Goal: Task Accomplishment & Management: Manage account settings

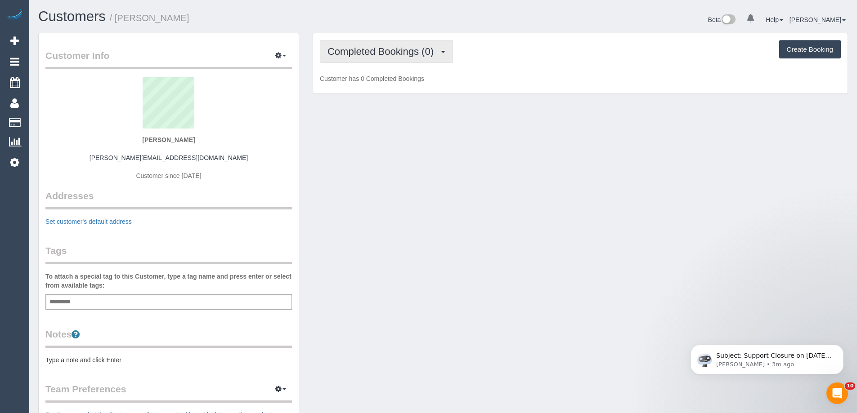
click at [435, 58] on button "Completed Bookings (0)" at bounding box center [386, 51] width 133 height 23
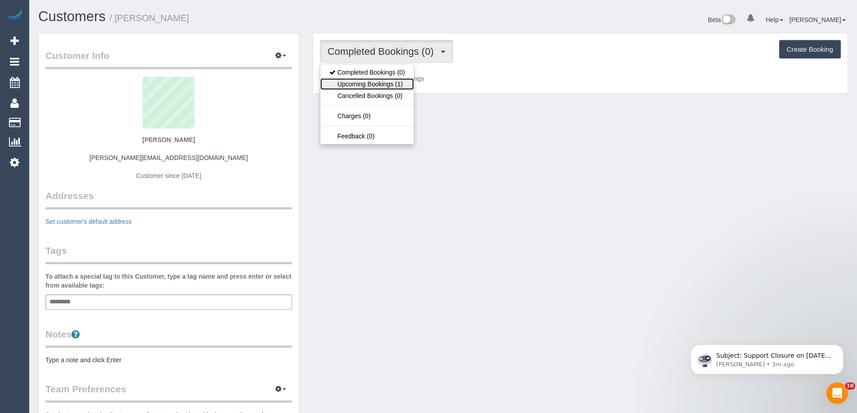
click at [396, 84] on link "Upcoming Bookings (1)" at bounding box center [367, 84] width 94 height 12
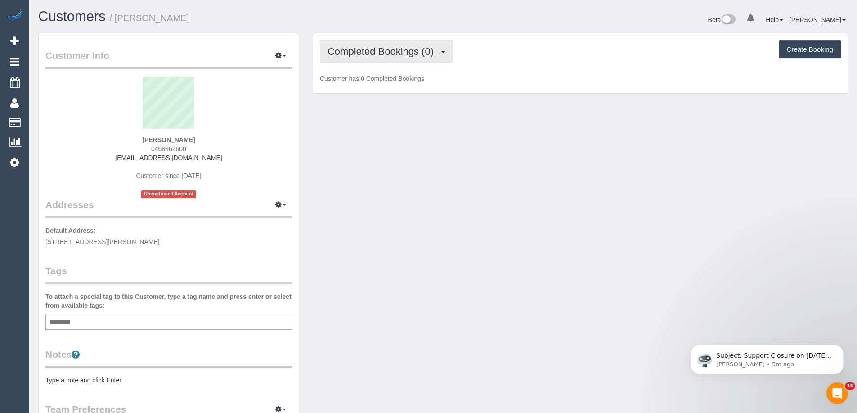
click at [359, 52] on span "Completed Bookings (0)" at bounding box center [383, 51] width 111 height 11
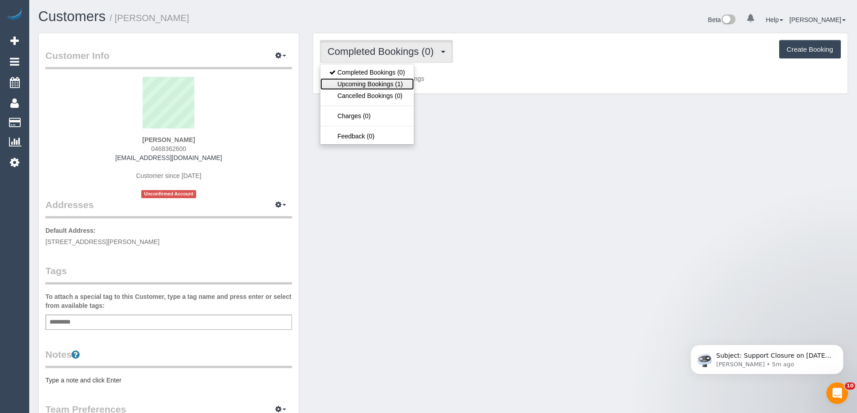
click at [358, 81] on link "Upcoming Bookings (1)" at bounding box center [367, 84] width 94 height 12
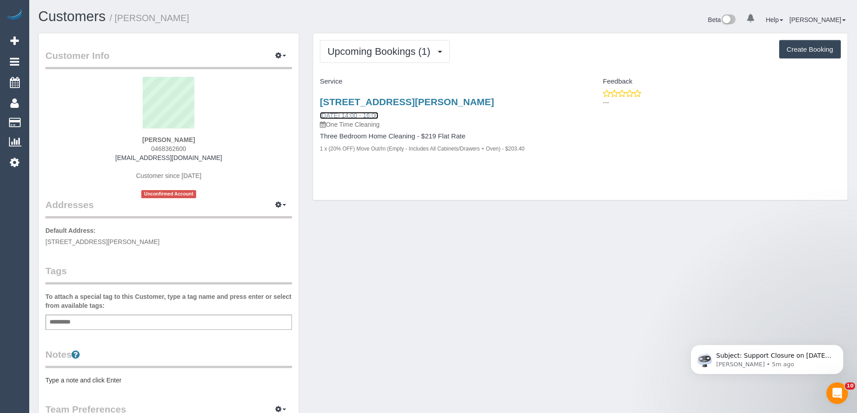
click at [356, 113] on link "03/09/2025 14:00 - 16:00" at bounding box center [349, 115] width 58 height 7
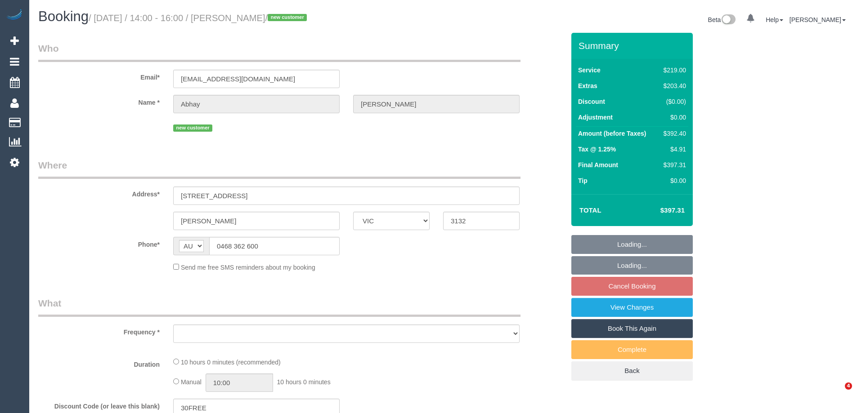
select select "VIC"
select select "object:531"
select select "string:stripe-pm_1Rzrem2GScqysDRVBNb4qXdH"
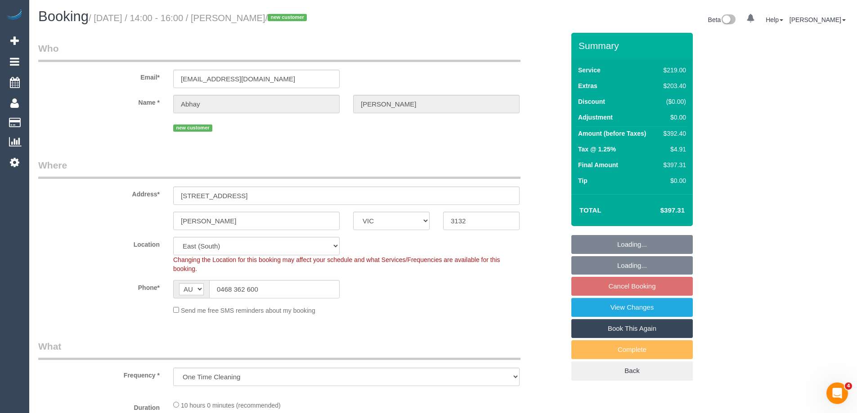
select select "object:684"
select select "number:28"
select select "number:16"
select select "number:19"
select select "number:24"
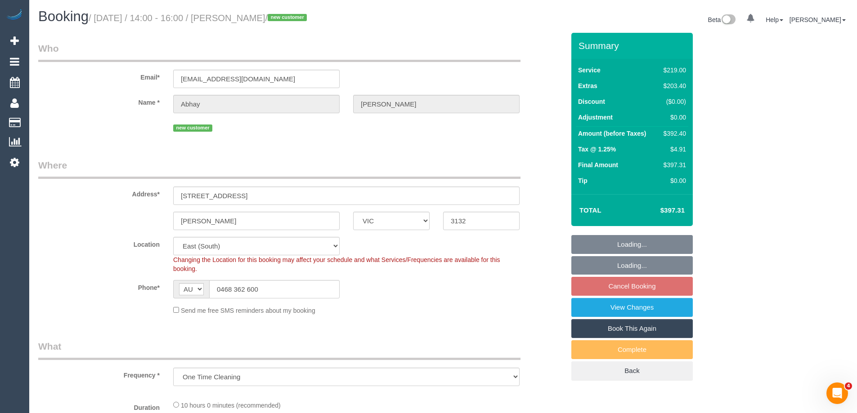
select select "number:35"
select select "spot5"
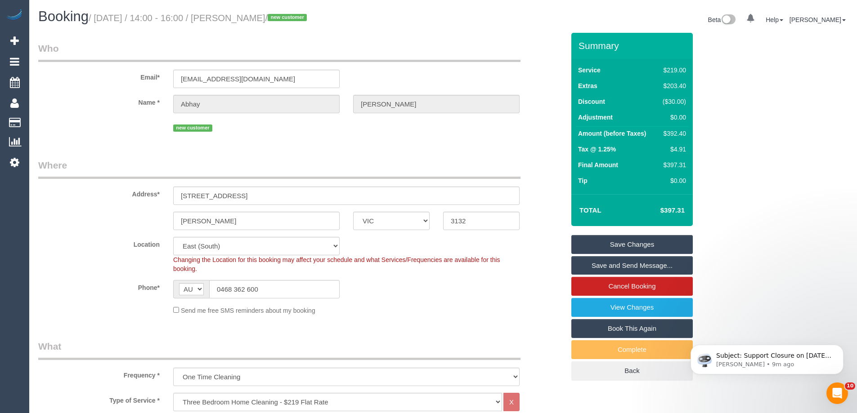
click at [678, 135] on div "$392.40" at bounding box center [672, 133] width 27 height 9
copy div "392.40"
click at [754, 143] on div "Summary Service $219.00 Extras $203.40 Discount ($30.00) Adjustment $0.00 Amoun…" at bounding box center [666, 216] width 202 height 366
click at [672, 135] on div "$392.40" at bounding box center [672, 133] width 27 height 9
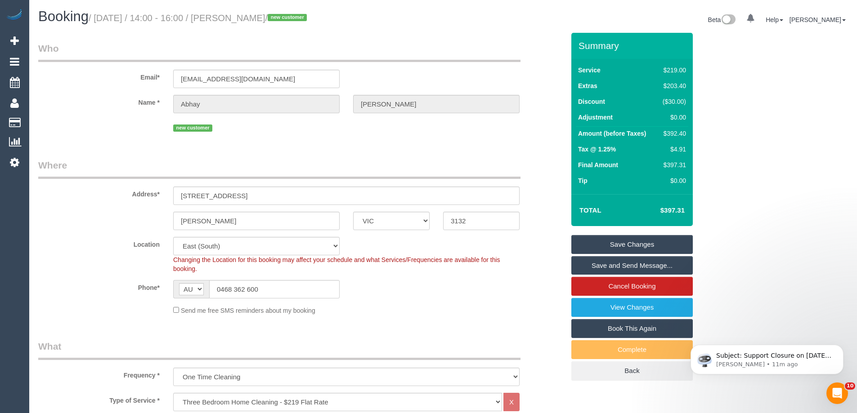
click at [672, 135] on div "$392.40" at bounding box center [672, 133] width 27 height 9
copy div "392.40"
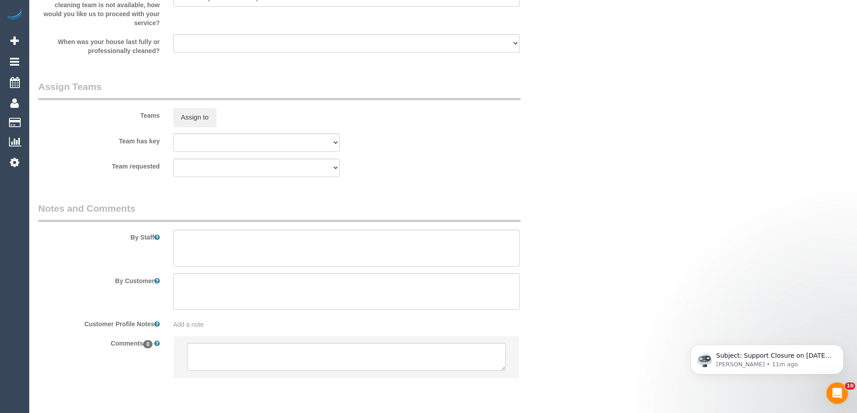
scroll to position [1326, 0]
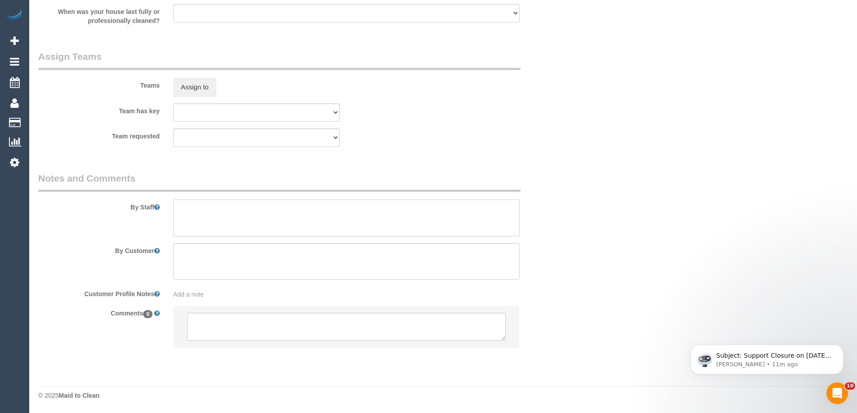
click at [232, 222] on textarea at bounding box center [346, 218] width 346 height 37
click at [255, 335] on textarea at bounding box center [346, 327] width 319 height 28
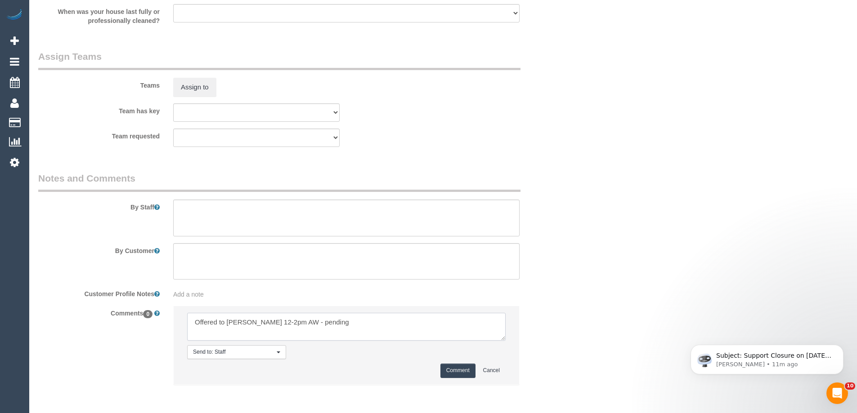
type textarea "Offered to Sayan 12-2pm AW - pending"
click at [461, 373] on button "Comment" at bounding box center [457, 371] width 35 height 14
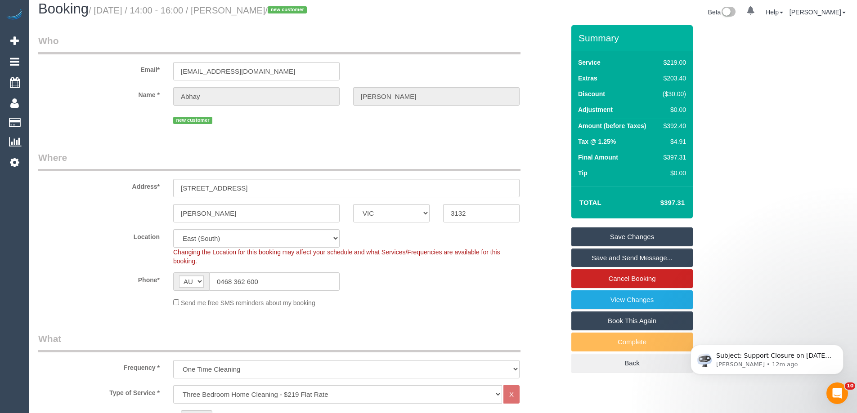
scroll to position [0, 0]
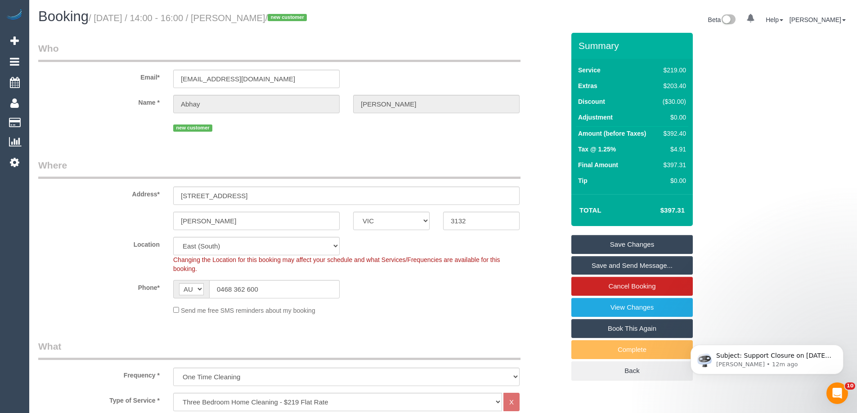
click at [670, 240] on link "Save Changes" at bounding box center [631, 244] width 121 height 19
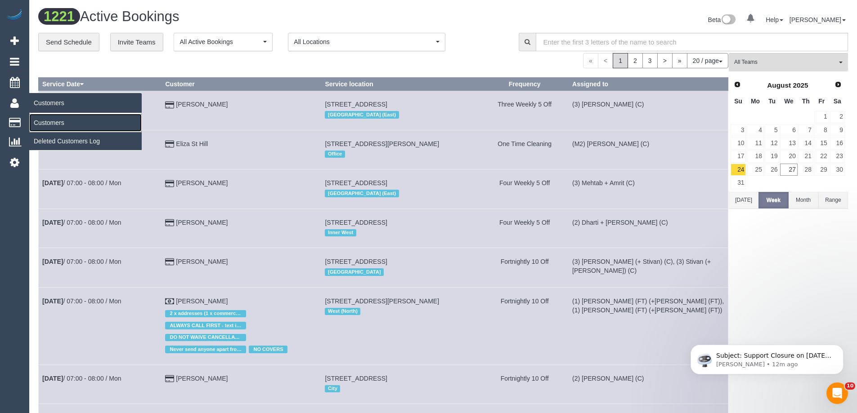
click at [46, 121] on link "Customers" at bounding box center [85, 123] width 112 height 18
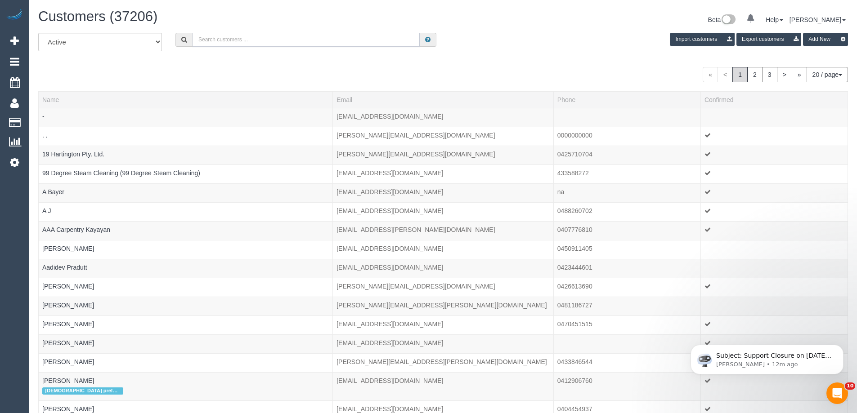
click at [207, 41] on input "text" at bounding box center [306, 40] width 227 height 14
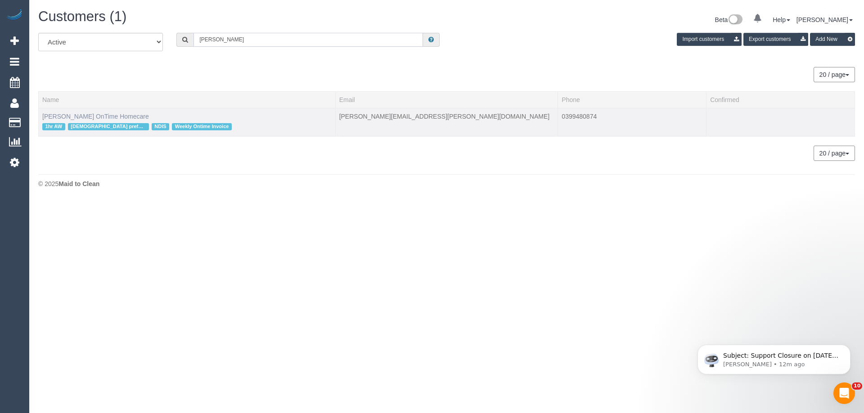
type input "michael bray"
click at [105, 119] on link "Michael Bray OnTime Homecare" at bounding box center [95, 116] width 107 height 7
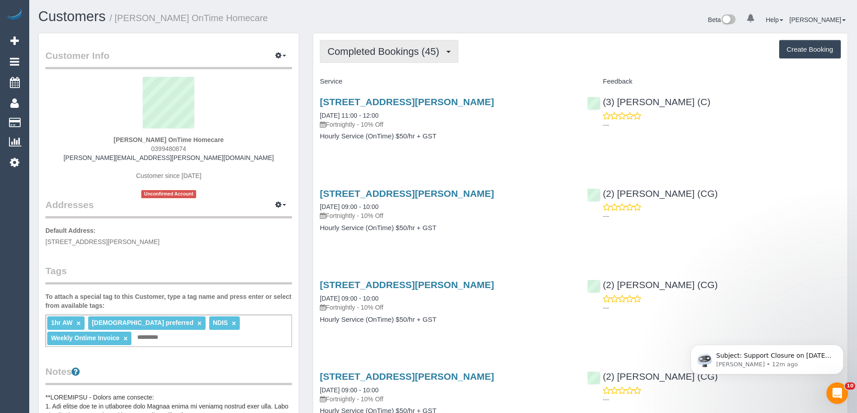
click at [400, 54] on span "Completed Bookings (45)" at bounding box center [386, 51] width 116 height 11
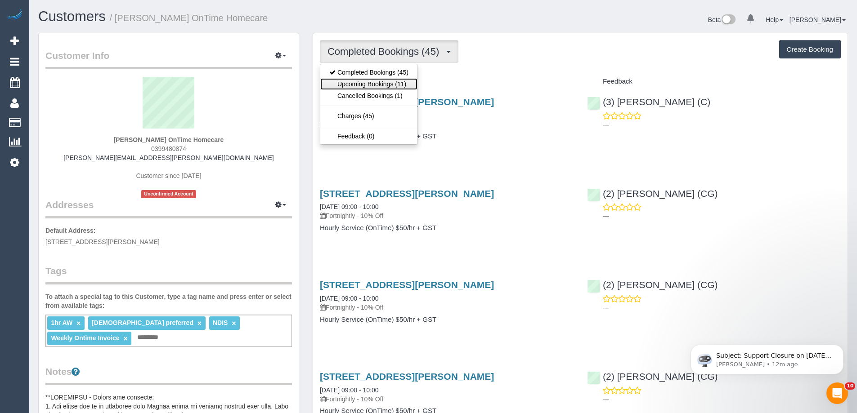
click at [375, 85] on link "Upcoming Bookings (11)" at bounding box center [368, 84] width 97 height 12
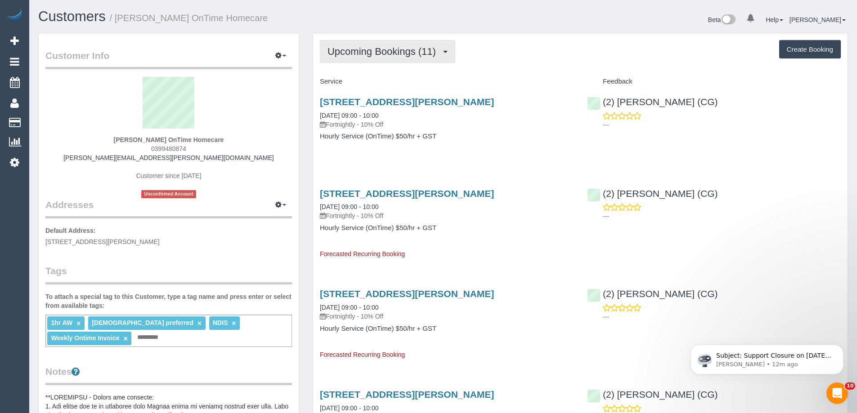
click at [356, 51] on span "Upcoming Bookings (11)" at bounding box center [384, 51] width 113 height 11
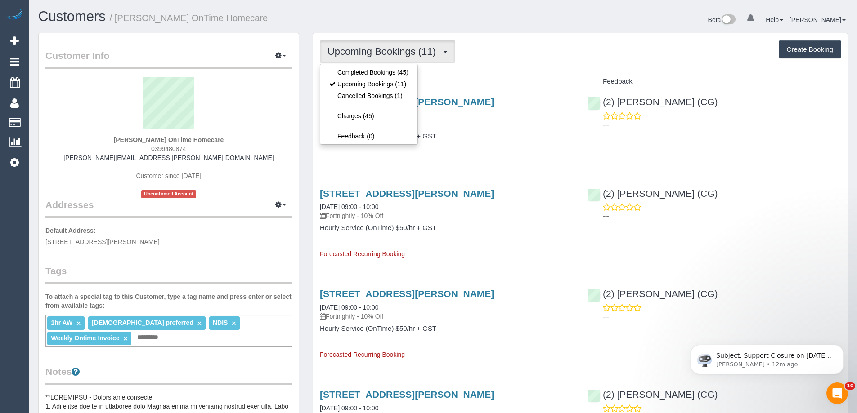
drag, startPoint x: 599, startPoint y: 55, endPoint x: 544, endPoint y: 65, distance: 55.3
click at [598, 55] on div "Upcoming Bookings (11) Completed Bookings (45) Upcoming Bookings (11) Cancelled…" at bounding box center [580, 51] width 521 height 23
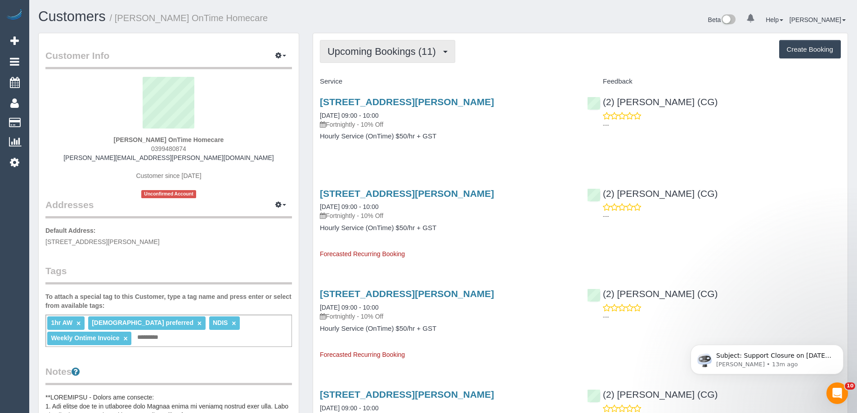
click at [371, 60] on button "Upcoming Bookings (11)" at bounding box center [387, 51] width 135 height 23
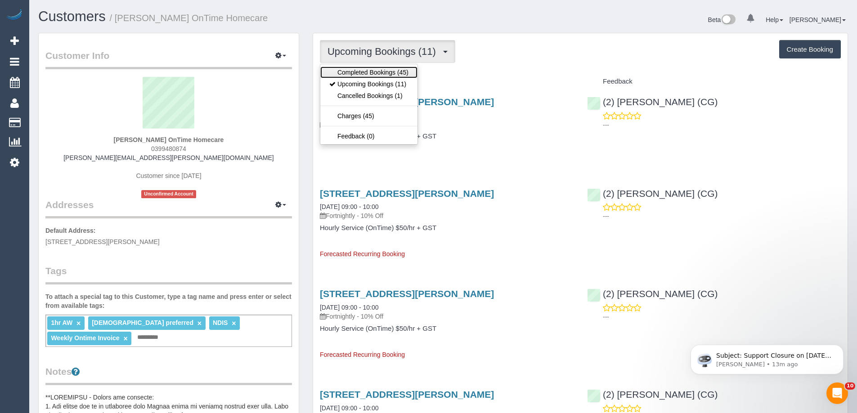
click at [370, 72] on link "Completed Bookings (45)" at bounding box center [368, 73] width 97 height 12
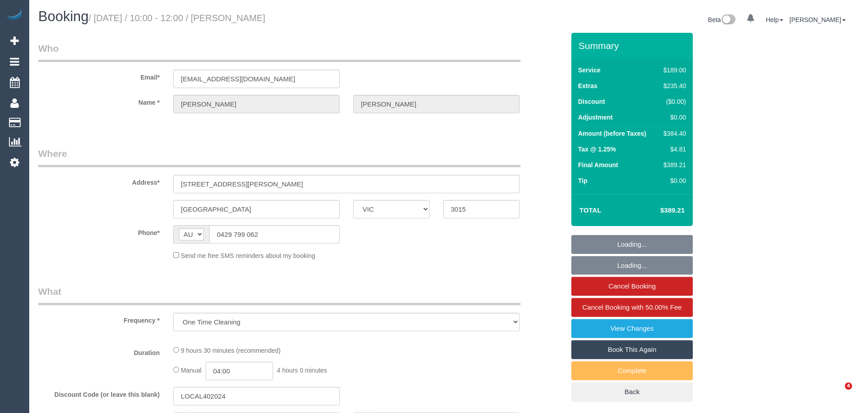
select select "VIC"
select select "object:781"
select select "number:27"
select select "number:14"
select select "number:19"
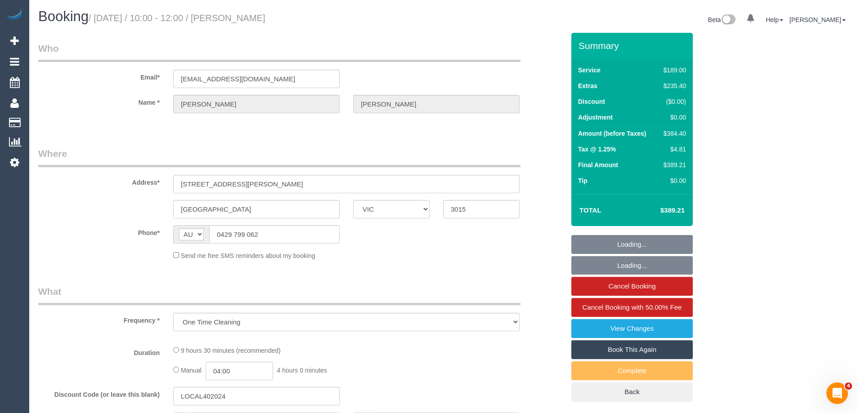
select select "number:24"
select select "number:26"
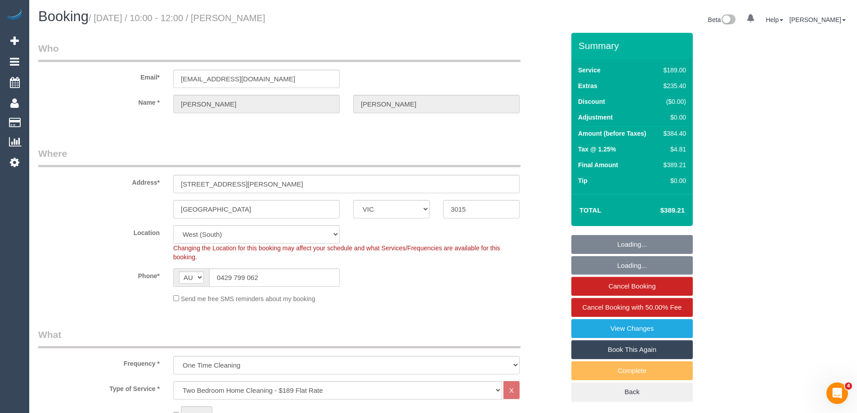
select select "spot1"
select select "string:stripe-pm_1RmTGU2GScqysDRV0mM01N57"
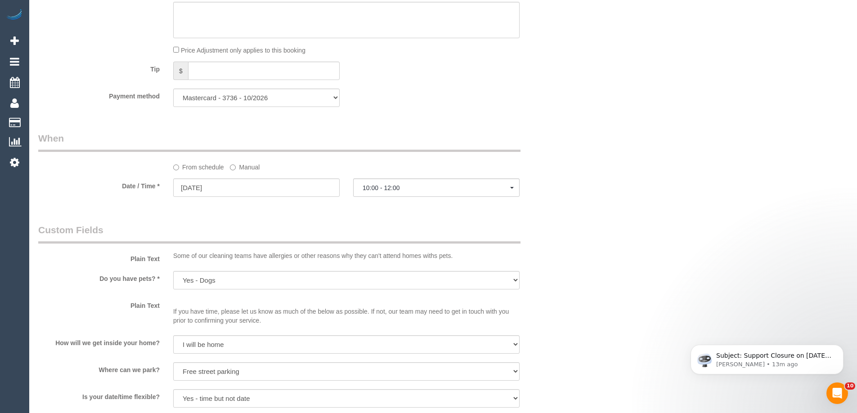
scroll to position [1035, 0]
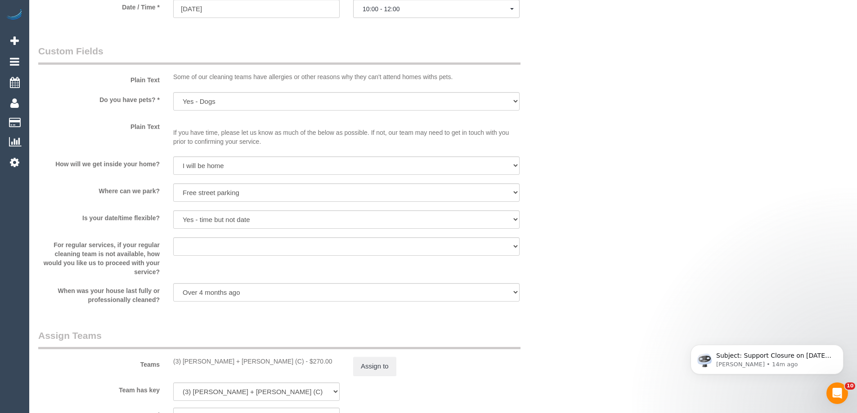
click at [243, 359] on div "(3) Gurdeep + Kamalpreet (C) - $270.00" at bounding box center [256, 361] width 166 height 9
copy div "Kamalpreet"
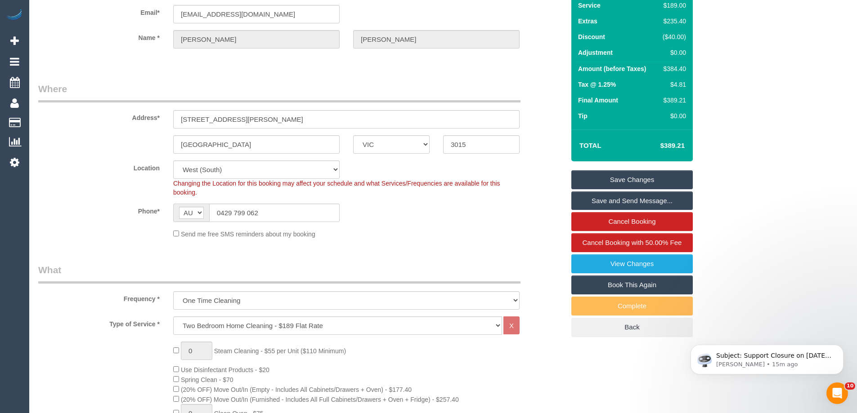
scroll to position [0, 0]
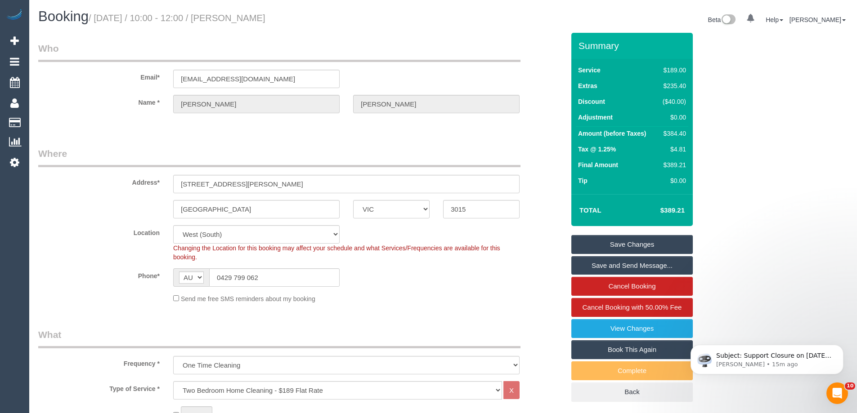
drag, startPoint x: 302, startPoint y: 18, endPoint x: 238, endPoint y: 14, distance: 64.0
click at [238, 14] on h1 "Booking / August 27, 2025 / 10:00 - 12:00 / amelia cameron" at bounding box center [237, 16] width 398 height 15
copy small "melia cameron"
click at [109, 261] on div "Location Office City East (North) East (South) Inner East Inner North (East) In…" at bounding box center [301, 243] width 540 height 36
drag, startPoint x: 274, startPoint y: 272, endPoint x: 244, endPoint y: 276, distance: 30.0
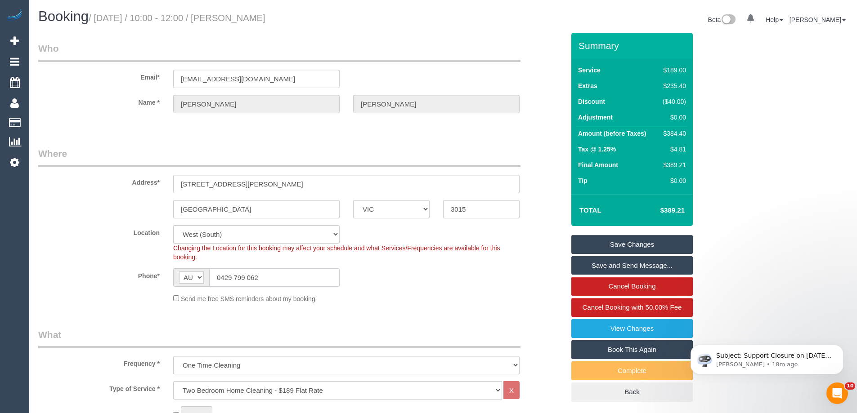
click at [244, 276] on input "0429 799 062" at bounding box center [274, 278] width 130 height 18
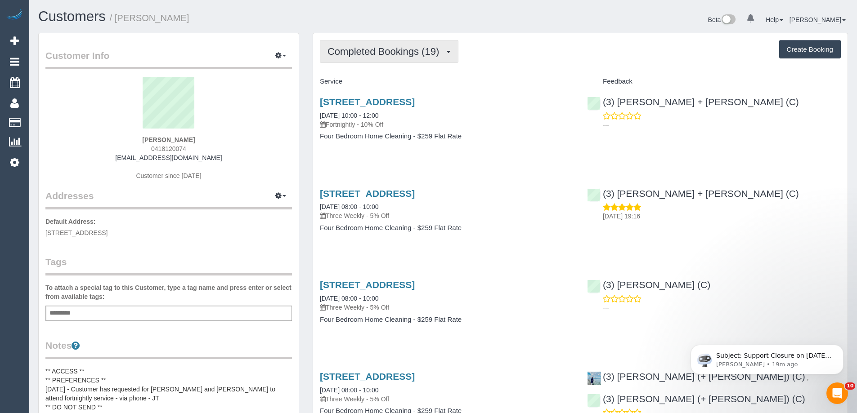
click at [431, 58] on button "Completed Bookings (19)" at bounding box center [389, 51] width 139 height 23
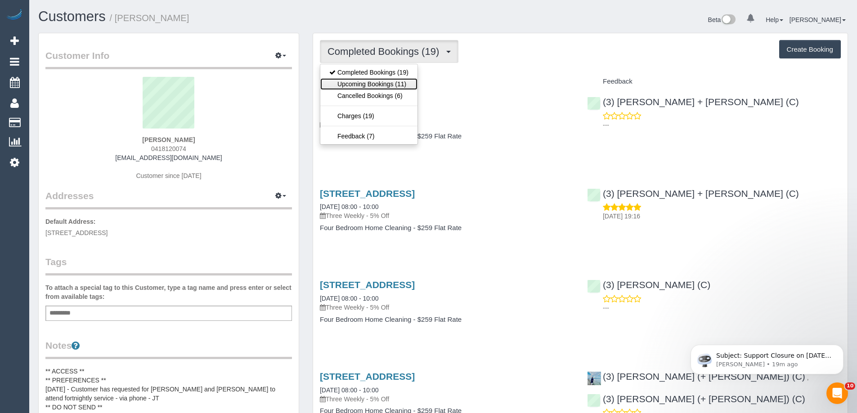
click at [372, 84] on link "Upcoming Bookings (11)" at bounding box center [368, 84] width 97 height 12
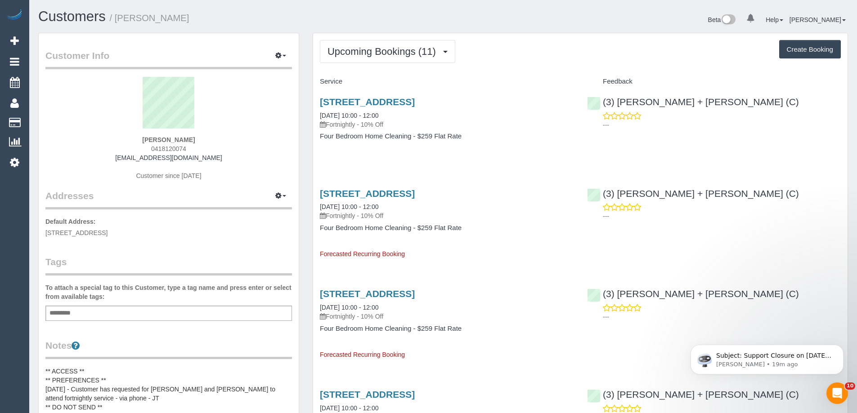
drag, startPoint x: 478, startPoint y: 143, endPoint x: 309, endPoint y: 89, distance: 177.7
drag, startPoint x: 198, startPoint y: 13, endPoint x: 119, endPoint y: 20, distance: 79.5
click at [119, 20] on h1 "Customers / [PERSON_NAME]" at bounding box center [237, 16] width 398 height 15
copy small "[PERSON_NAME]"
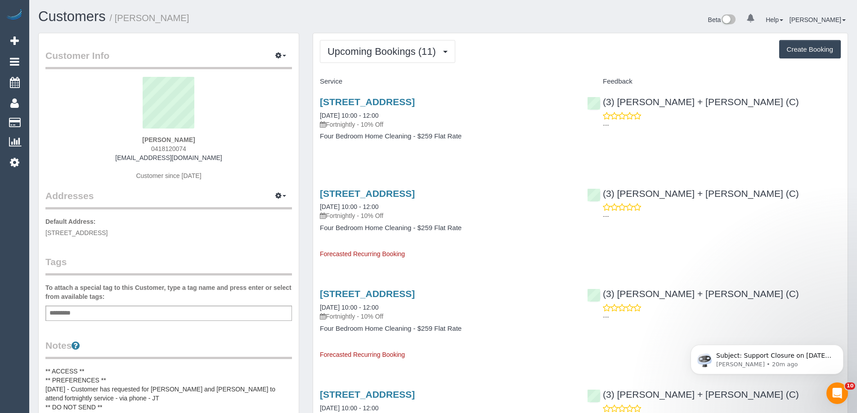
copy small "[PERSON_NAME]"
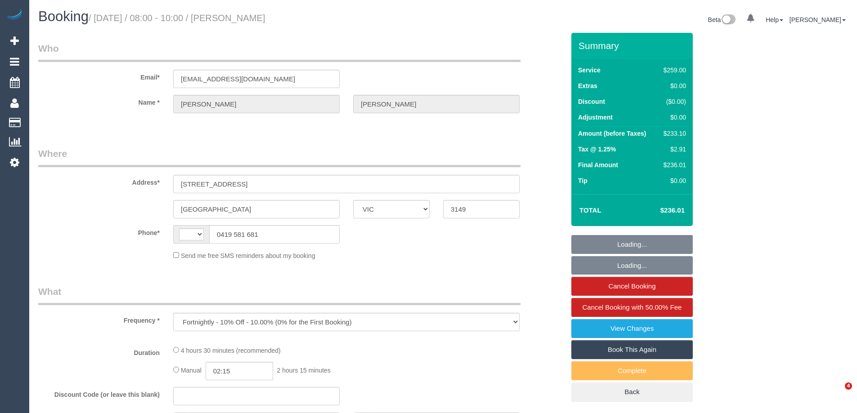
select select "VIC"
select select "string:stripe-pm_1PnZ7h2GScqysDRV8eYc7QMm"
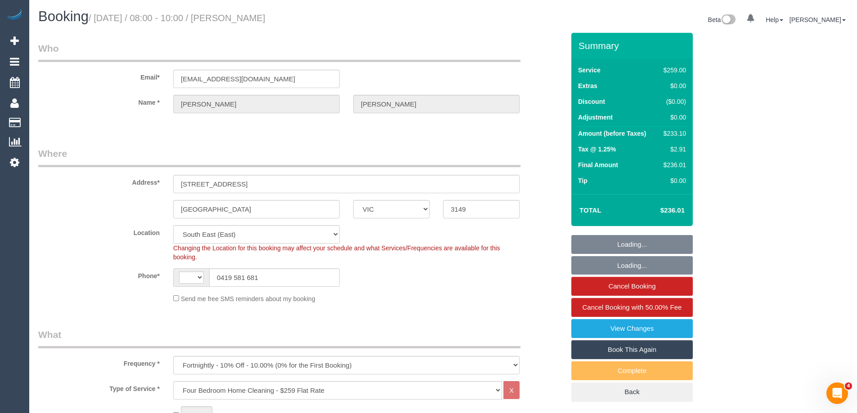
select select "object:650"
select select "string:AU"
select select "spot1"
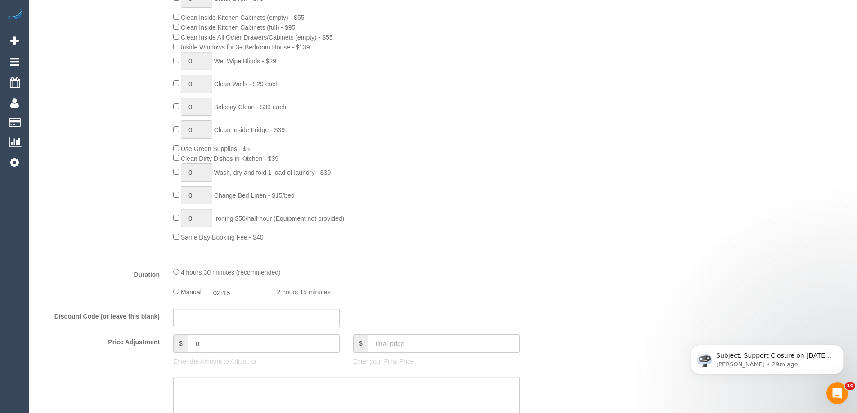
scroll to position [675, 0]
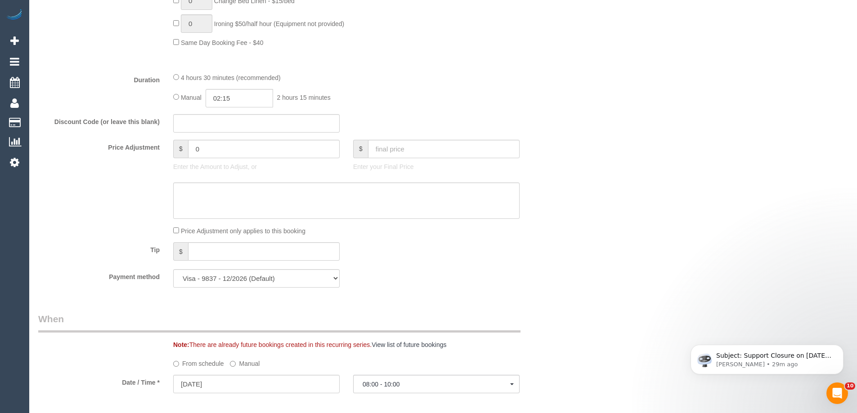
click at [585, 186] on div "Who Email* elizabethmvarley@gmail.com Name * Elizabeth Varley Where Address* 1 …" at bounding box center [443, 250] width 810 height 1784
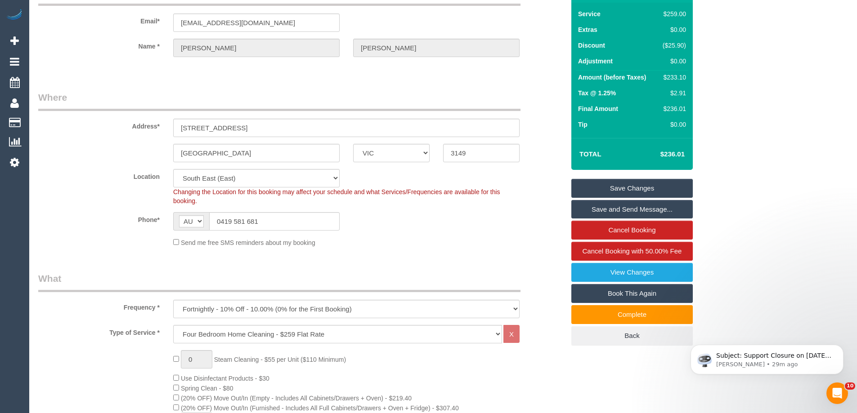
scroll to position [0, 0]
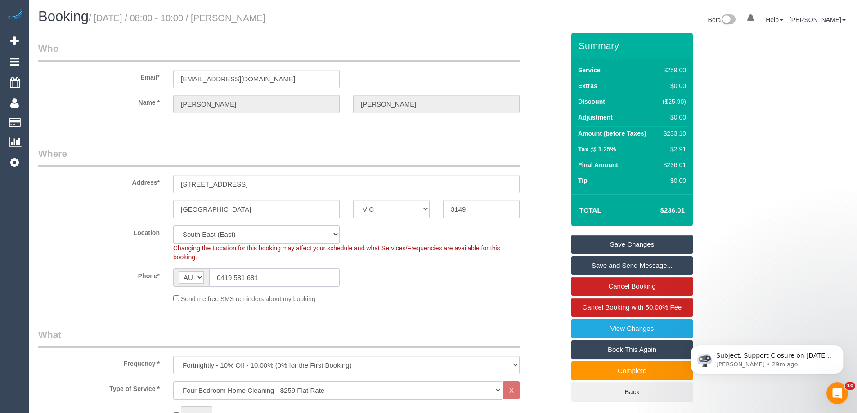
click at [256, 270] on input "0419 581 681" at bounding box center [274, 278] width 130 height 18
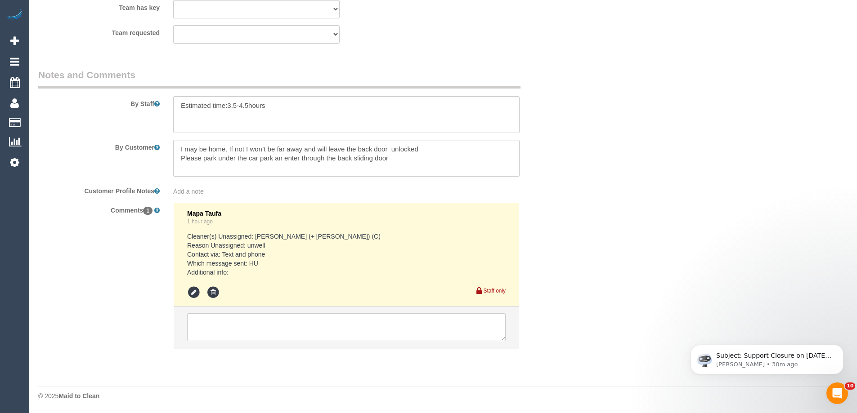
scroll to position [1434, 0]
click at [205, 192] on div "Add a note" at bounding box center [346, 191] width 346 height 9
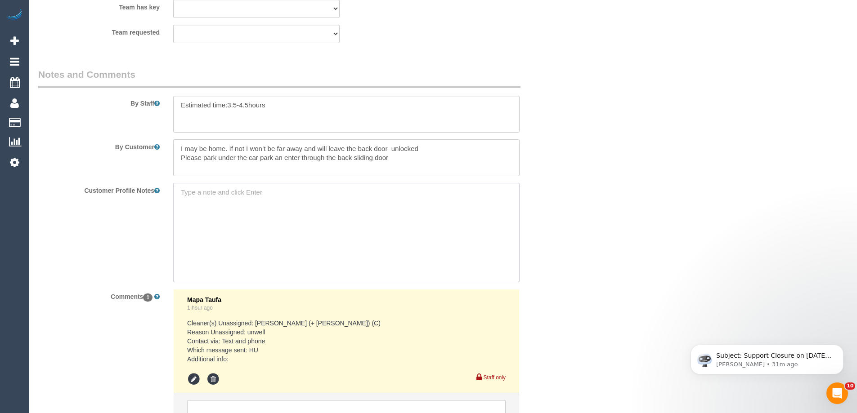
paste textarea "** ACCESS ** ** PREFERENCES ** ** DO NOT SEND ** ** GENERAL ** ** BILLING/INVOI…"
type textarea "** ACCESS ** ** PREFERENCES ** ** DO NOT SEND ** ** GENERAL ** ** BILLING/INVOI…"
click at [252, 190] on textarea "** ACCESS ** ** PREFERENCES ** ** DO NOT SEND ** ** GENERAL ** ** BILLING/INVOI…" at bounding box center [346, 232] width 346 height 99
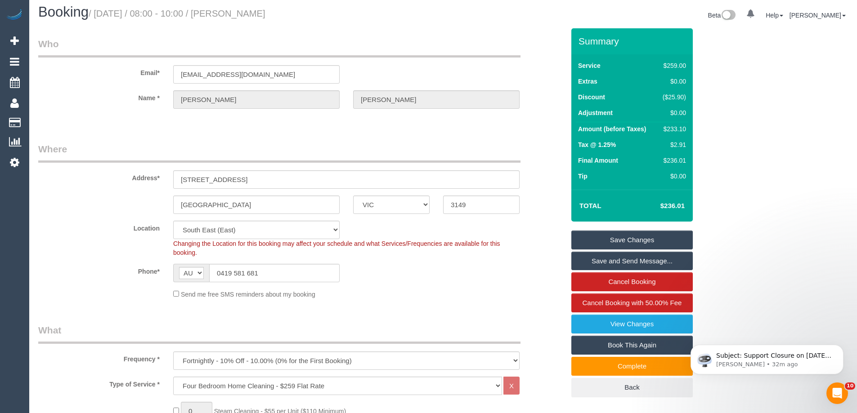
scroll to position [0, 0]
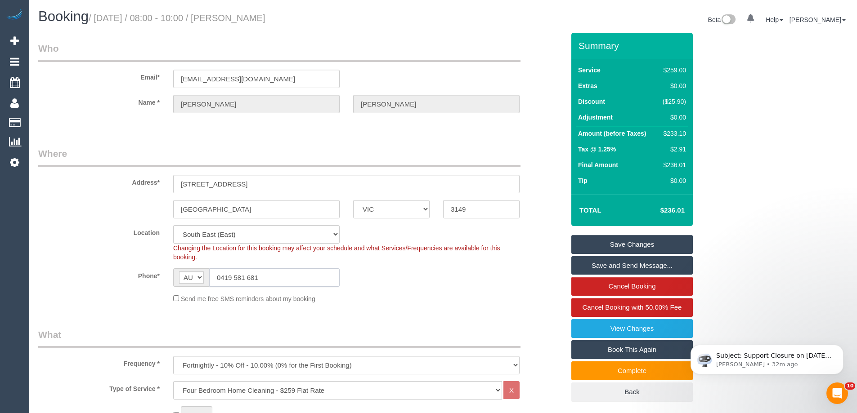
click at [253, 279] on input "0419 581 681" at bounding box center [274, 278] width 130 height 18
click at [109, 176] on label "Address*" at bounding box center [98, 181] width 135 height 12
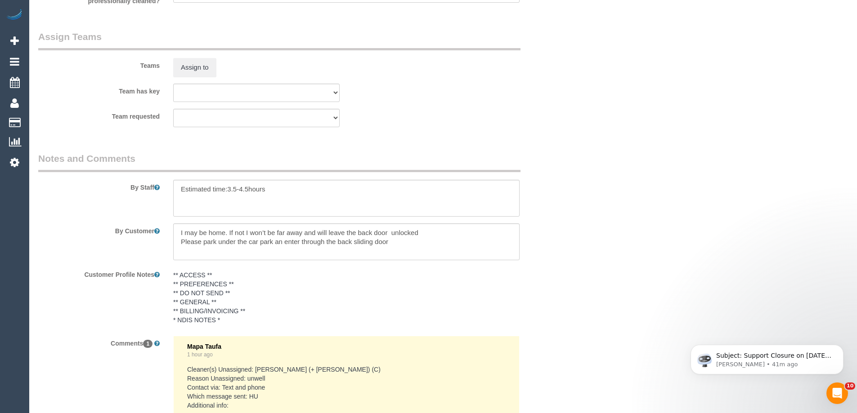
scroll to position [1483, 0]
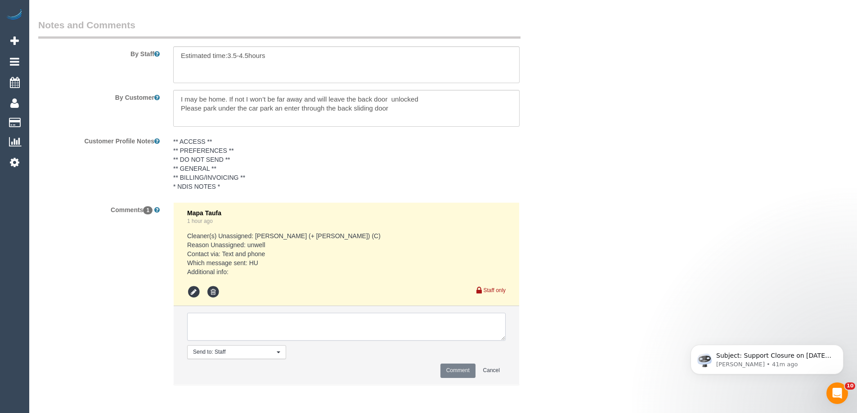
click at [234, 324] on textarea at bounding box center [346, 327] width 319 height 28
type textarea "pending customer flex"
click at [461, 374] on button "Comment" at bounding box center [457, 371] width 35 height 14
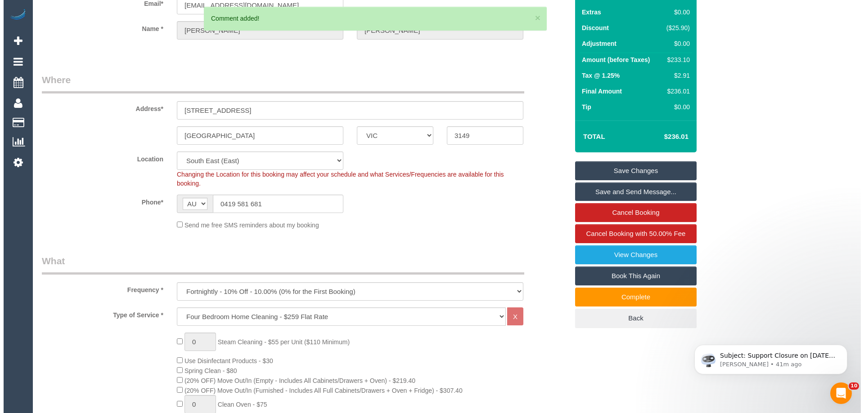
scroll to position [0, 0]
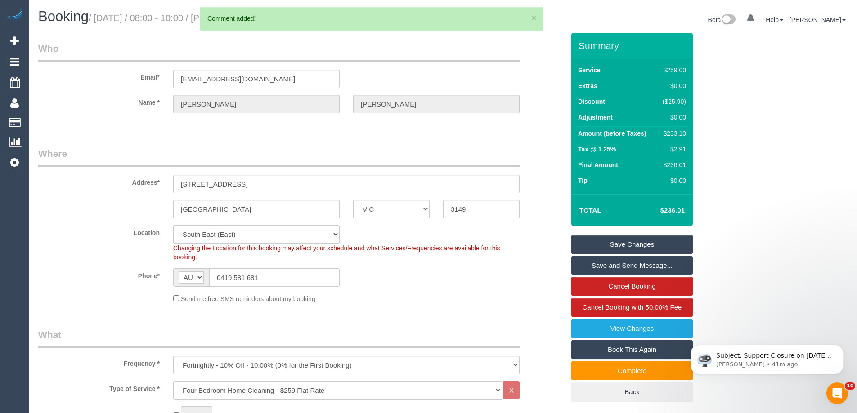
click at [631, 243] on link "Save Changes" at bounding box center [631, 244] width 121 height 19
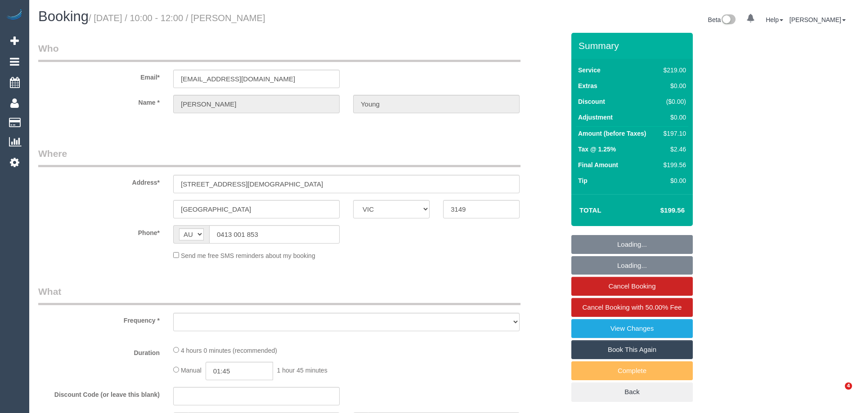
select select "VIC"
select select "number:27"
select select "number:14"
select select "number:19"
select select "number:24"
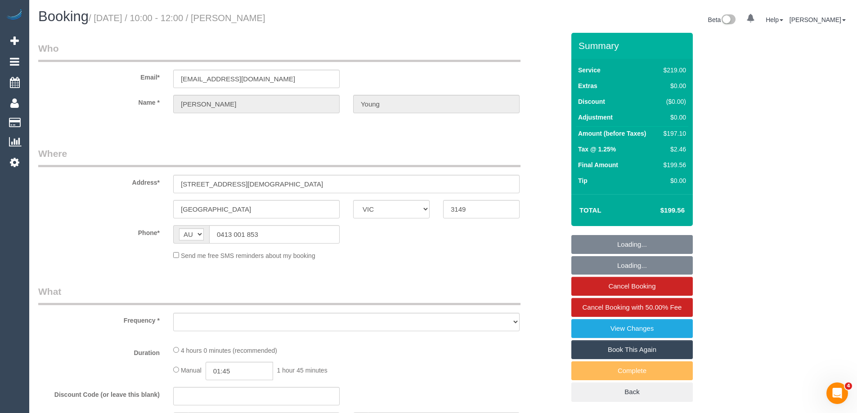
select select "number:34"
select select "number:13"
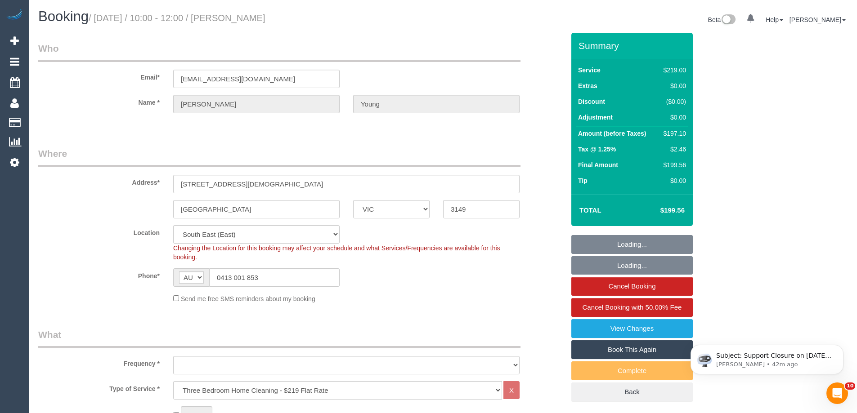
select select "object:796"
select select "spot1"
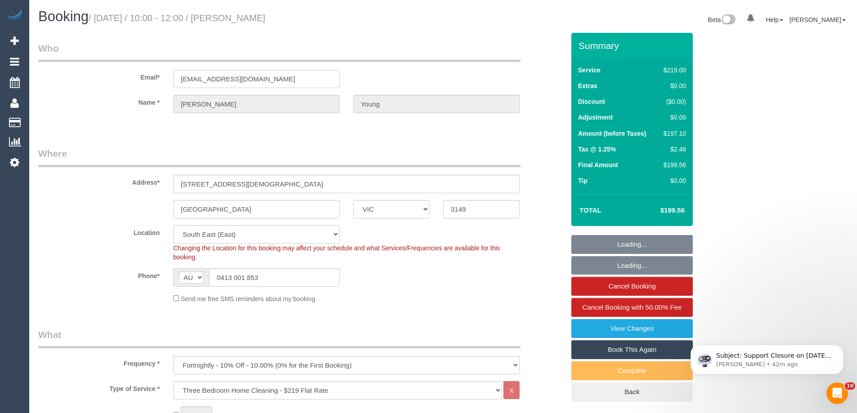
select select "object:1290"
select select "string:stripe-pm_1Q9cGp2GScqysDRVE5zQASj3"
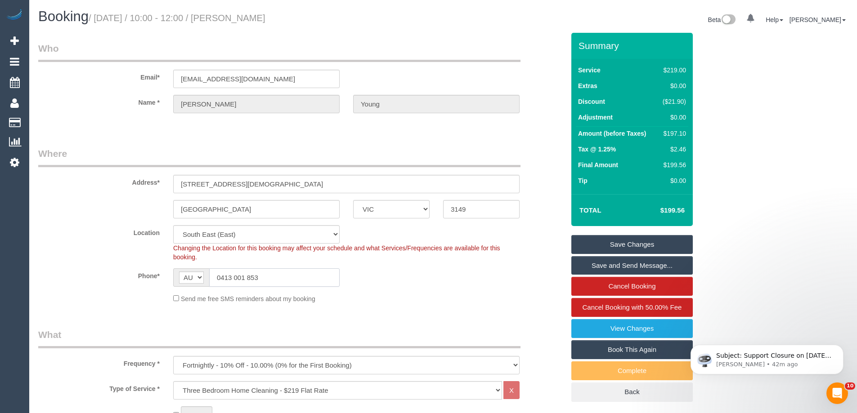
click at [259, 282] on input "0413 001 853" at bounding box center [274, 278] width 130 height 18
click at [181, 275] on div "AF AL DZ AD AO AI AQ AG AR AM AW AU AT AZ BS BH BD BB BY BE BZ BJ BM BT BO BA B…" at bounding box center [256, 278] width 166 height 18
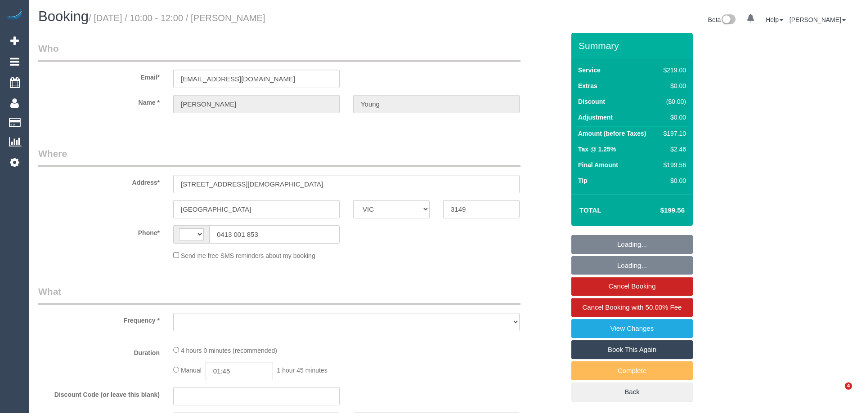
select select "VIC"
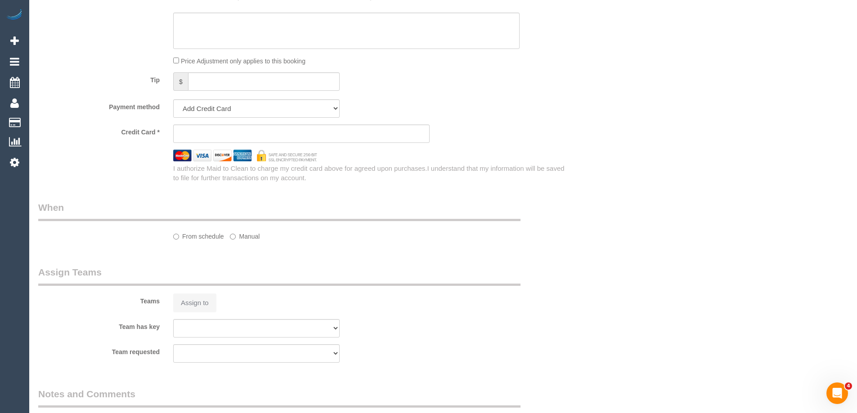
select select "number:27"
select select "number:14"
select select "number:19"
select select "number:24"
select select "number:34"
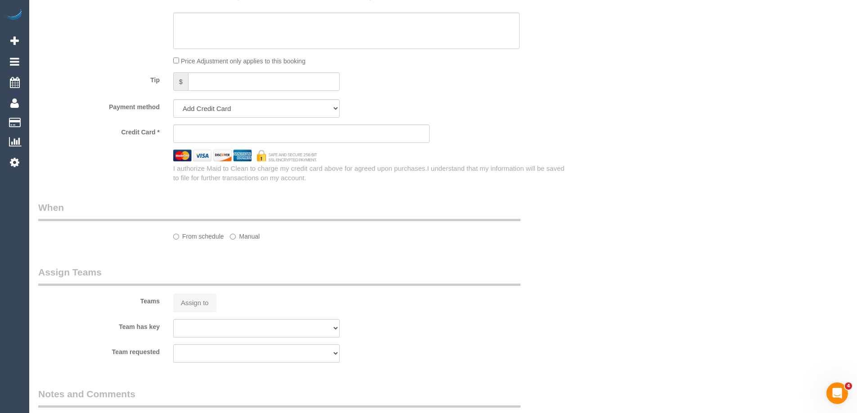
select select "number:13"
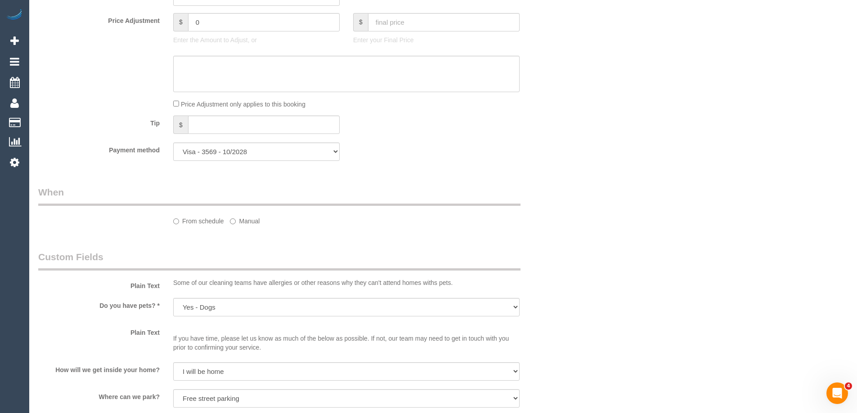
select select "string:stripe-pm_1Q9cGp2GScqysDRVE5zQASj3"
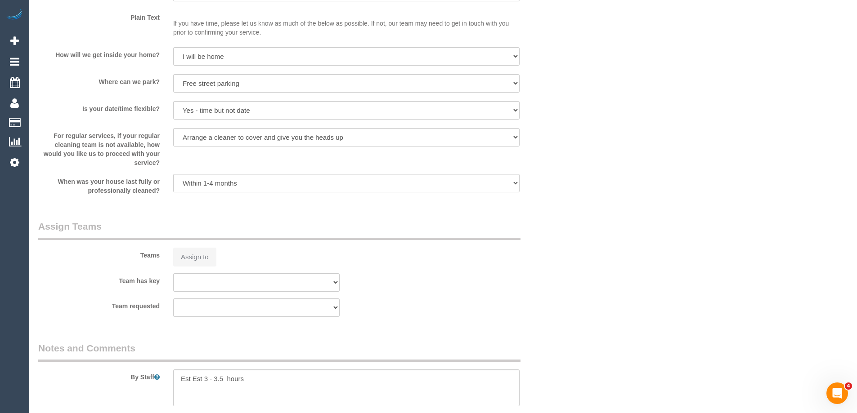
select select "string:AU"
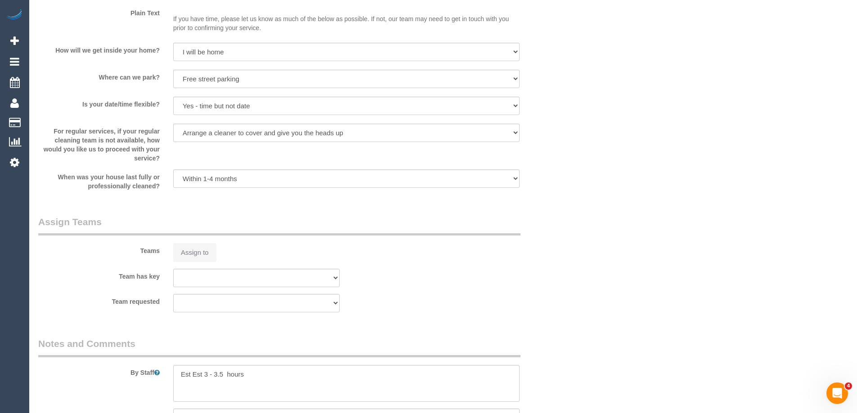
select select "object:1190"
select select "spot1"
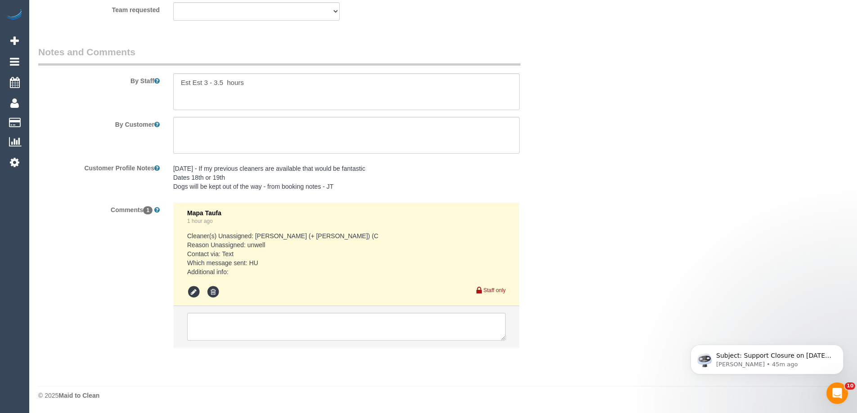
scroll to position [0, 0]
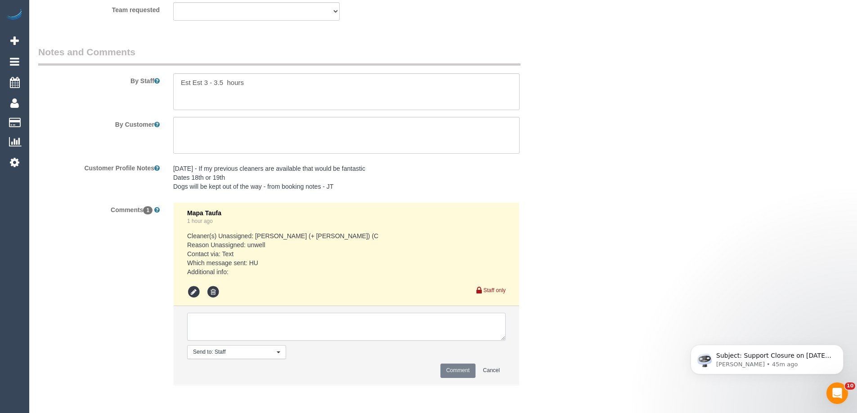
click at [235, 324] on textarea at bounding box center [346, 327] width 319 height 28
click at [358, 324] on textarea at bounding box center [346, 327] width 319 height 28
type textarea "pending customer flex via sms"
click at [450, 373] on button "Comment" at bounding box center [457, 371] width 35 height 14
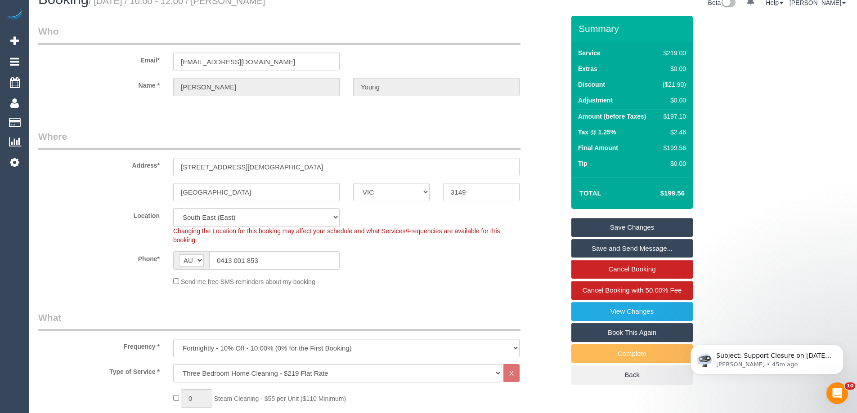
scroll to position [17, 0]
click at [680, 229] on link "Save Changes" at bounding box center [631, 228] width 121 height 19
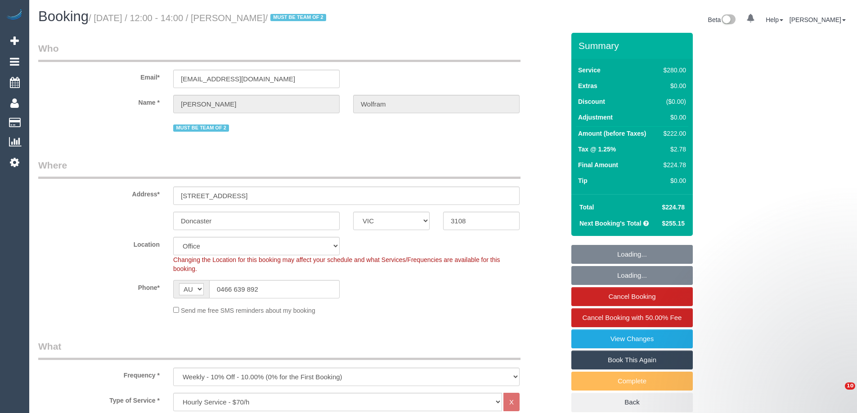
select select "VIC"
select select "2"
select select "string:stripe-pm_1QyhYY2GScqysDRVoCbMWQdV"
select select "number:27"
select select "number:14"
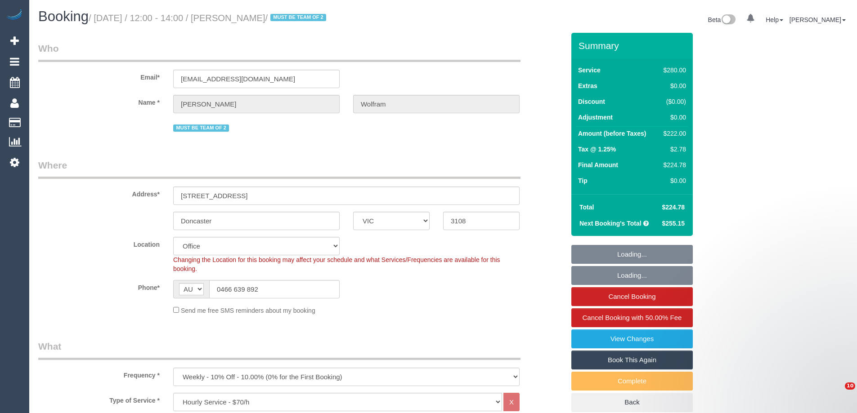
select select "number:18"
select select "number:22"
select select "number:35"
select select "number:12"
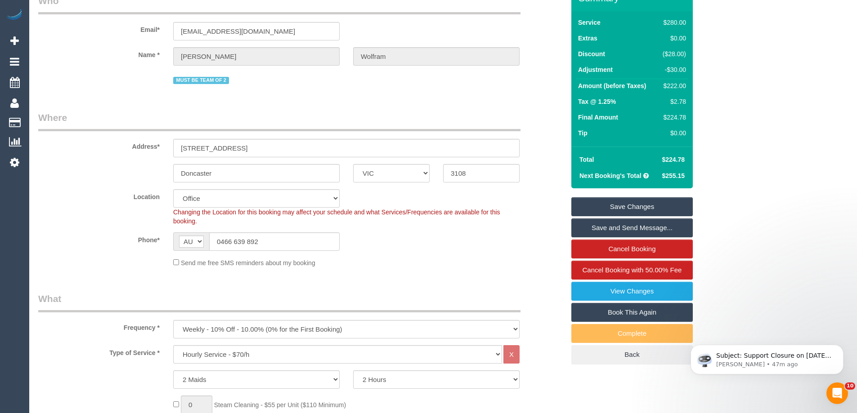
scroll to position [90, 0]
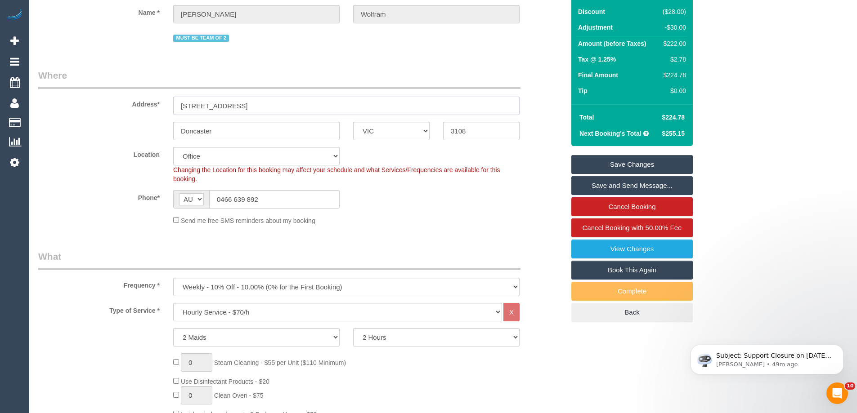
drag, startPoint x: 215, startPoint y: 107, endPoint x: 91, endPoint y: 99, distance: 123.5
click at [95, 99] on div "Address* 3/728 Doncaster Rd" at bounding box center [301, 92] width 540 height 46
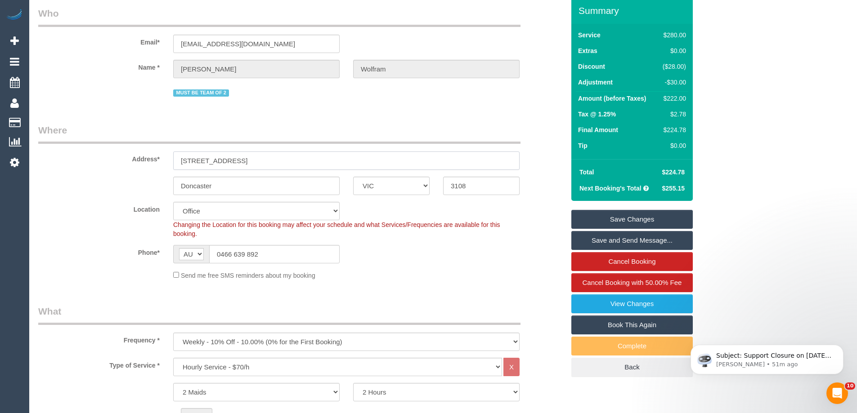
scroll to position [0, 0]
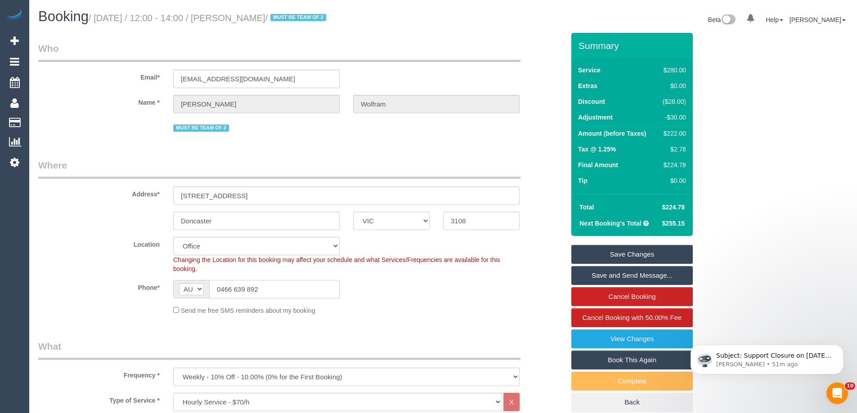
click at [243, 289] on input "0466 639 892" at bounding box center [274, 289] width 130 height 18
click at [126, 233] on fieldset "Where Address* 3/728 Doncaster Rd Doncaster ACT NSW NT QLD SA TAS VIC WA 3108 L…" at bounding box center [301, 240] width 526 height 163
click at [390, 294] on div "Phone* AF AL DZ AD AO AI AQ AG AR AM AW AU AT AZ BS BH BD BB BY BE BZ BJ BM BT …" at bounding box center [301, 289] width 540 height 18
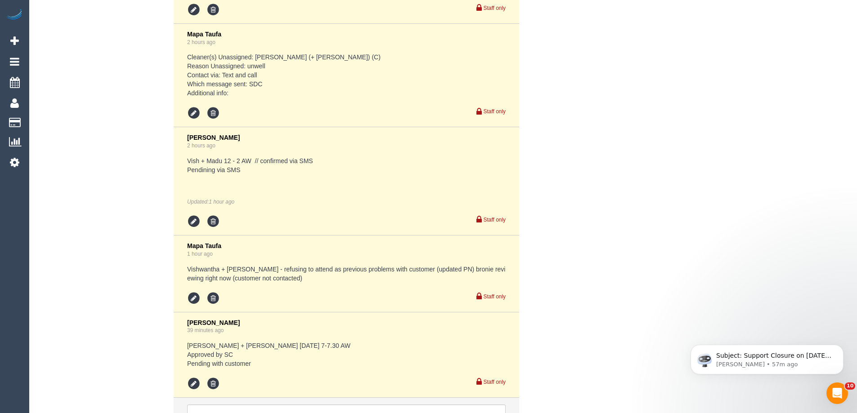
scroll to position [2377, 0]
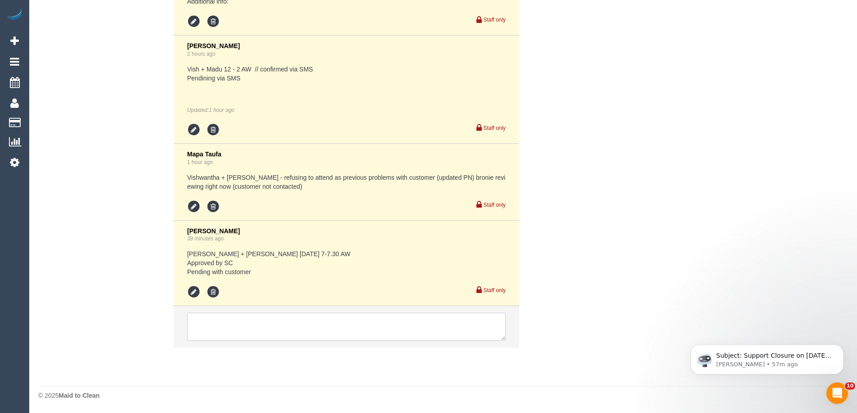
click at [218, 319] on textarea at bounding box center [346, 327] width 319 height 28
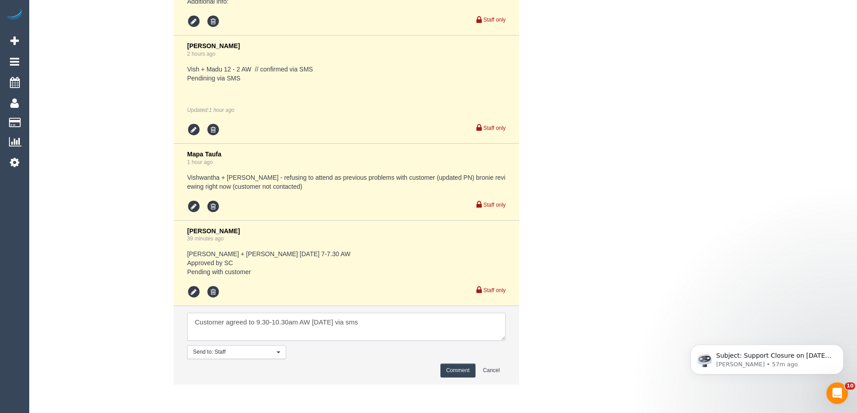
click at [342, 327] on textarea at bounding box center [346, 327] width 319 height 28
click at [471, 335] on textarea at bounding box center [346, 327] width 319 height 28
type textarea "Customer agreed to 9.30-10.30am AW Saturday 30/08 via sms"
click at [456, 373] on button "Comment" at bounding box center [457, 371] width 35 height 14
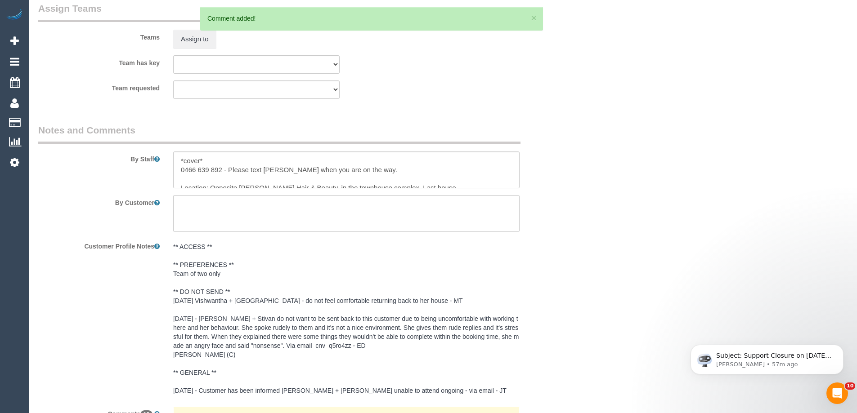
scroll to position [1276, 0]
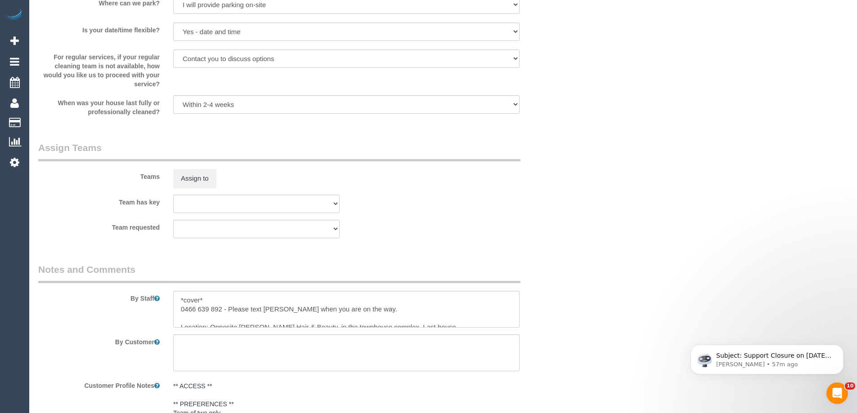
click at [549, 198] on div "Team has key (0) Account - Tech (0) Office (0) Raunak Test Account (1) Debbie B…" at bounding box center [301, 204] width 540 height 18
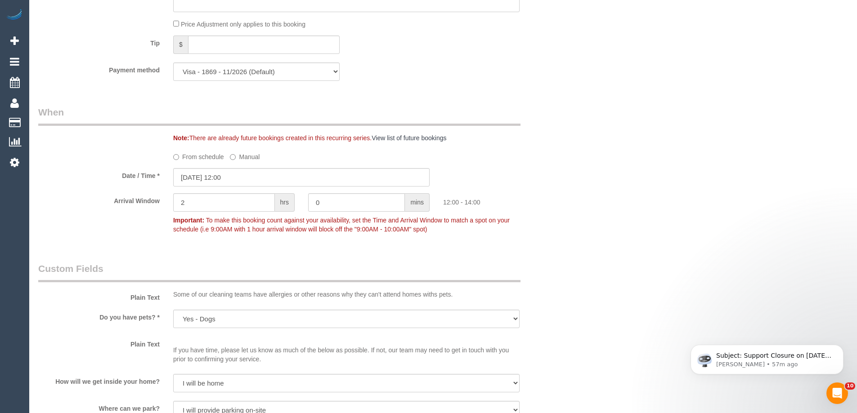
scroll to position [781, 0]
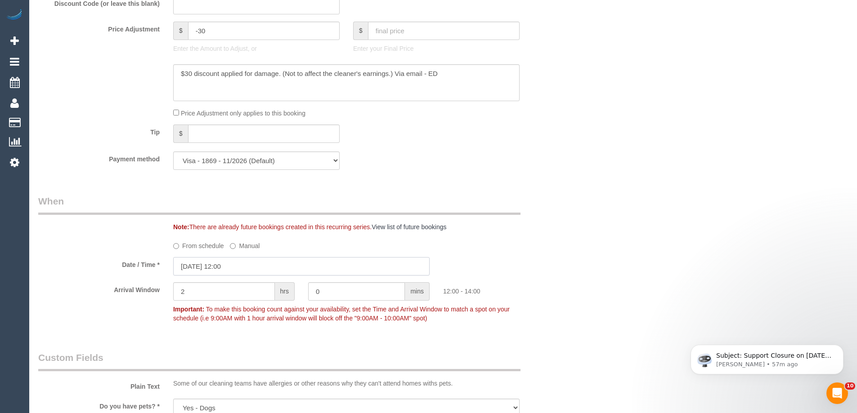
click at [201, 266] on input "27/08/2025 12:00" at bounding box center [301, 266] width 256 height 18
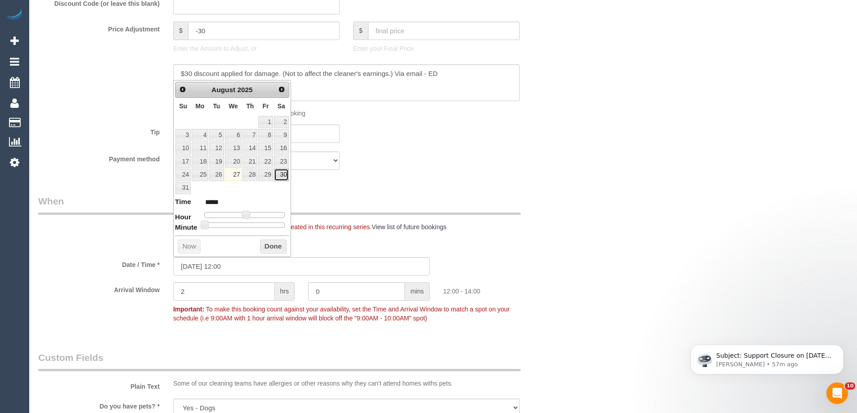
click at [284, 176] on link "30" at bounding box center [281, 175] width 15 height 12
type input "30/08/2025 11:00"
type input "*****"
type input "30/08/2025 10:00"
type input "*****"
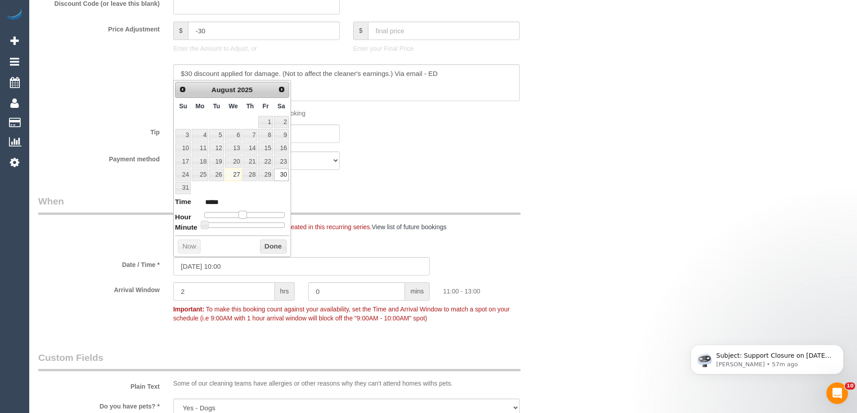
type input "30/08/2025 09:00"
type input "*****"
drag, startPoint x: 243, startPoint y: 217, endPoint x: 233, endPoint y: 217, distance: 9.9
click at [233, 217] on span at bounding box center [236, 215] width 8 height 8
type input "30/08/2025 09:05"
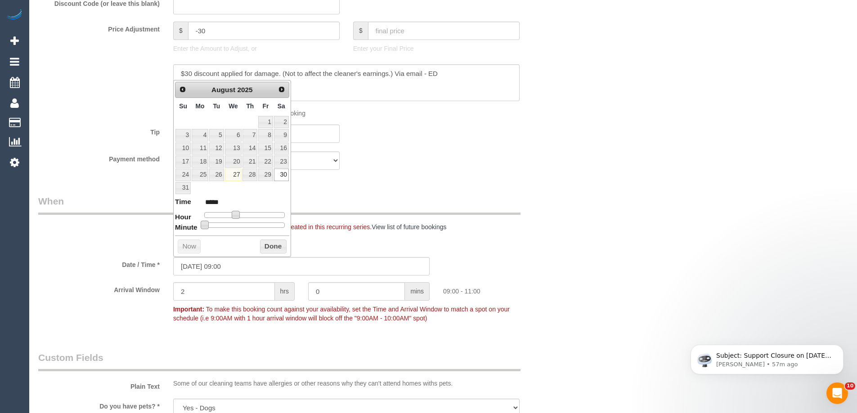
type input "*****"
type input "30/08/2025 09:10"
type input "*****"
type input "30/08/2025 09:15"
type input "*****"
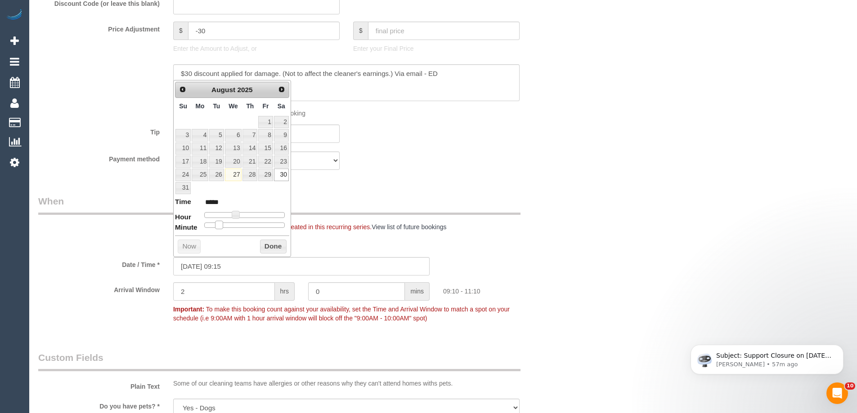
type input "30/08/2025 09:20"
type input "*****"
type input "30/08/2025 09:25"
type input "*****"
type input "30/08/2025 09:30"
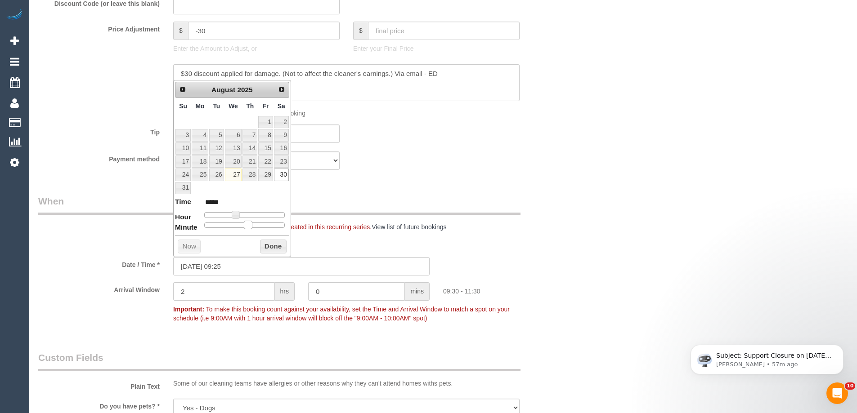
type input "*****"
drag, startPoint x: 205, startPoint y: 225, endPoint x: 249, endPoint y: 227, distance: 44.1
click at [249, 227] on span at bounding box center [248, 225] width 8 height 8
click at [272, 246] on button "Done" at bounding box center [273, 247] width 27 height 14
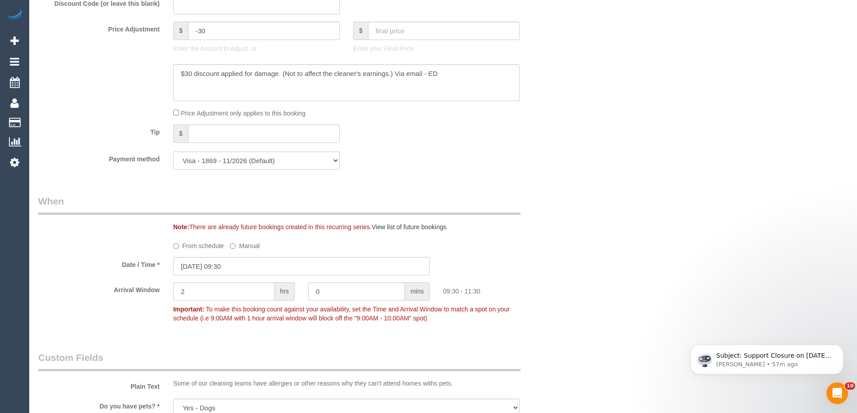
click at [261, 287] on input "2" at bounding box center [224, 292] width 102 height 18
click at [279, 290] on span "hrs" at bounding box center [285, 292] width 20 height 18
click at [252, 288] on input "2" at bounding box center [224, 292] width 102 height 18
type input "1"
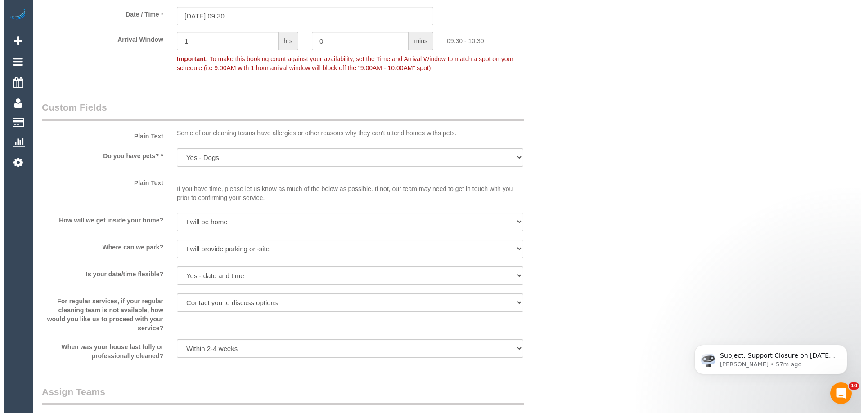
scroll to position [1186, 0]
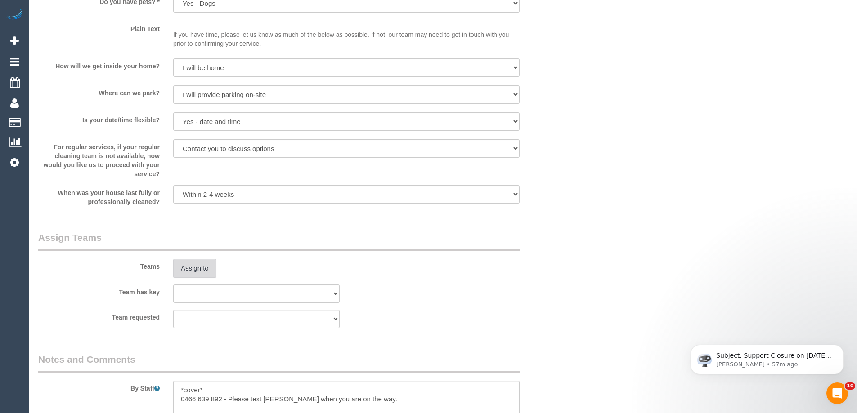
click at [192, 274] on button "Assign to" at bounding box center [194, 268] width 43 height 19
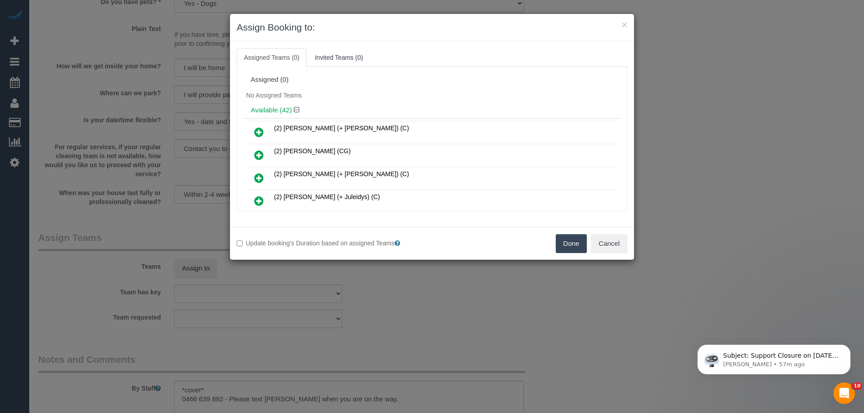
click at [258, 199] on icon at bounding box center [258, 201] width 9 height 11
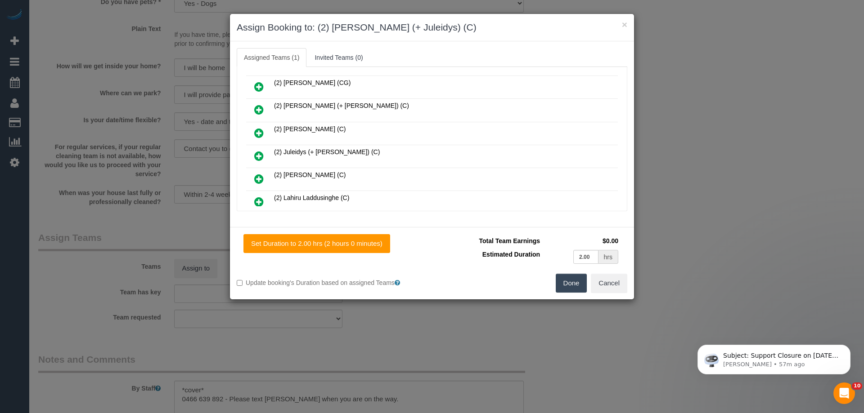
click at [258, 156] on icon at bounding box center [258, 156] width 9 height 11
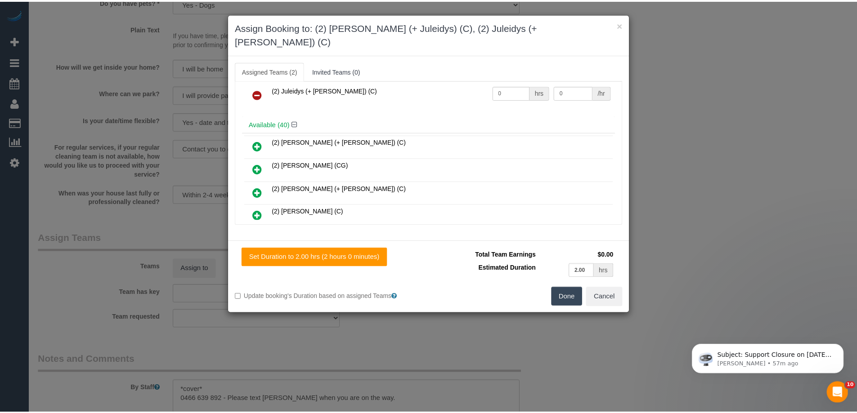
scroll to position [0, 0]
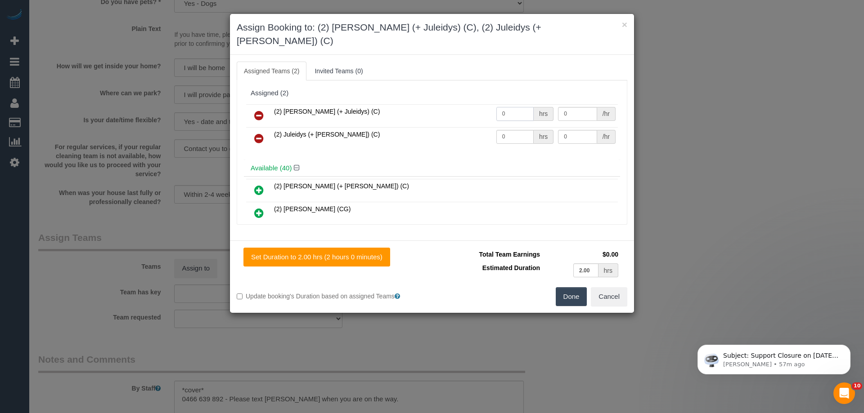
click at [512, 107] on input "0" at bounding box center [514, 114] width 37 height 14
type input "2"
click at [503, 130] on input "0" at bounding box center [514, 137] width 37 height 14
type input "2"
click at [566, 107] on input "0" at bounding box center [577, 114] width 39 height 14
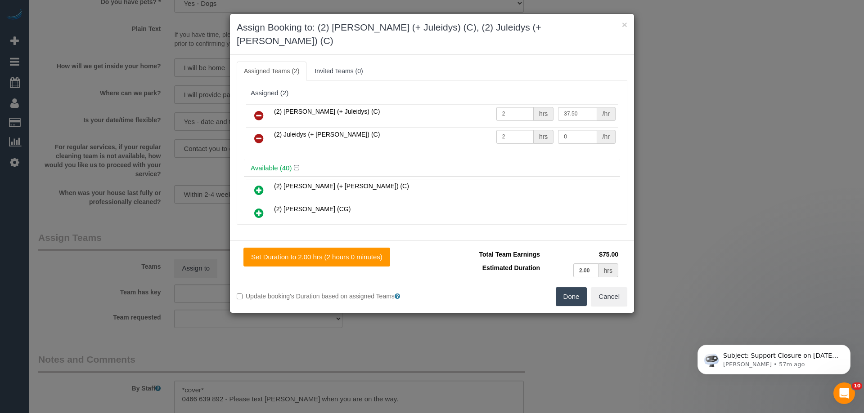
type input "37.5"
click at [571, 133] on td "0 /hr" at bounding box center [587, 138] width 62 height 23
click at [576, 130] on input "0" at bounding box center [577, 137] width 39 height 14
type input "37.5"
click at [571, 288] on button "Done" at bounding box center [571, 297] width 31 height 19
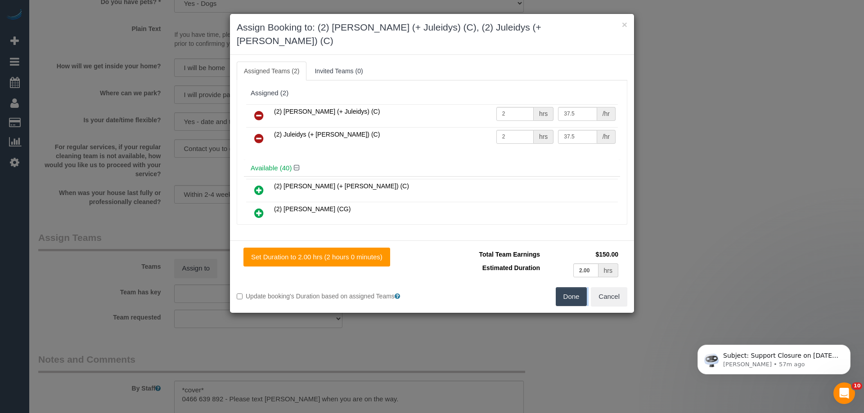
click at [571, 288] on div "× Assign Booking to: (2) Cris (+ Juleidys) (C), (2) Juleidys (+ Cris) (C) Assig…" at bounding box center [432, 206] width 864 height 413
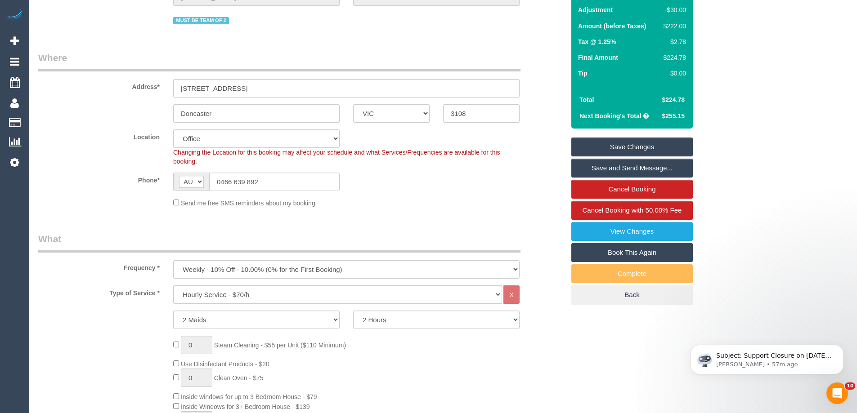
scroll to position [106, 0]
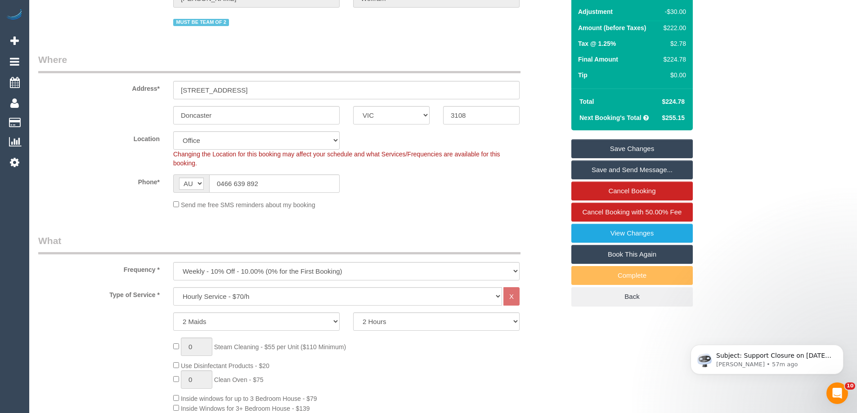
click at [540, 182] on div "Phone* AF AL DZ AD AO AI AQ AG AR AM AW AU AT AZ BS BH BD BB BY BE BZ BJ BM BT …" at bounding box center [301, 184] width 540 height 18
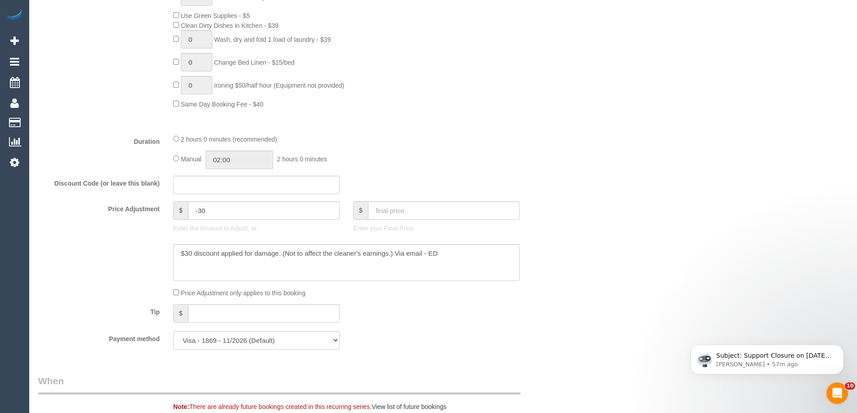
scroll to position [736, 0]
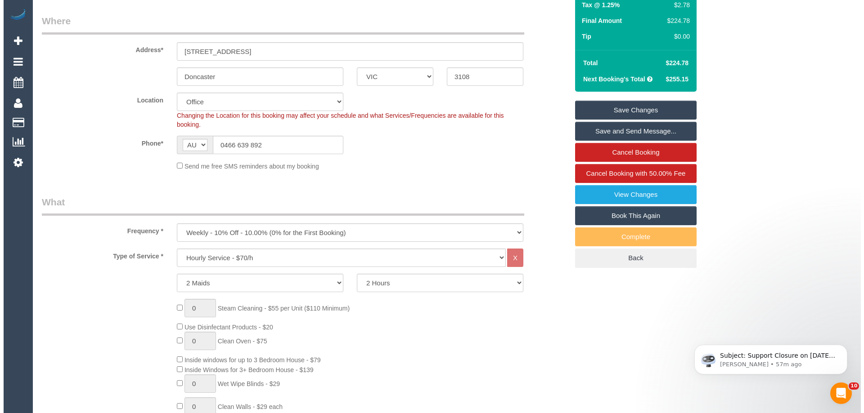
scroll to position [16, 0]
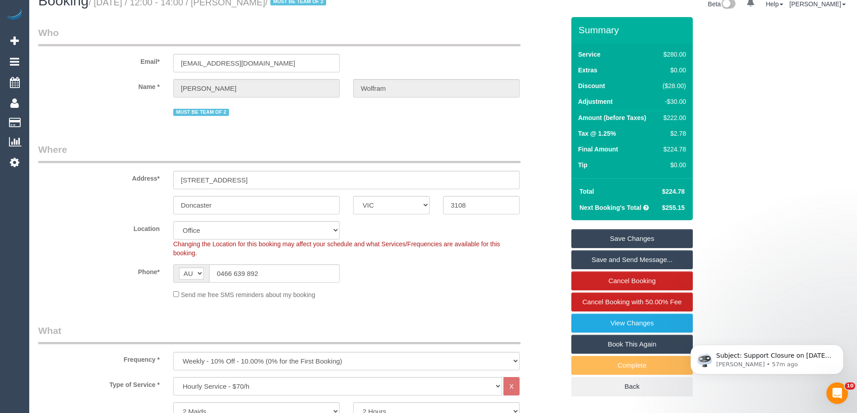
click at [655, 257] on link "Save and Send Message..." at bounding box center [631, 260] width 121 height 19
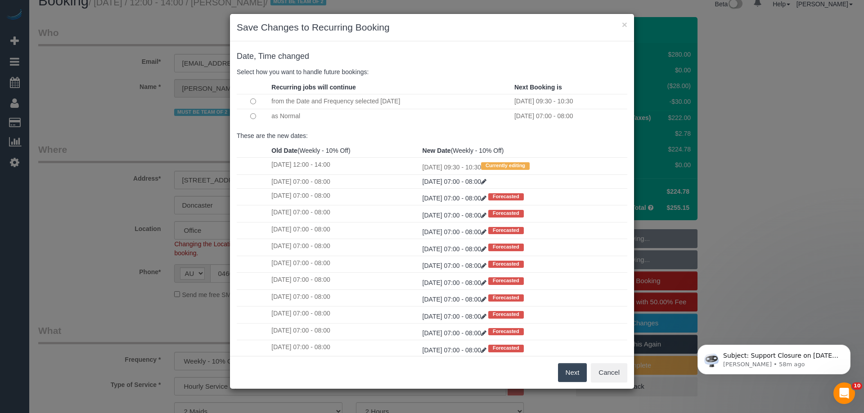
click at [571, 368] on button "Next" at bounding box center [572, 373] width 29 height 19
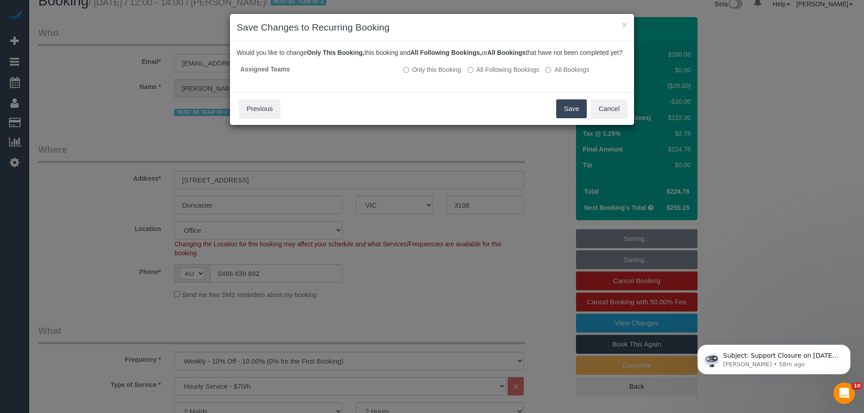
click at [568, 117] on button "Save" at bounding box center [571, 108] width 31 height 19
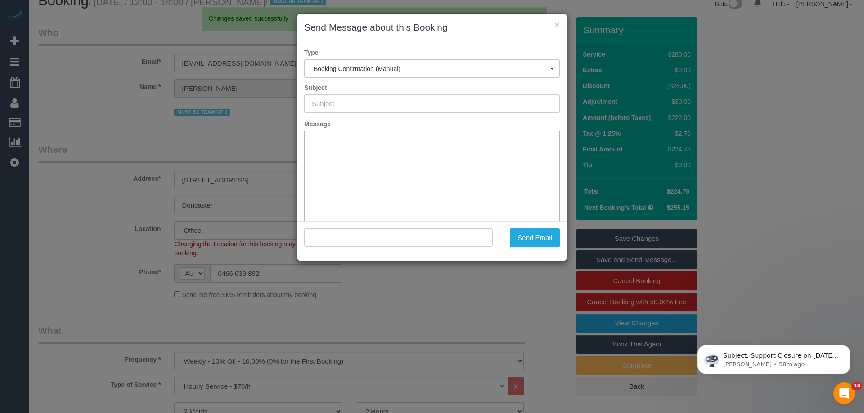
type input "Booking Confirmed"
type input ""Josie Wolfram" <josiewolfram@outlook.com>"
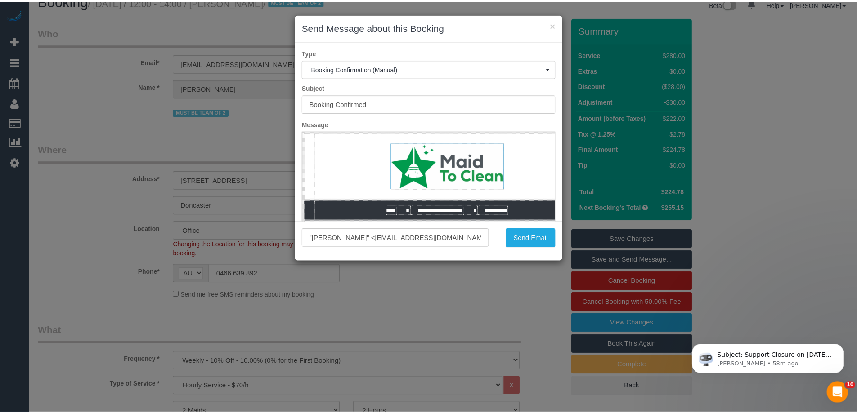
scroll to position [0, 0]
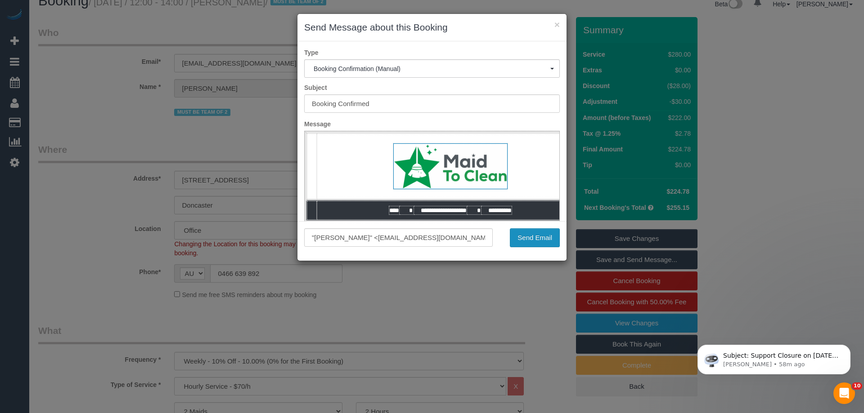
click at [541, 238] on button "Send Email" at bounding box center [535, 238] width 50 height 19
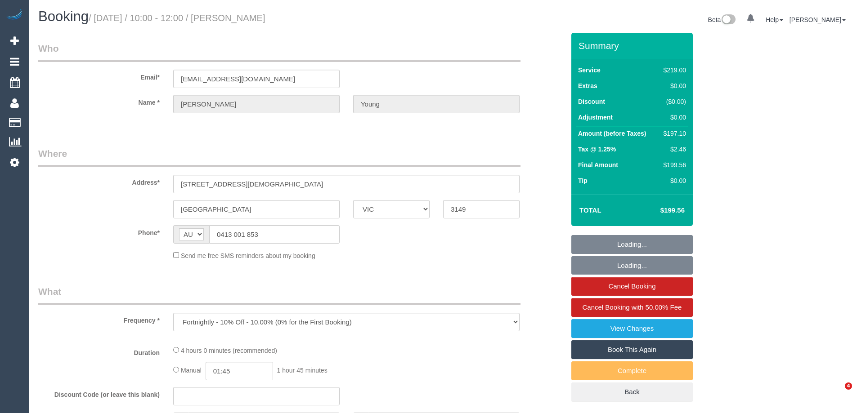
select select "VIC"
select select "string:stripe-pm_1Q9cGp2GScqysDRVE5zQASj3"
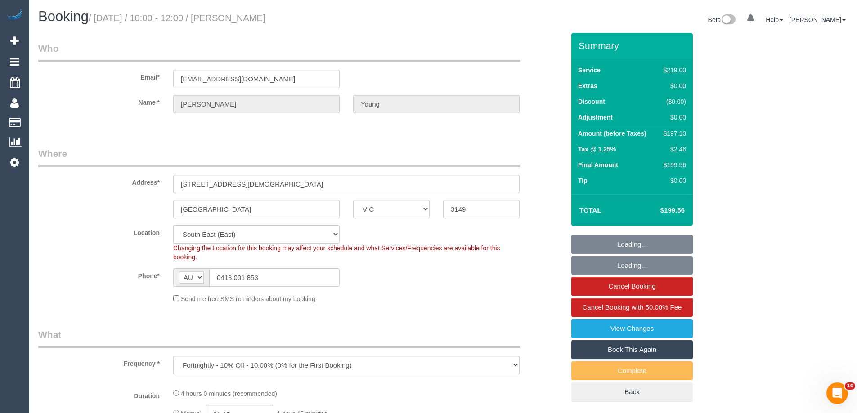
select select "object:572"
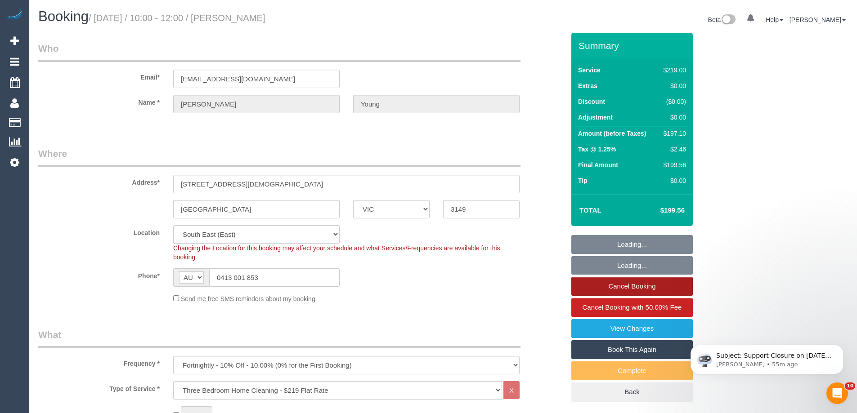
select select "number:27"
select select "number:14"
select select "number:19"
select select "number:24"
select select "number:34"
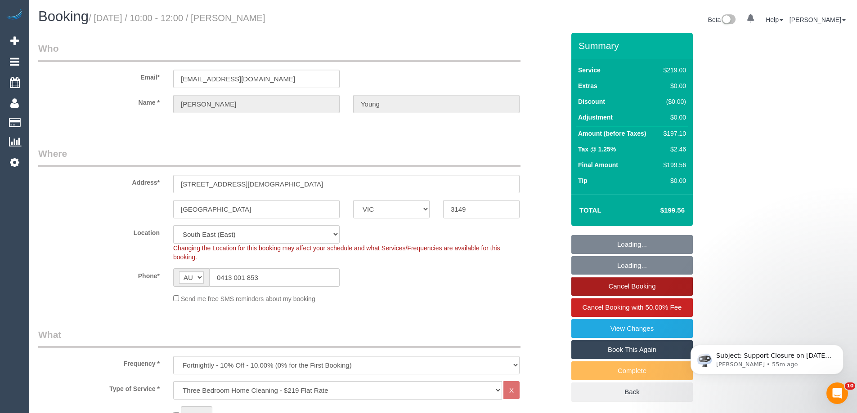
select select "number:13"
click at [623, 289] on link "Cancel Booking" at bounding box center [631, 286] width 121 height 19
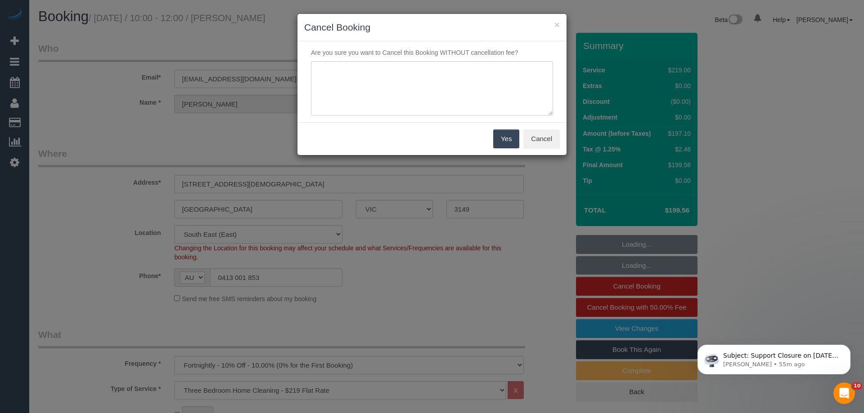
select select "spot1"
click at [350, 89] on textarea at bounding box center [432, 88] width 242 height 55
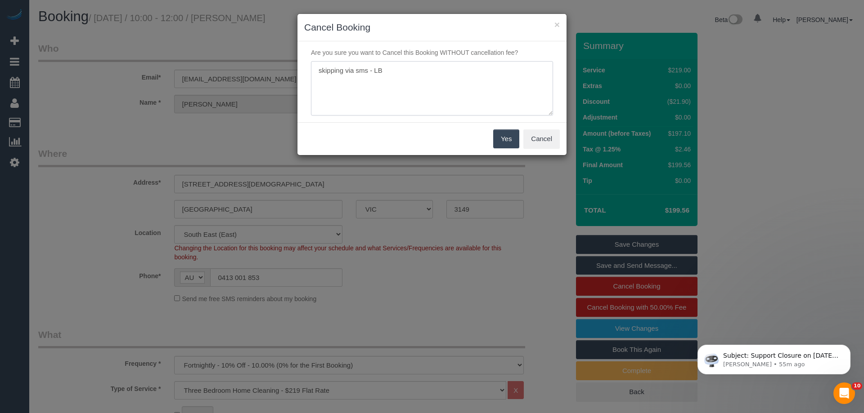
type textarea "skipping via sms - LB"
click at [503, 148] on button "Yes" at bounding box center [506, 139] width 26 height 19
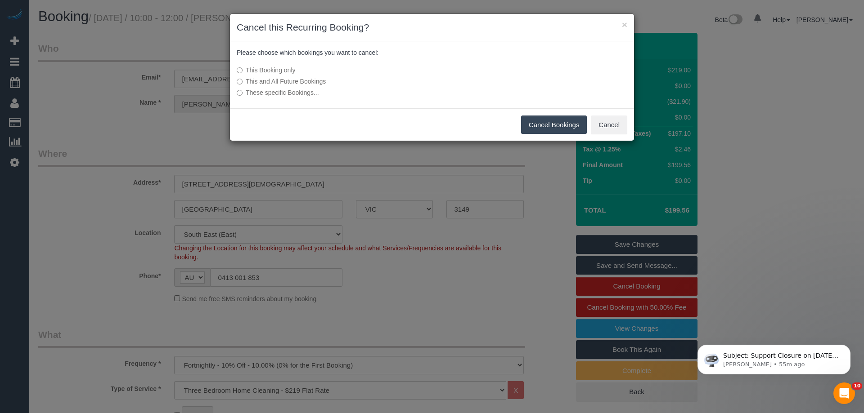
click at [554, 130] on button "Cancel Bookings" at bounding box center [554, 125] width 66 height 19
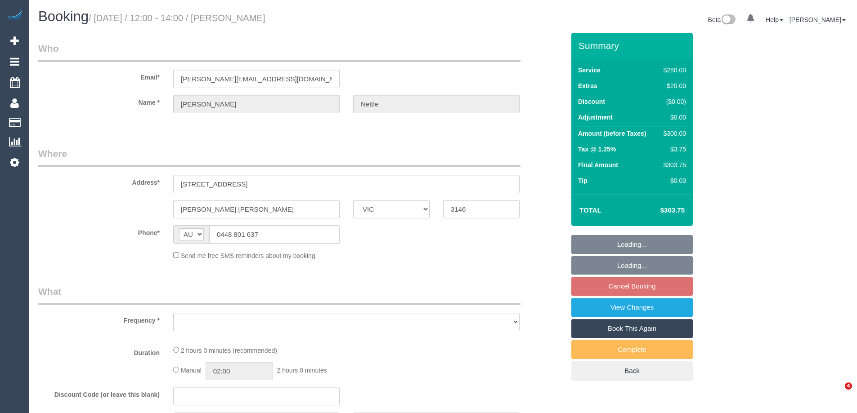
select select "VIC"
select select "2"
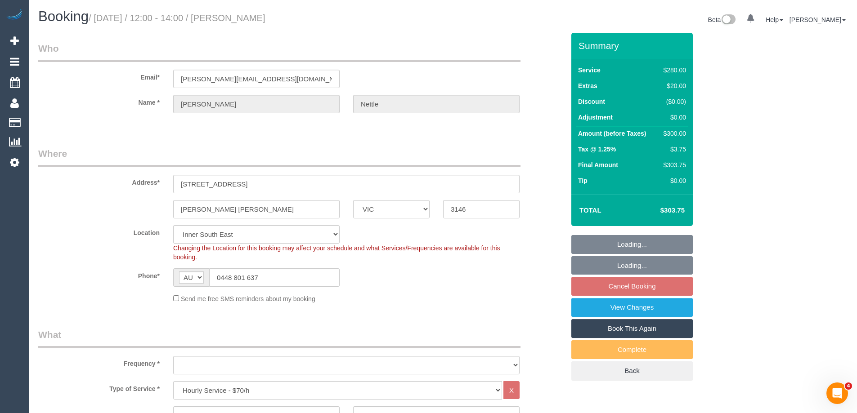
select select "string:stripe-pm_1QOwes2GScqysDRVEh6Rz0KC"
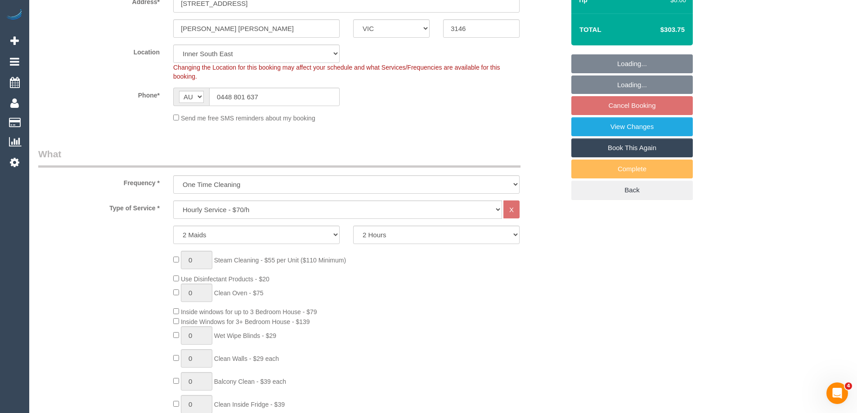
select select "object:1258"
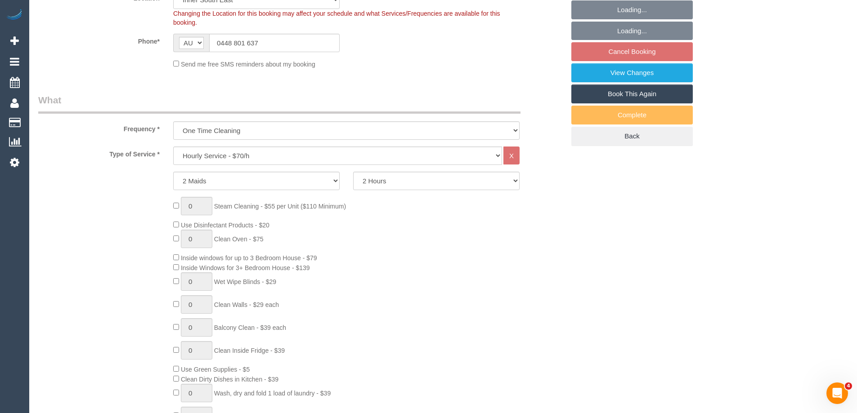
select select "number:27"
select select "number:14"
select select "number:19"
select select "number:25"
select select "number:33"
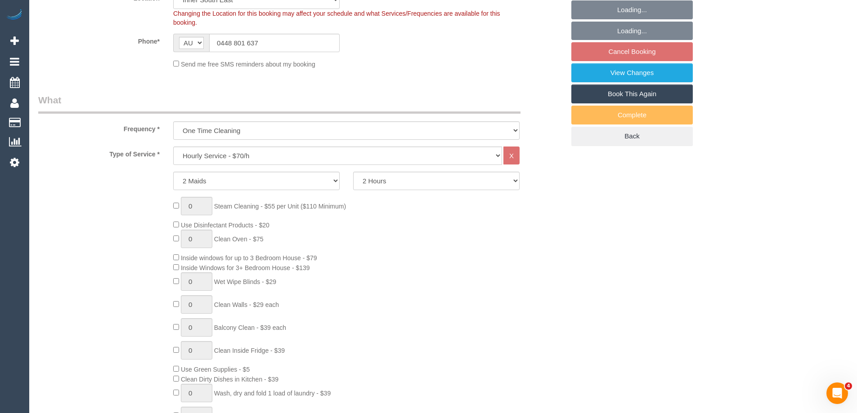
select select "number:12"
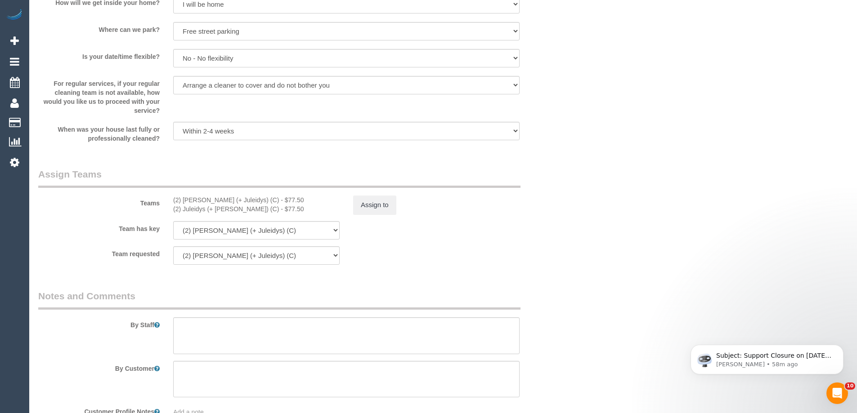
scroll to position [1339, 0]
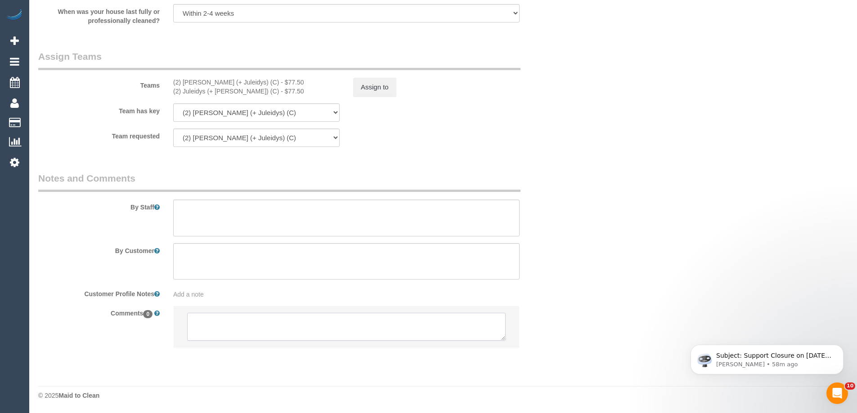
click at [245, 338] on textarea at bounding box center [346, 327] width 319 height 28
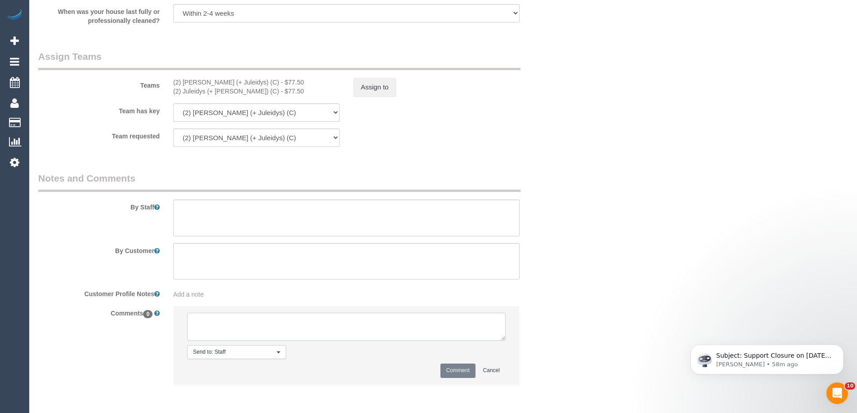
click at [253, 333] on textarea at bounding box center [346, 327] width 319 height 28
click at [265, 324] on textarea at bounding box center [346, 327] width 319 height 28
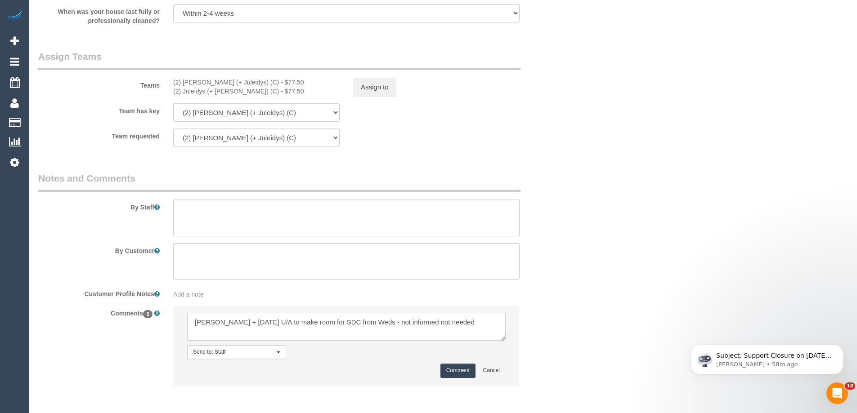
type textarea "Cris + Jul U/A to make room for SDC from Weds - not informed not needed"
click at [452, 373] on button "Comment" at bounding box center [457, 371] width 35 height 14
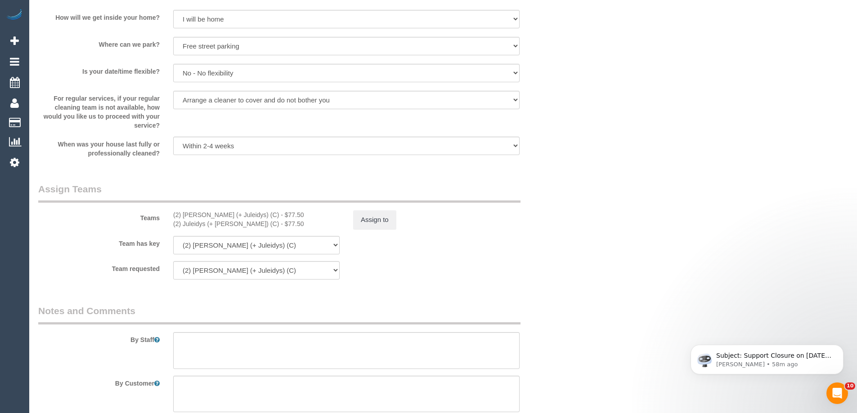
scroll to position [1204, 0]
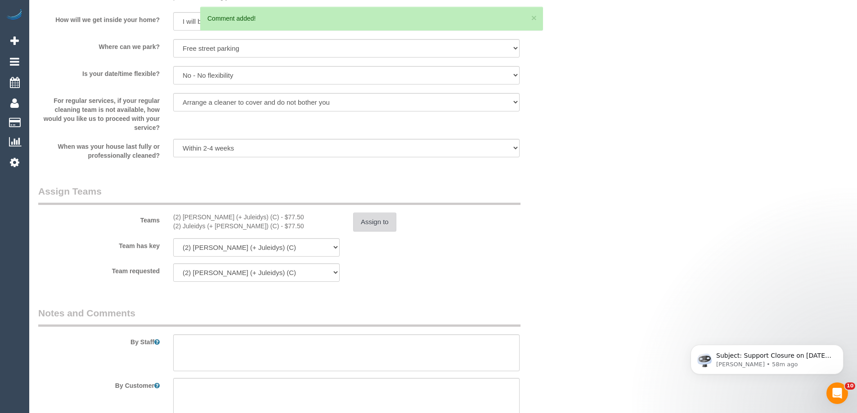
click at [371, 220] on button "Assign to" at bounding box center [374, 222] width 43 height 19
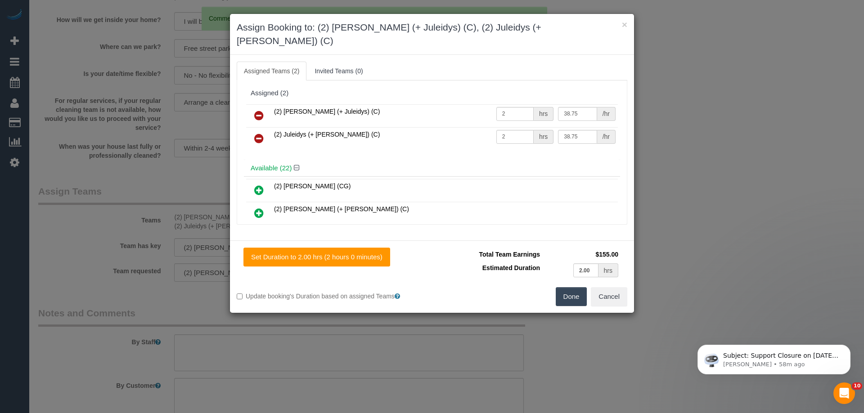
click at [264, 107] on link at bounding box center [258, 116] width 21 height 18
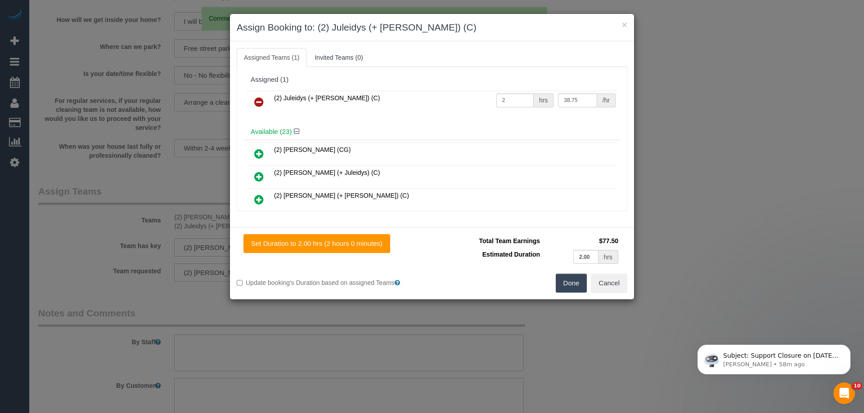
click at [259, 100] on icon at bounding box center [258, 102] width 9 height 11
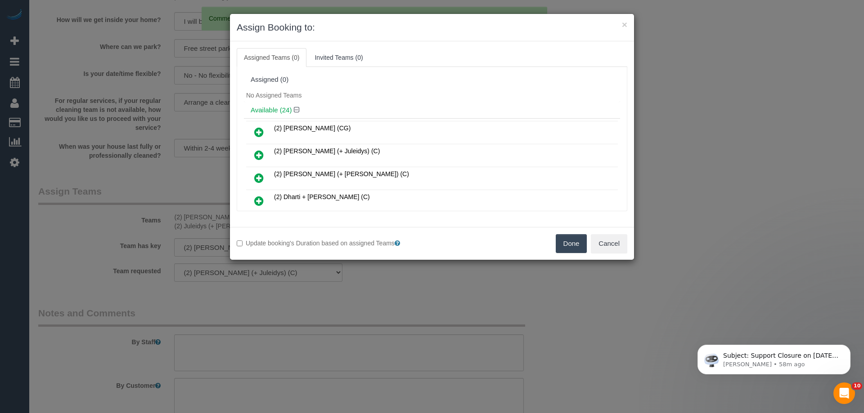
click at [572, 243] on button "Done" at bounding box center [571, 243] width 31 height 19
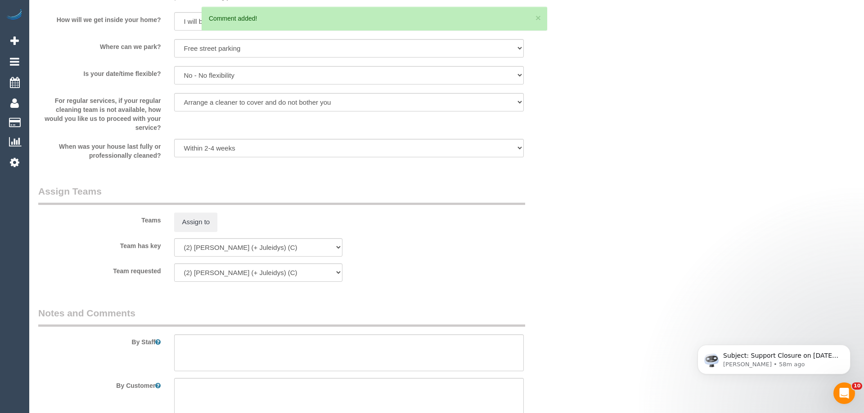
click at [572, 243] on div "× Assign Booking to: Assigned Teams (0) Invited Teams (0) Assigned (0) No Assig…" at bounding box center [432, 206] width 864 height 413
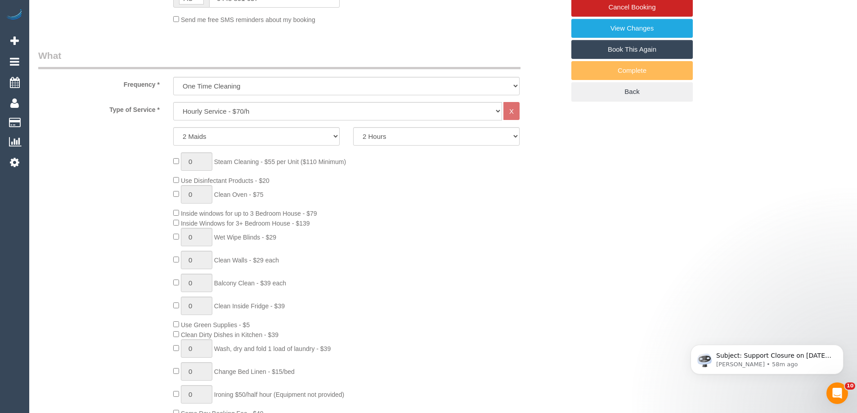
scroll to position [35, 0]
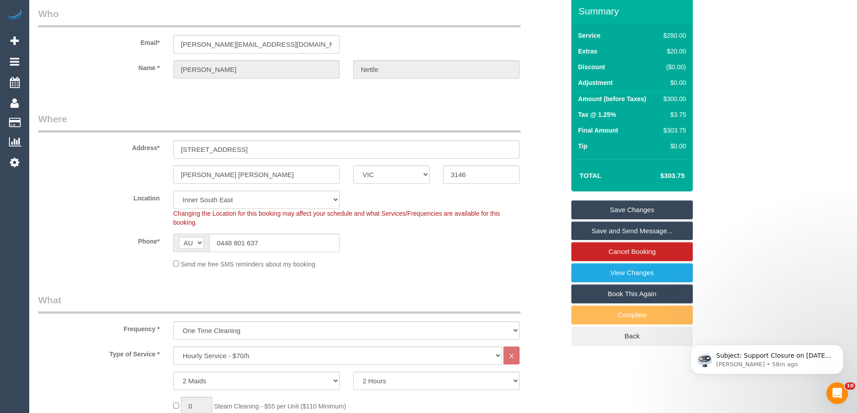
click at [598, 204] on link "Save Changes" at bounding box center [631, 210] width 121 height 19
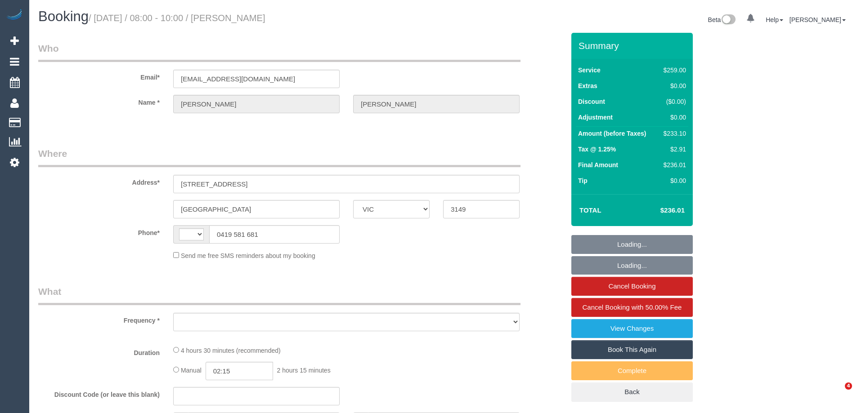
select select "VIC"
select select "string:AU"
select select "string:stripe-pm_1PnZ7h2GScqysDRV8eYc7QMm"
select select "number:27"
select select "number:17"
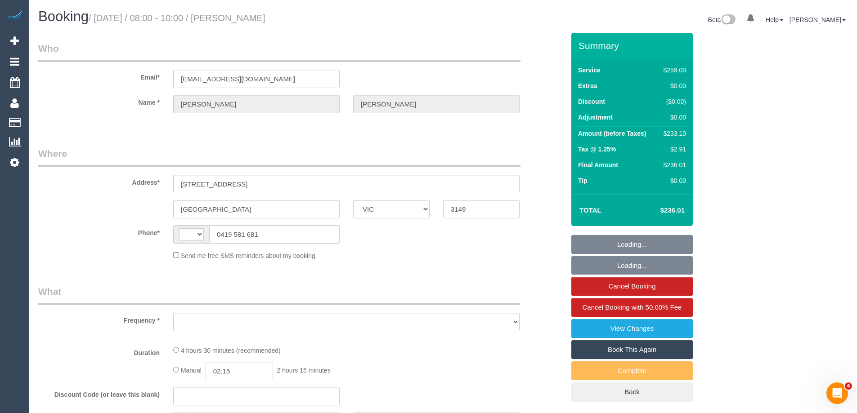
select select "number:18"
select select "number:23"
select select "number:34"
select select "number:11"
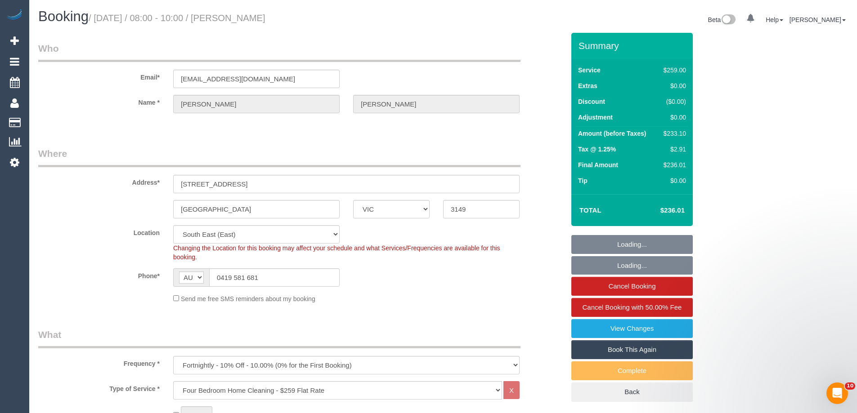
select select "object:1300"
select select "spot1"
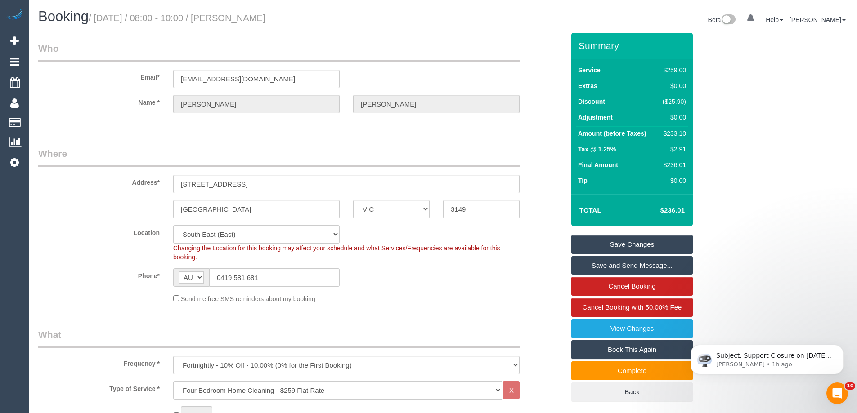
drag, startPoint x: 294, startPoint y: 23, endPoint x: 245, endPoint y: 27, distance: 49.1
click at [244, 27] on div "Booking / [DATE] / 08:00 - 10:00 / [PERSON_NAME]" at bounding box center [237, 18] width 412 height 19
drag, startPoint x: 260, startPoint y: 21, endPoint x: 233, endPoint y: 18, distance: 27.1
click at [233, 18] on h1 "Booking / August 27, 2025 / 08:00 - 10:00 / Elizabeth Varley" at bounding box center [237, 16] width 398 height 15
copy small "Elizabeth Varley"
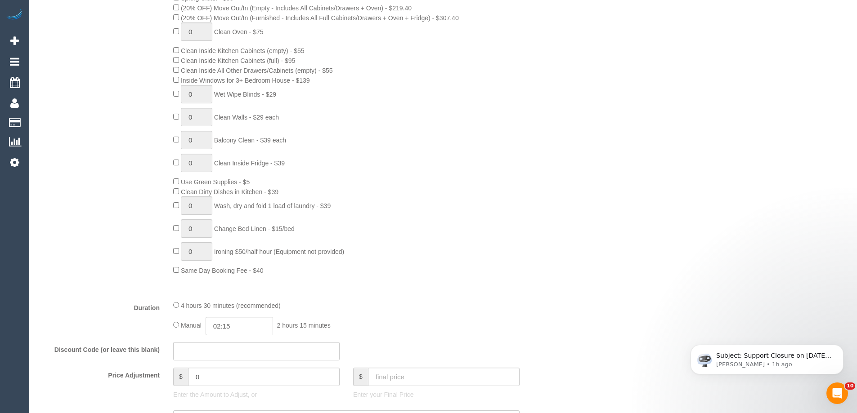
scroll to position [585, 0]
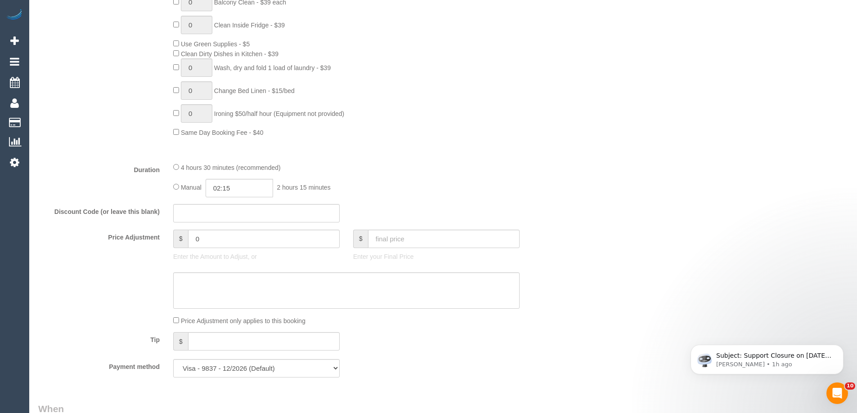
click at [581, 199] on div "Who Email* elizabethmvarley@gmail.com Name * Elizabeth Varley Where Address* 1 …" at bounding box center [443, 398] width 810 height 1901
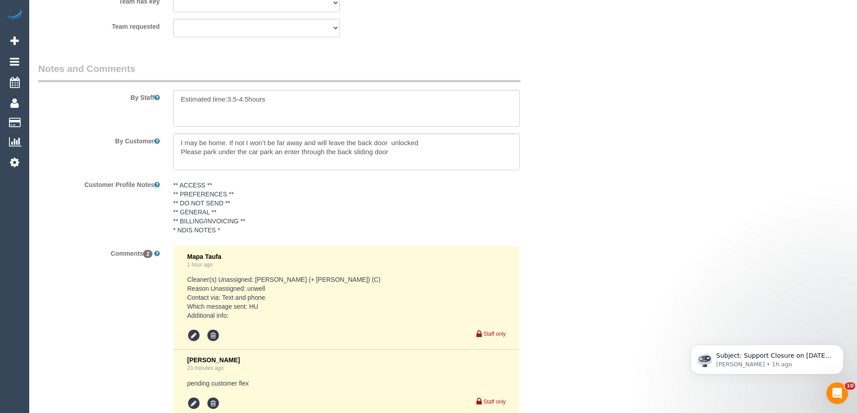
scroll to position [1551, 0]
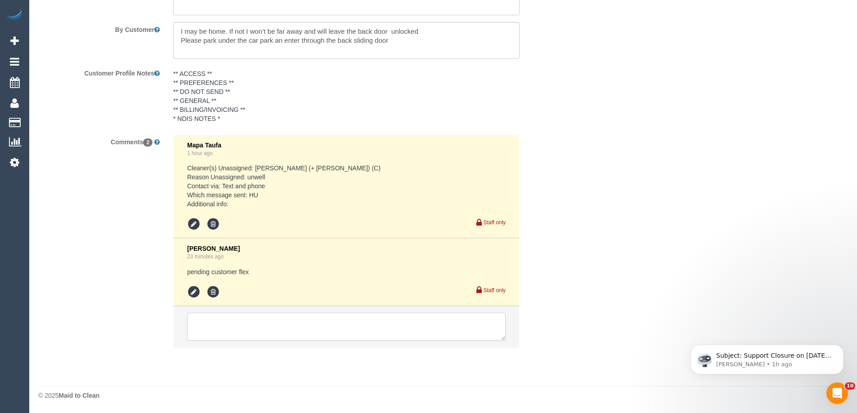
click at [234, 336] on textarea at bounding box center [346, 327] width 319 height 28
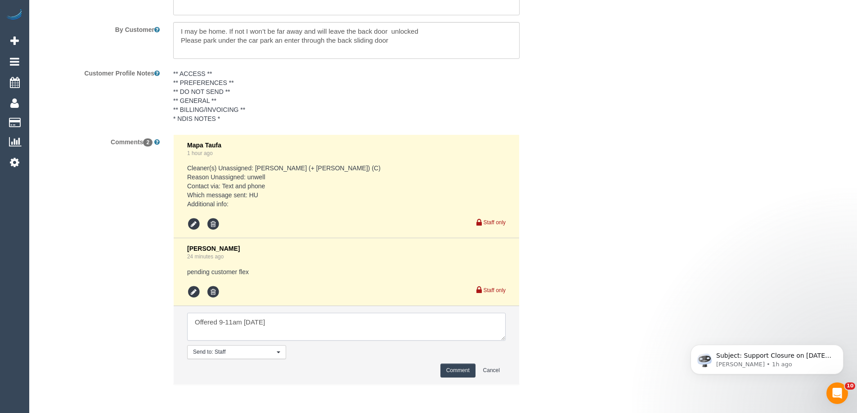
click at [193, 329] on textarea at bounding box center [346, 327] width 319 height 28
click at [446, 318] on textarea at bounding box center [346, 327] width 319 height 28
type textarea "Customer flex tomorrow or Fri before 2pm. Offered 9-11am tomorrow via sms (Stev…"
click at [469, 369] on button "Comment" at bounding box center [457, 371] width 35 height 14
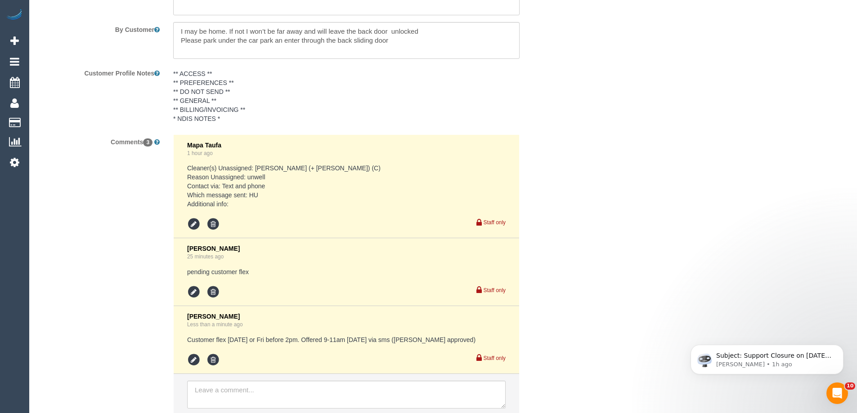
click at [194, 361] on icon at bounding box center [193, 360] width 13 height 13
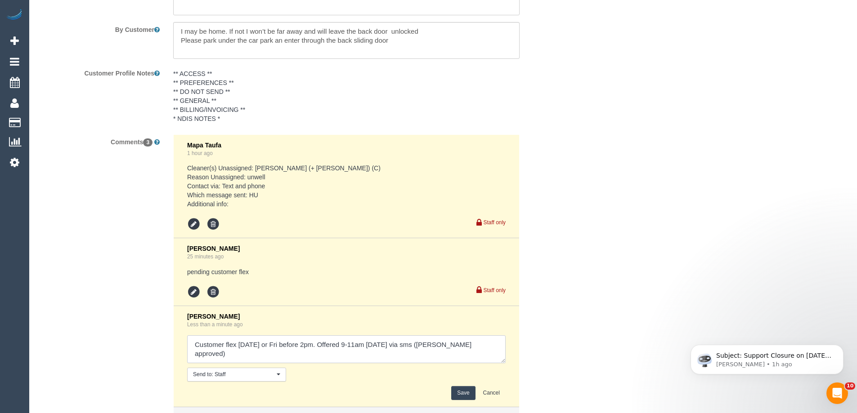
click at [497, 348] on textarea at bounding box center [346, 350] width 319 height 28
type textarea "Customer flex tomorrow or Fri before 2pm. Offered 9-11am tomorrow via sms (Stev…"
click at [459, 395] on button "Save" at bounding box center [463, 393] width 24 height 14
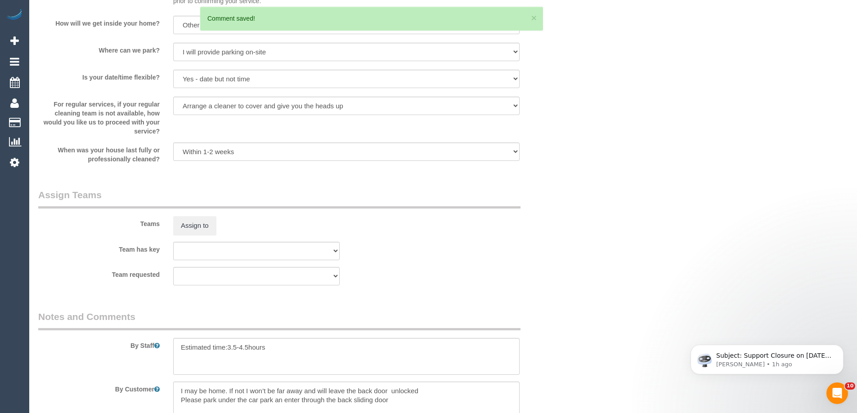
click at [504, 284] on div "Team requested (0) Office (1) Helen Trickett (FT) (1) Jeremy Law (FT) (1) Karen…" at bounding box center [301, 276] width 540 height 18
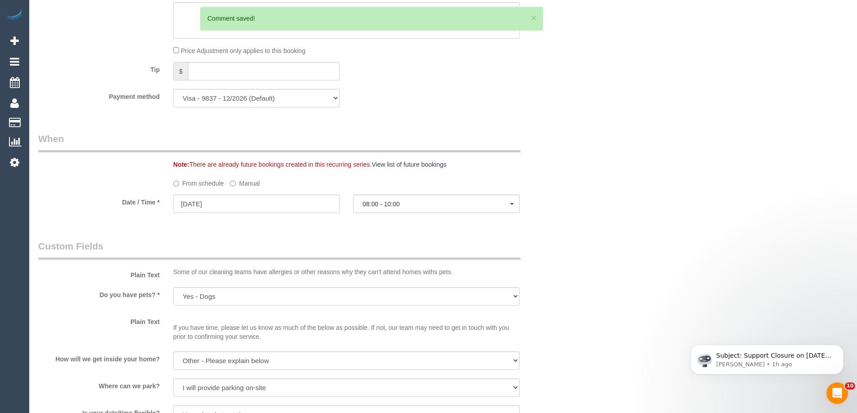
scroll to position [741, 0]
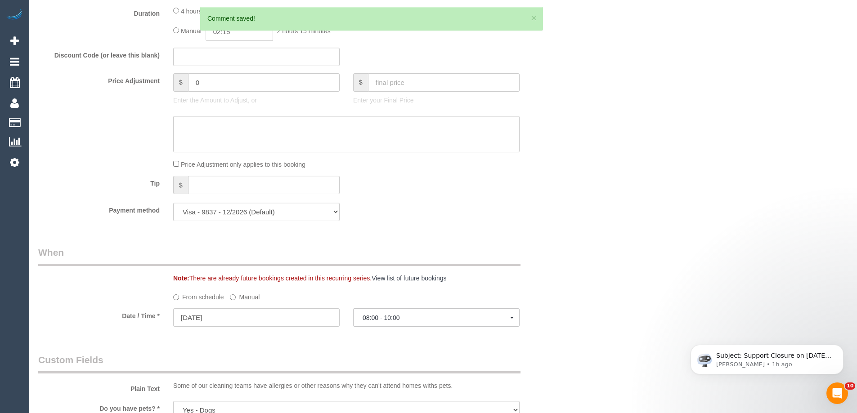
click at [241, 299] on label "Manual" at bounding box center [245, 296] width 30 height 12
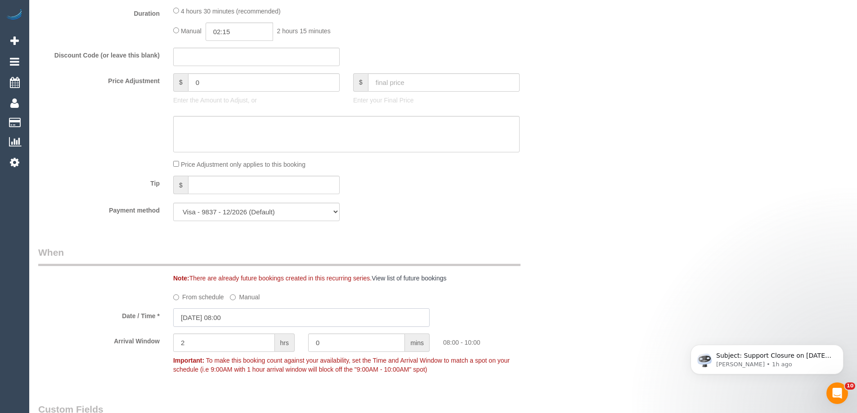
click at [239, 325] on input "27/08/2025 08:00" at bounding box center [301, 318] width 256 height 18
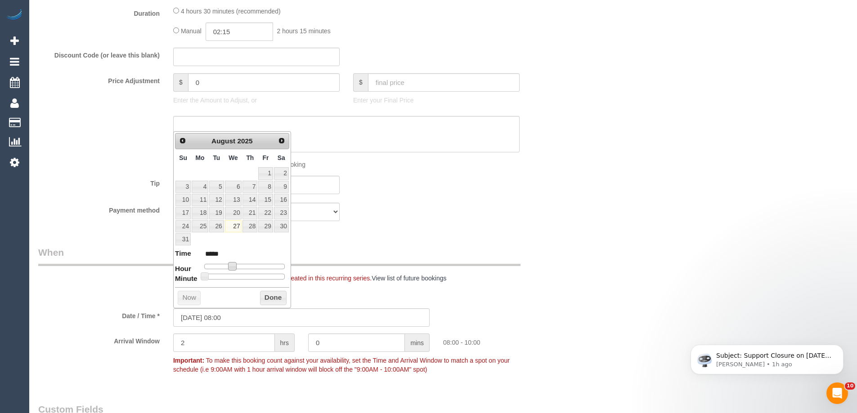
click at [235, 269] on span at bounding box center [232, 266] width 8 height 8
click at [251, 228] on link "28" at bounding box center [250, 226] width 15 height 12
type input "28/08/2025 09:00"
type input "*****"
click at [237, 270] on span at bounding box center [236, 266] width 8 height 8
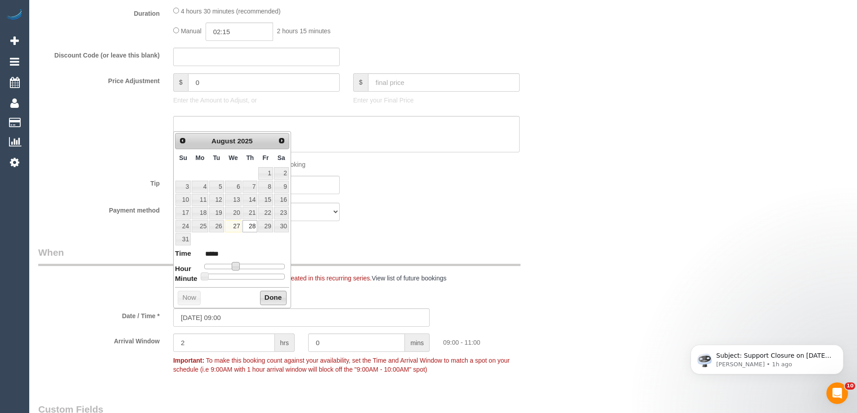
click at [266, 296] on button "Done" at bounding box center [273, 298] width 27 height 14
click at [552, 247] on div "Note: There are already future bookings created in this recurring series. View …" at bounding box center [301, 264] width 540 height 37
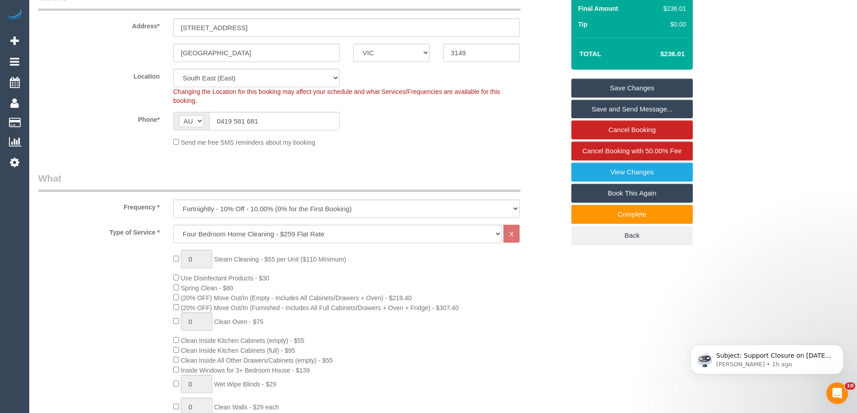
scroll to position [0, 0]
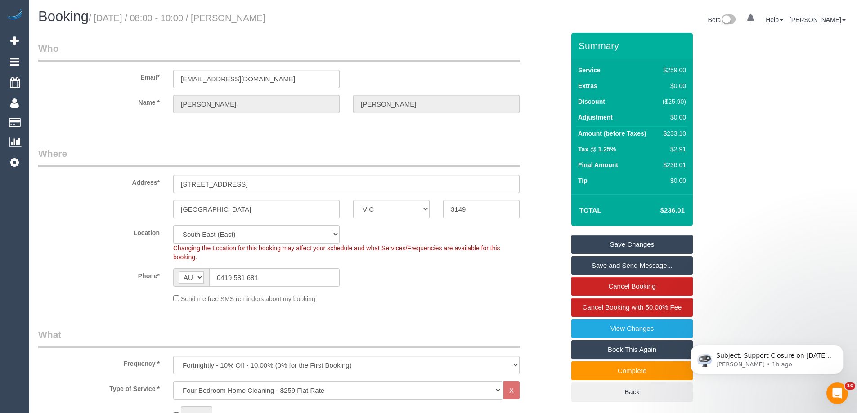
click at [674, 133] on div "$233.10" at bounding box center [672, 133] width 27 height 9
copy div "233.10"
click at [759, 124] on div "Summary Service $259.00 Extras $0.00 Discount ($25.90) Adjustment $0.00 Amount …" at bounding box center [666, 226] width 202 height 387
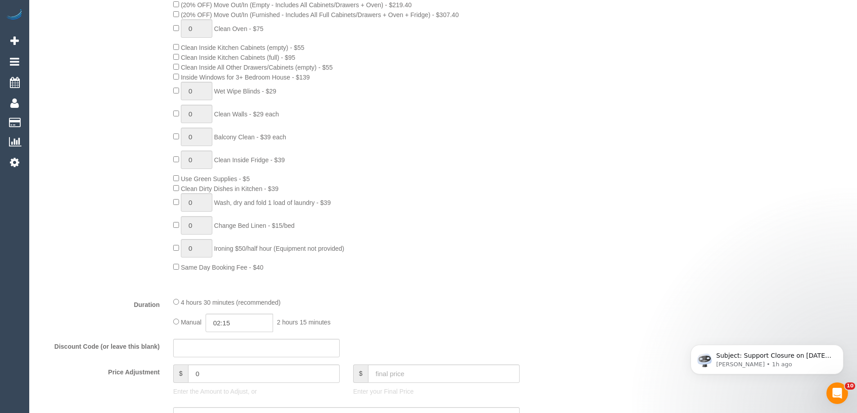
scroll to position [540, 0]
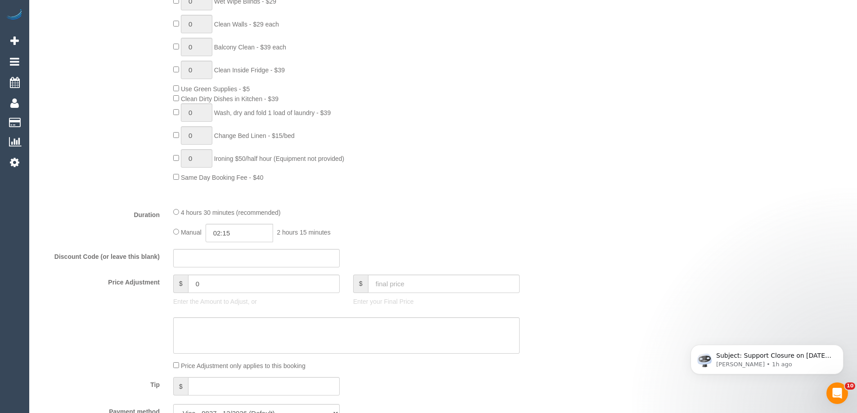
click at [460, 192] on div "Type of Service * Hourly Service - $70/h Hourly Service - $65/h Hourly Service …" at bounding box center [301, 21] width 526 height 359
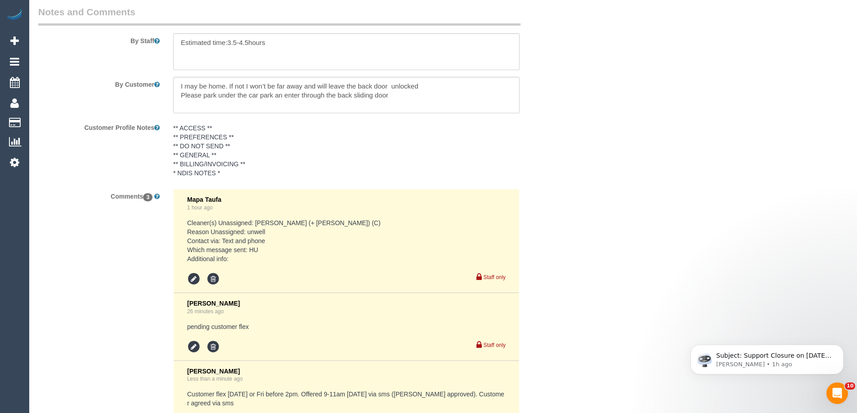
scroll to position [1530, 0]
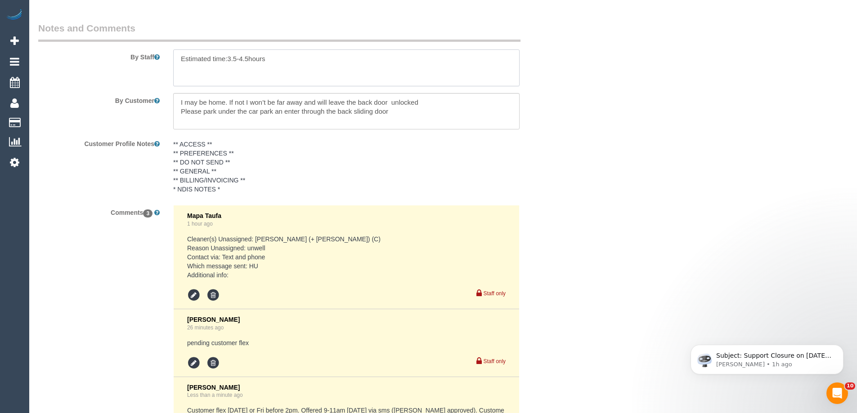
click at [246, 56] on textarea at bounding box center [346, 67] width 346 height 37
click at [248, 57] on textarea at bounding box center [346, 67] width 346 height 37
type textarea "Estimated time:3.5-4 hours"
click at [536, 111] on div "By Customer" at bounding box center [301, 111] width 540 height 37
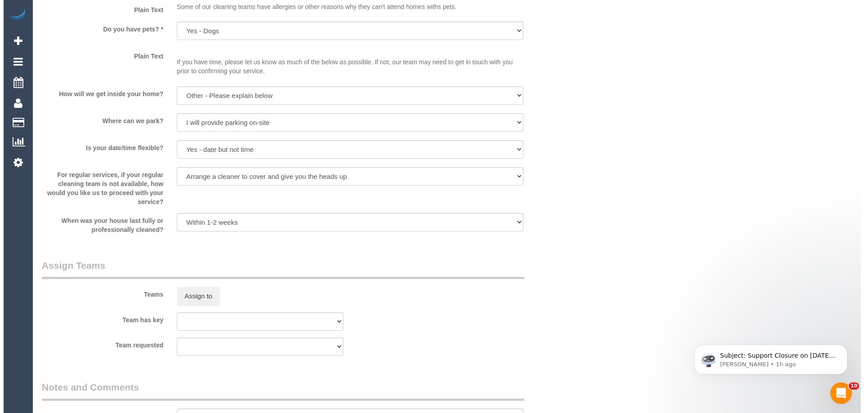
scroll to position [1170, 0]
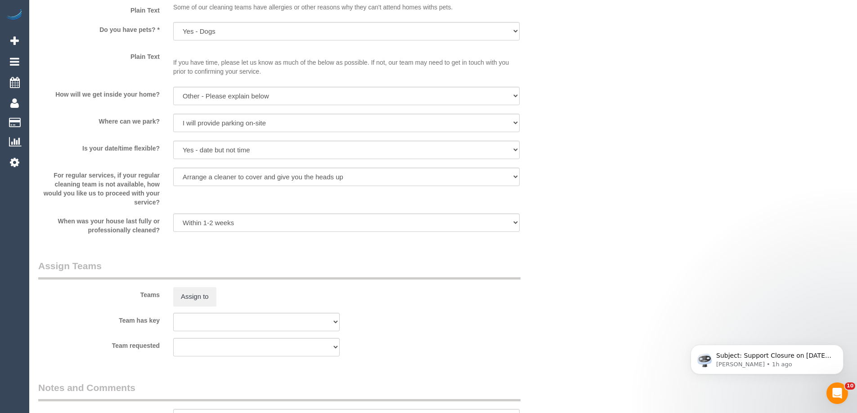
click at [195, 308] on sui-booking-teams "Teams Assign to Team has key (0) Office (1) Helen Trickett (FT) (1) Jeremy Law …" at bounding box center [301, 308] width 526 height 97
click at [202, 301] on button "Assign to" at bounding box center [194, 297] width 43 height 19
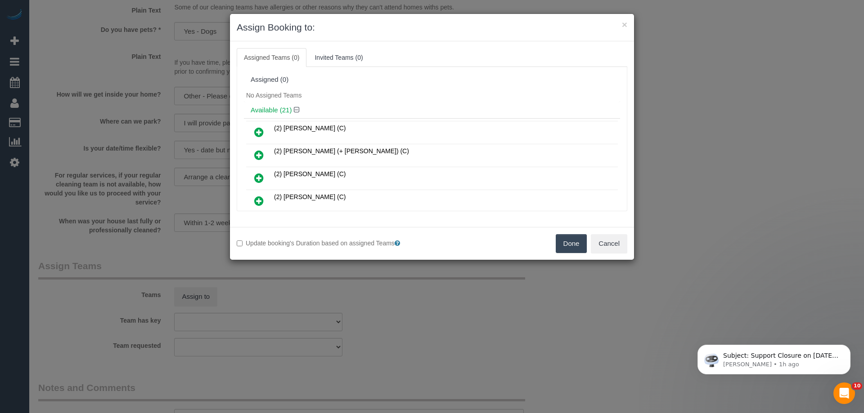
click at [436, 119] on div "(2) Abdul Janif (C) (2) Barbara (+ Paul) (C) (2) Joshua Russell (C)" at bounding box center [432, 366] width 376 height 497
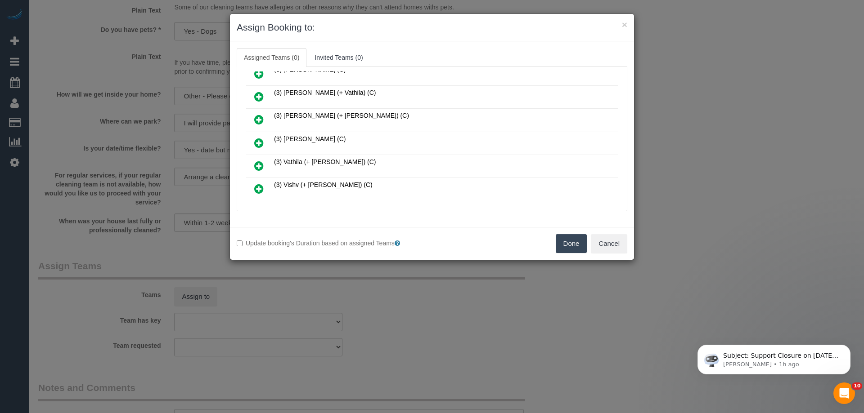
click at [263, 143] on icon at bounding box center [258, 143] width 9 height 11
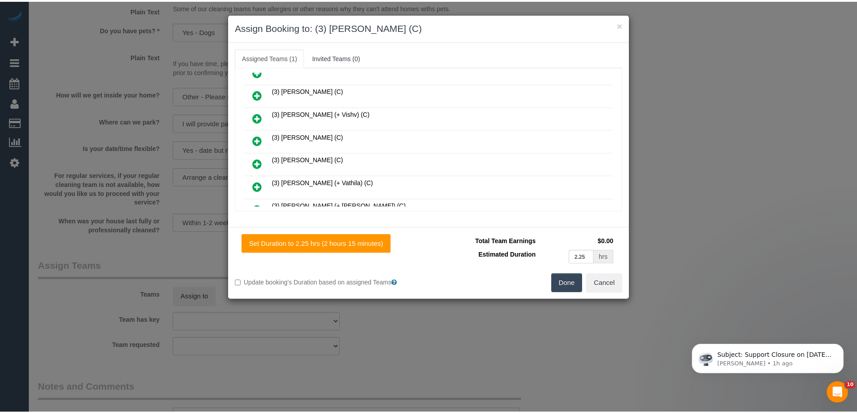
scroll to position [0, 0]
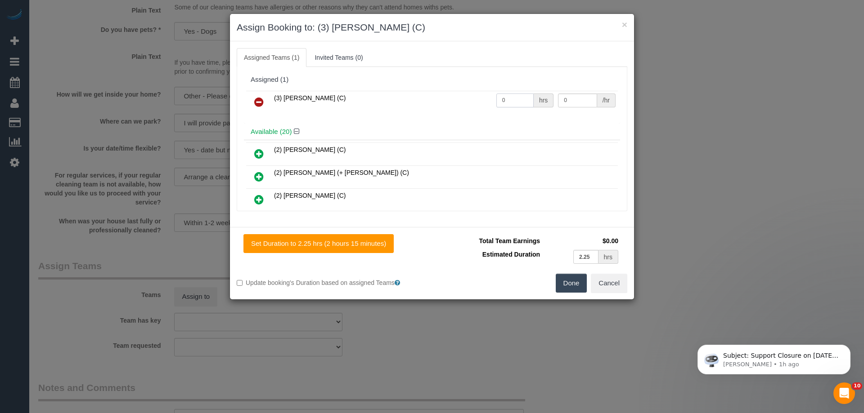
click at [512, 102] on input "0" at bounding box center [514, 101] width 37 height 14
type input "1"
click at [568, 105] on input "0" at bounding box center [577, 101] width 39 height 14
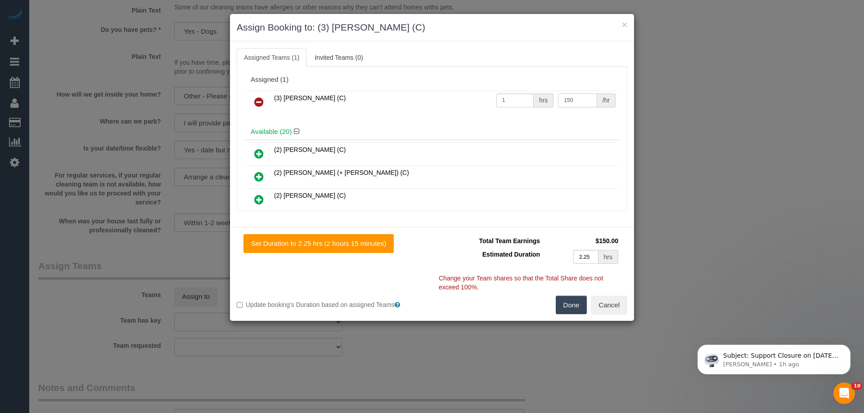
type input "150"
click at [575, 310] on button "Done" at bounding box center [571, 305] width 31 height 19
click at [574, 310] on div "× Assign Booking to: (3) Thidas Wickramasinghe (C) Assigned Teams (1) Invited T…" at bounding box center [432, 206] width 864 height 413
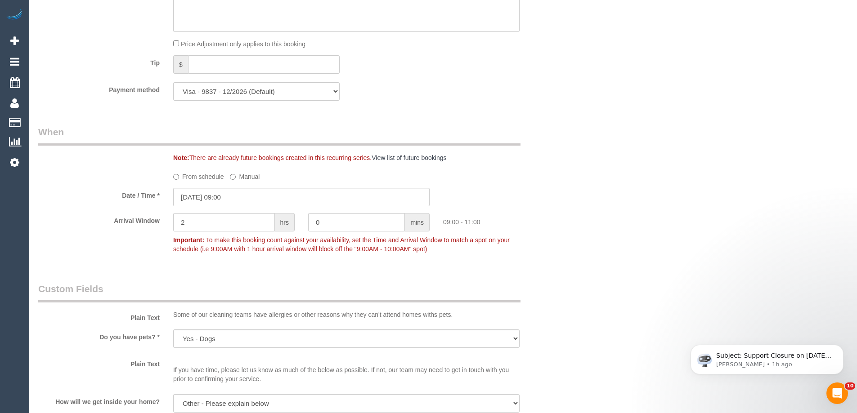
scroll to position [855, 0]
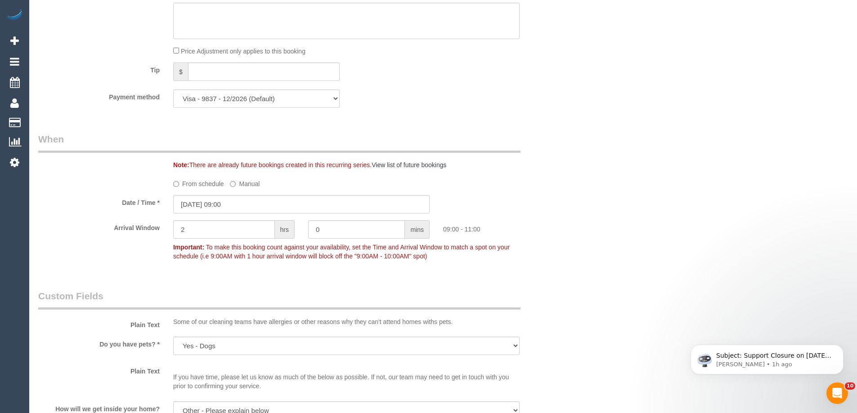
click at [606, 159] on div "Who Email* elizabethmvarley@gmail.com Name * Elizabeth Varley Where Address* 1 …" at bounding box center [443, 207] width 810 height 2058
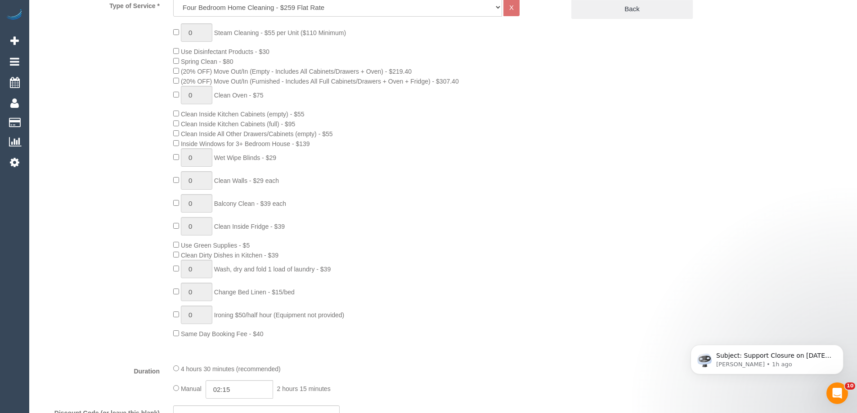
scroll to position [405, 0]
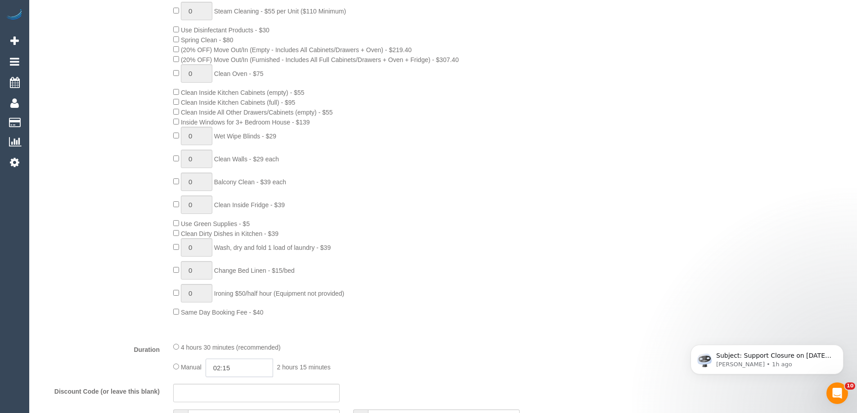
click at [245, 361] on input "02:15" at bounding box center [239, 368] width 67 height 18
type input "04:00"
click at [236, 322] on li "04:00" at bounding box center [229, 320] width 40 height 12
click at [499, 297] on div "0 Steam Cleaning - $55 per Unit ($110 Minimum) Use Disinfectant Products - $30 …" at bounding box center [368, 159] width 405 height 315
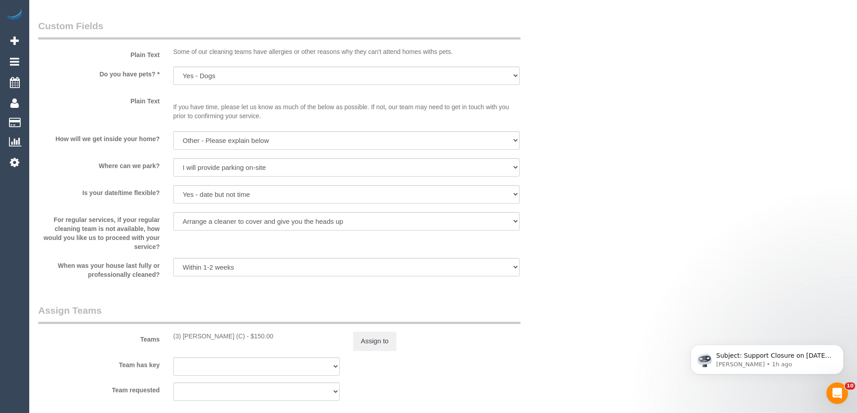
scroll to position [1260, 0]
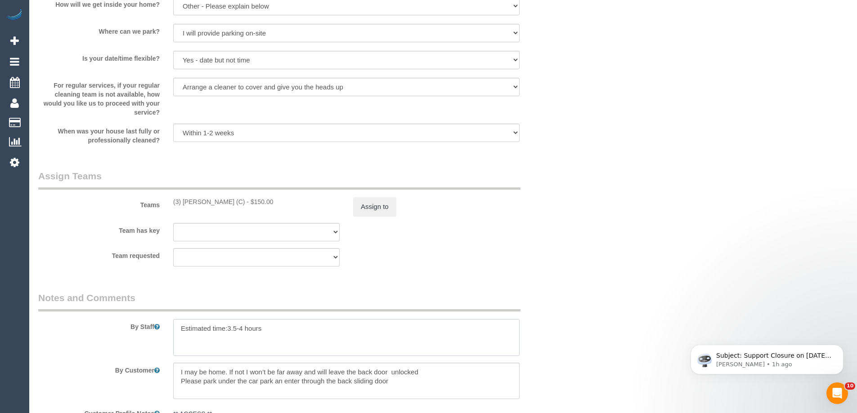
click at [177, 331] on textarea at bounding box center [346, 337] width 346 height 37
type textarea "*cover* Estimated time:3.5-4 hours"
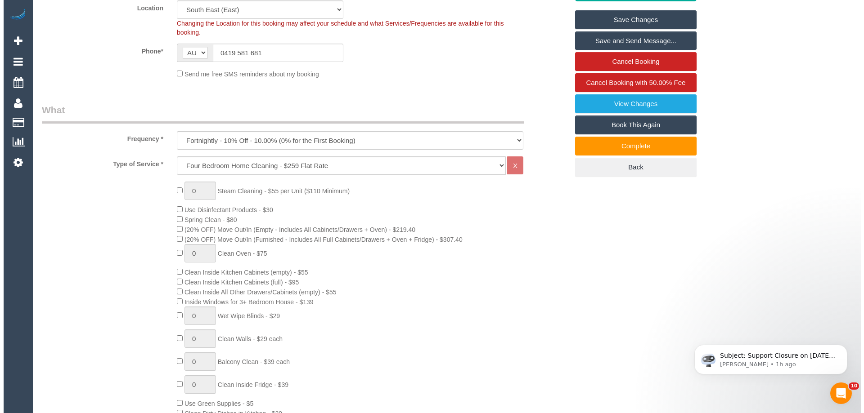
scroll to position [180, 0]
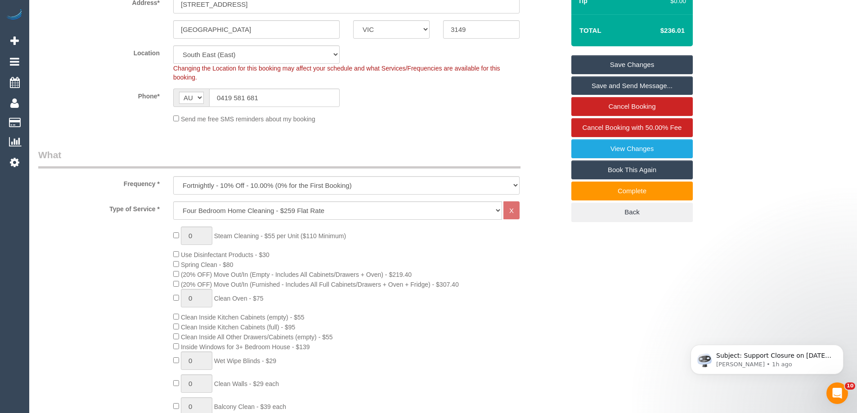
click at [638, 85] on link "Save and Send Message..." at bounding box center [631, 85] width 121 height 19
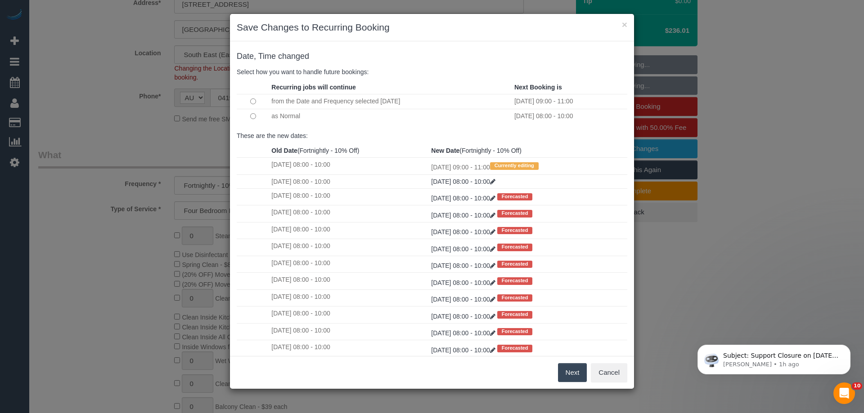
click at [575, 380] on button "Next" at bounding box center [572, 373] width 29 height 19
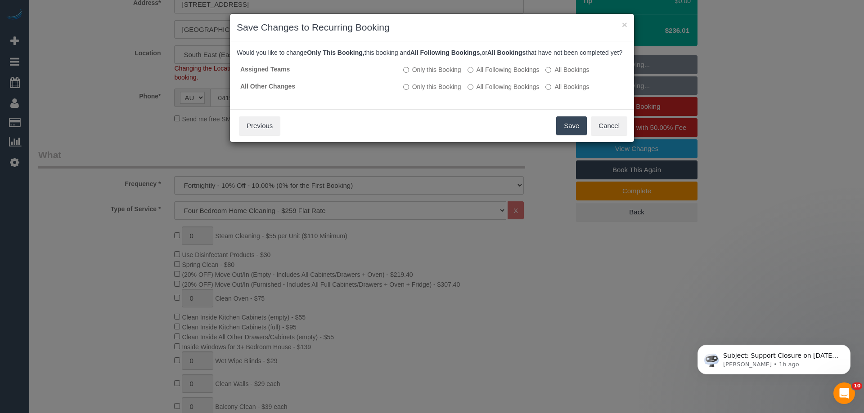
click at [569, 135] on button "Save" at bounding box center [571, 126] width 31 height 19
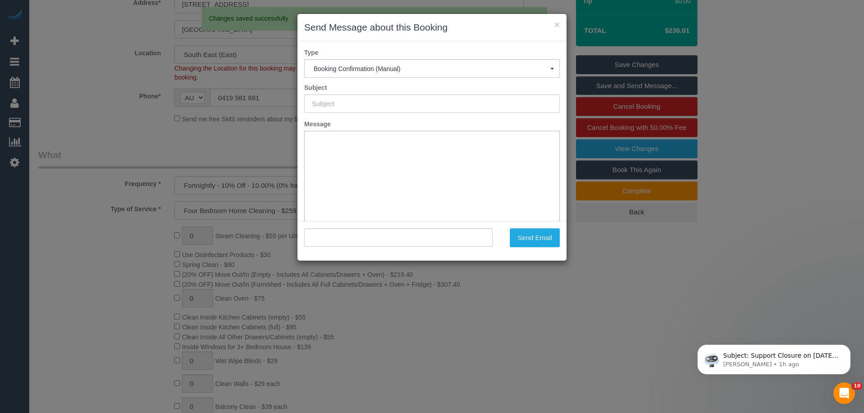
type input "Booking Confirmed"
type input ""Elizabeth Varley" <elizabethmvarley@gmail.com>"
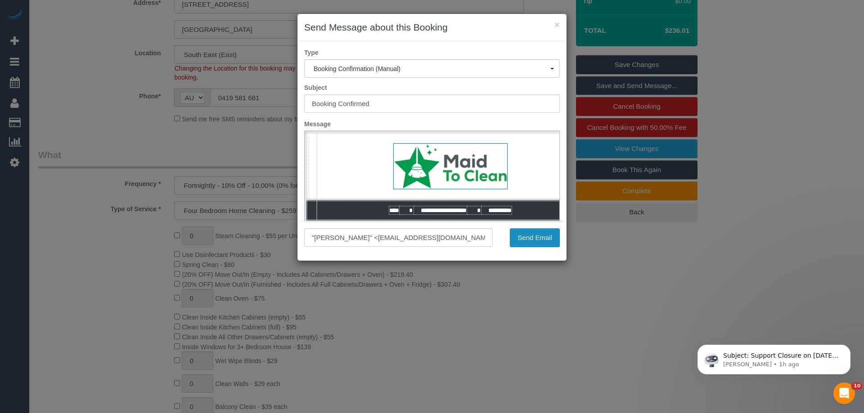
click at [549, 238] on button "Send Email" at bounding box center [535, 238] width 50 height 19
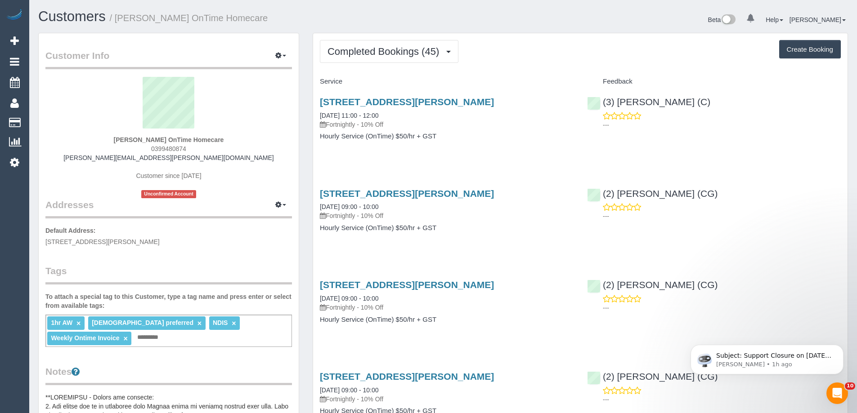
drag, startPoint x: 315, startPoint y: 96, endPoint x: 440, endPoint y: 154, distance: 137.9
click at [440, 154] on div "[STREET_ADDRESS][PERSON_NAME] [DATE] 11:00 - 12:00 Fortnightly - 10% Off Hourly…" at bounding box center [446, 123] width 267 height 69
drag, startPoint x: 531, startPoint y: 136, endPoint x: 494, endPoint y: 100, distance: 51.2
click at [530, 136] on h4 "Hourly Service (OnTime) $50/hr + GST" at bounding box center [447, 137] width 254 height 8
click at [425, 56] on span "Completed Bookings (45)" at bounding box center [386, 51] width 116 height 11
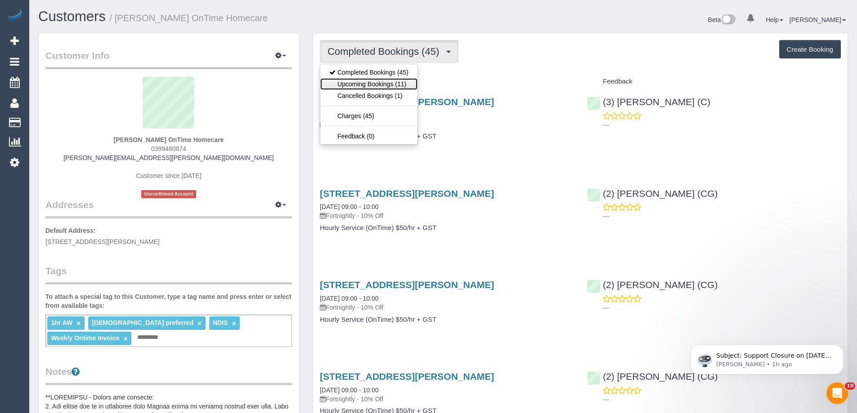
click at [391, 83] on link "Upcoming Bookings (11)" at bounding box center [368, 84] width 97 height 12
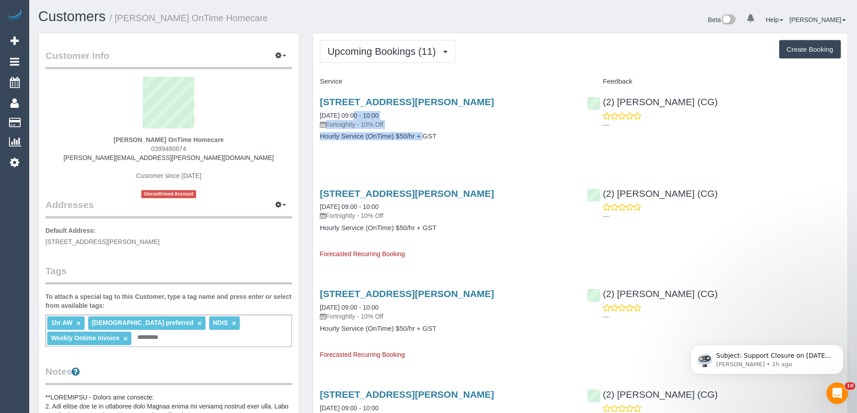
drag, startPoint x: 315, startPoint y: 110, endPoint x: 300, endPoint y: 174, distance: 65.9
click at [392, 131] on div "[STREET_ADDRESS][PERSON_NAME] [DATE] 09:00 - 10:00 Fortnightly - 10% Off Hourly…" at bounding box center [446, 123] width 267 height 69
click at [359, 117] on link "[DATE] 09:00 - 10:00" at bounding box center [349, 115] width 58 height 7
click at [377, 50] on span "Upcoming Bookings (11)" at bounding box center [384, 51] width 113 height 11
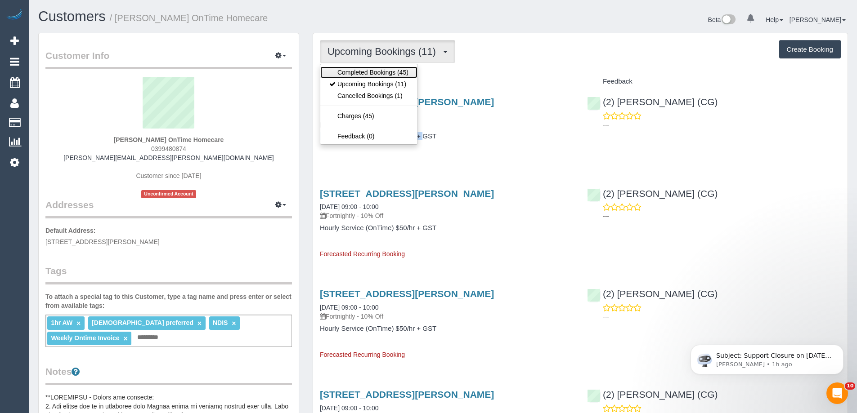
click at [373, 72] on link "Completed Bookings (45)" at bounding box center [368, 73] width 97 height 12
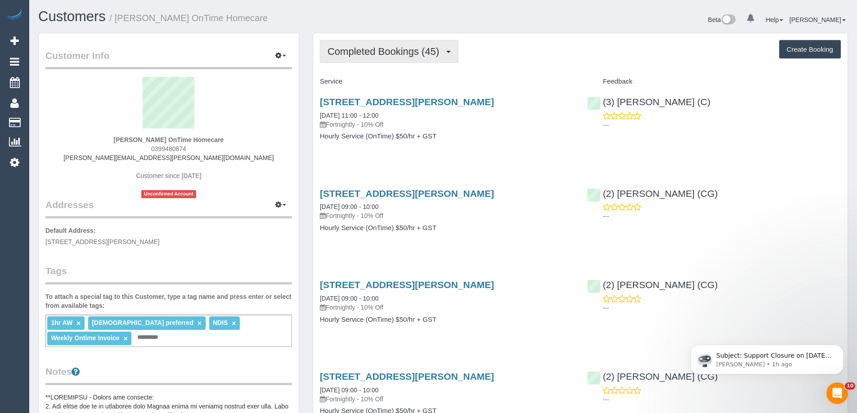
click at [390, 49] on span "Completed Bookings (45)" at bounding box center [386, 51] width 116 height 11
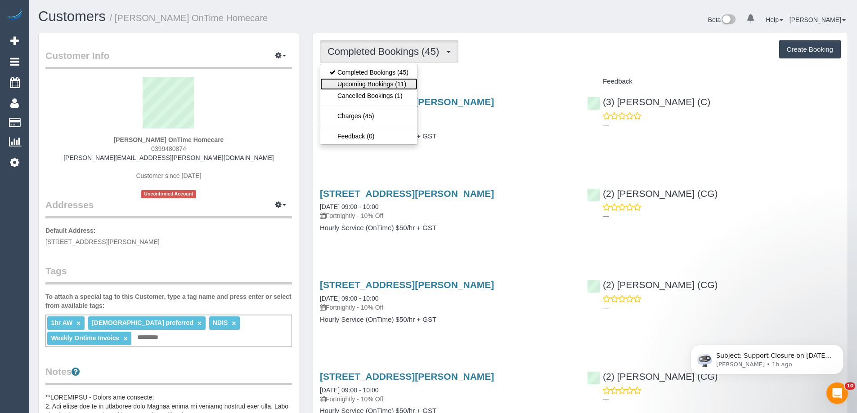
click at [369, 82] on link "Upcoming Bookings (11)" at bounding box center [368, 84] width 97 height 12
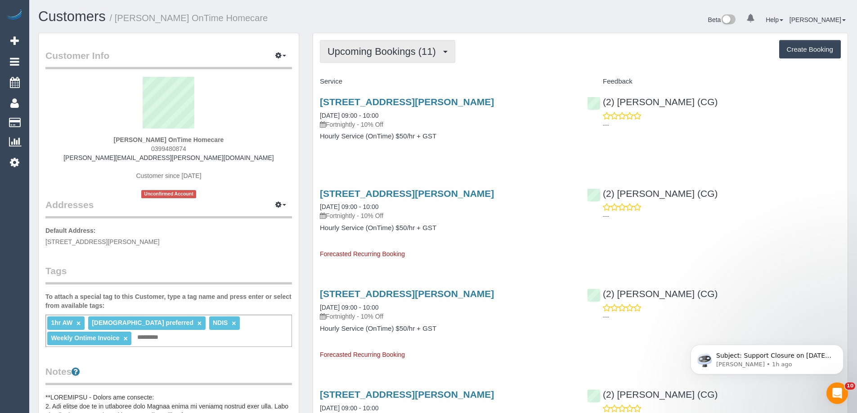
click at [435, 49] on span "Upcoming Bookings (11)" at bounding box center [384, 51] width 113 height 11
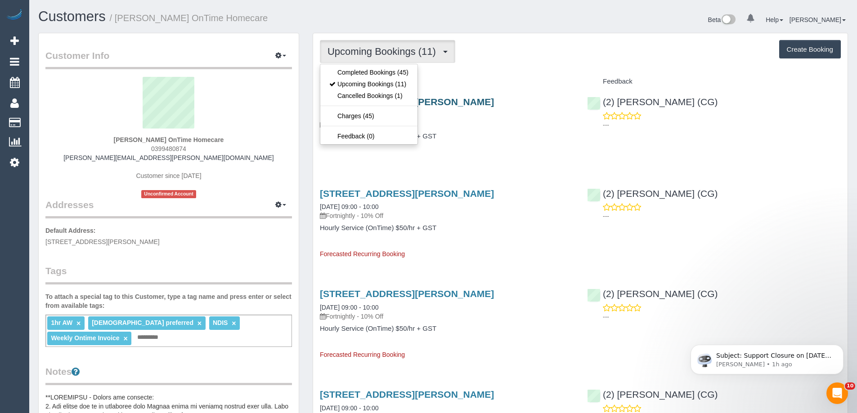
drag, startPoint x: 678, startPoint y: 125, endPoint x: 423, endPoint y: 99, distance: 256.5
click at [423, 99] on div "9 Andrew Road, St Albans, VIC 3021 01/09/2025 09:00 - 10:00 Fortnightly - 10% O…" at bounding box center [580, 123] width 535 height 69
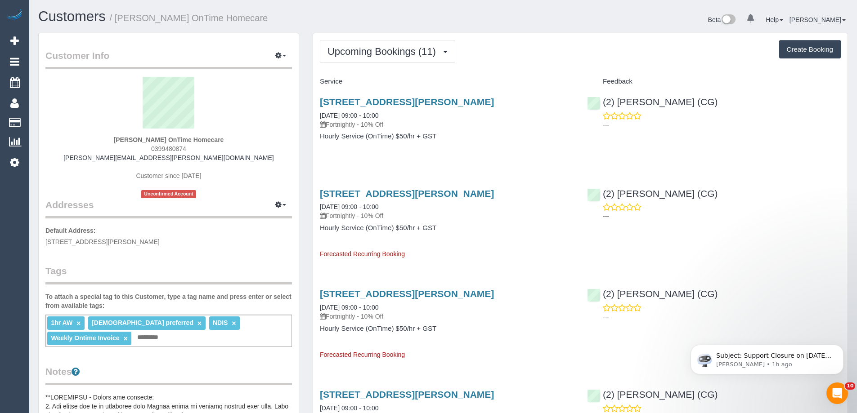
click at [537, 59] on div "Upcoming Bookings (11) Completed Bookings (45) Upcoming Bookings (11) Cancelled…" at bounding box center [580, 51] width 521 height 23
click at [366, 51] on span "Upcoming Bookings (11)" at bounding box center [384, 51] width 113 height 11
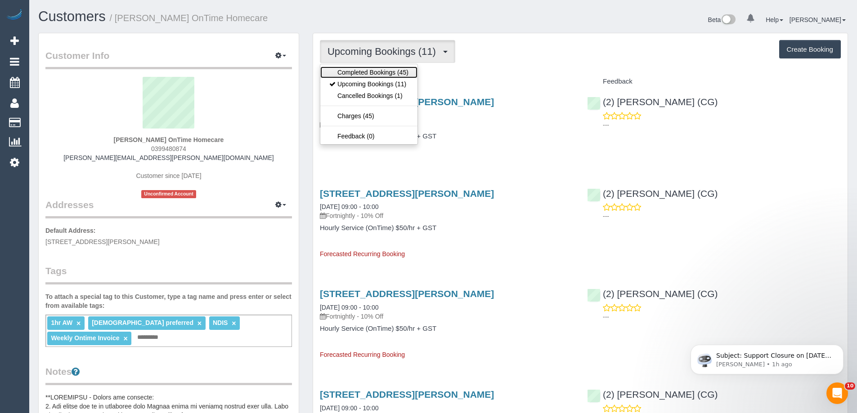
click at [373, 73] on link "Completed Bookings (45)" at bounding box center [368, 73] width 97 height 12
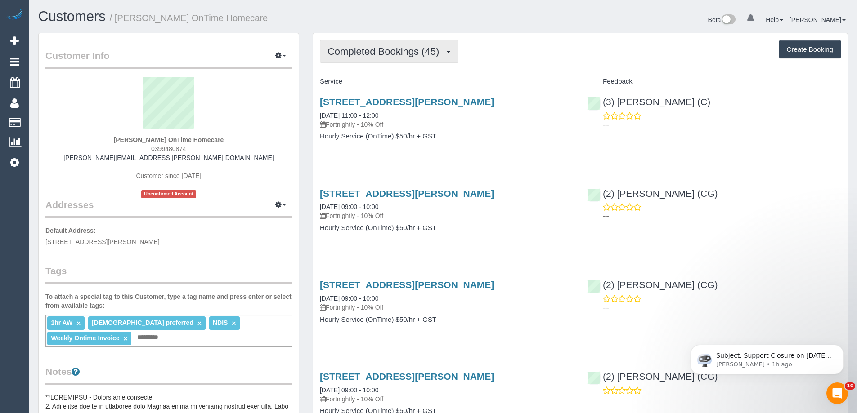
click at [377, 54] on span "Completed Bookings (45)" at bounding box center [386, 51] width 116 height 11
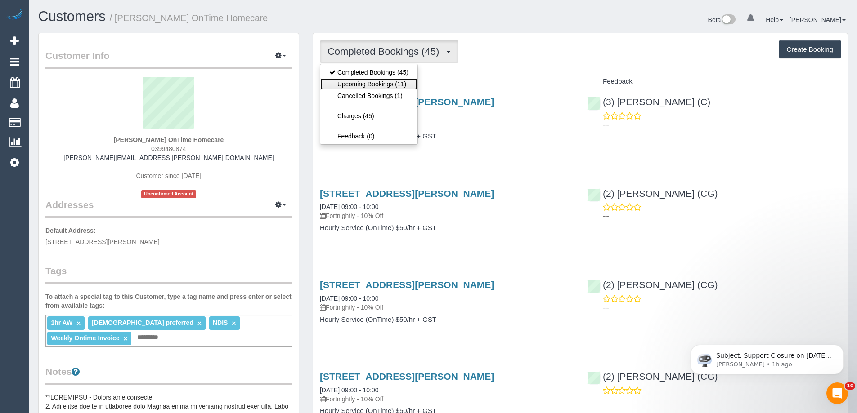
click at [362, 84] on link "Upcoming Bookings (11)" at bounding box center [368, 84] width 97 height 12
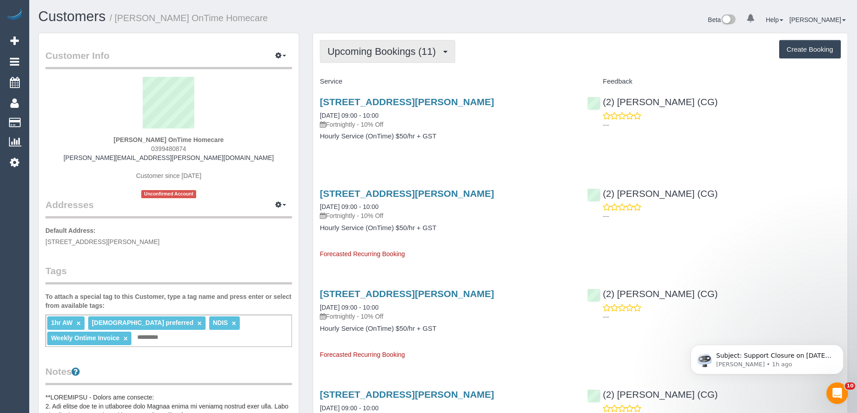
click at [412, 60] on button "Upcoming Bookings (11)" at bounding box center [387, 51] width 135 height 23
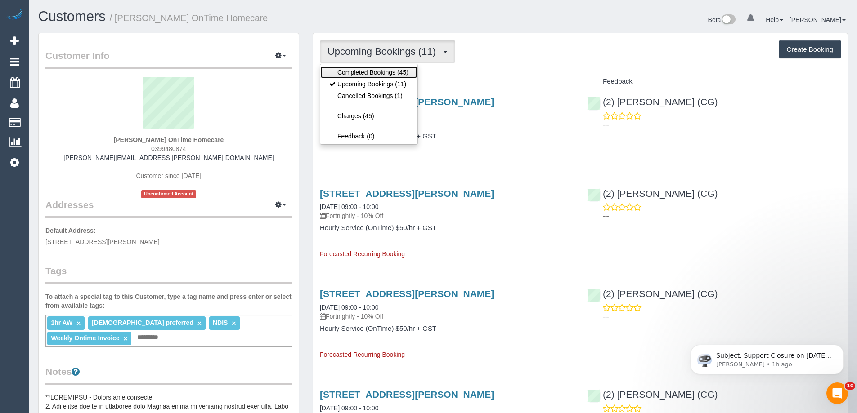
click at [378, 68] on link "Completed Bookings (45)" at bounding box center [368, 73] width 97 height 12
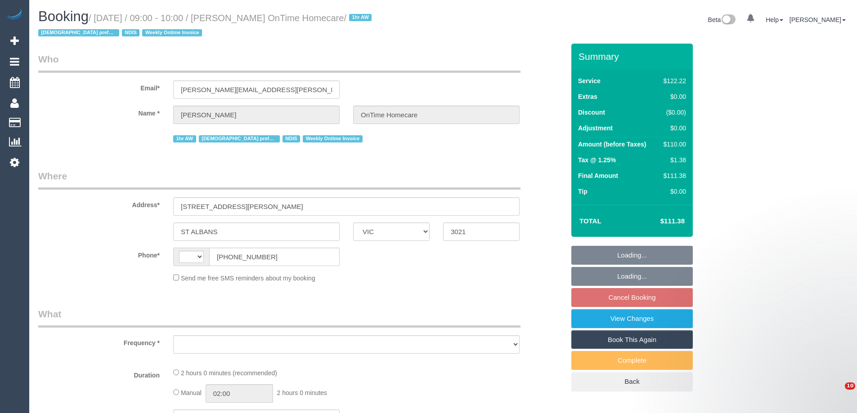
select select "VIC"
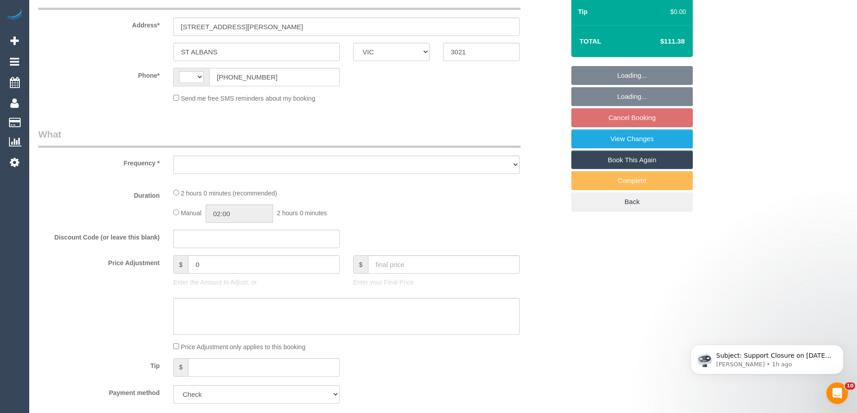
select select "string:AU"
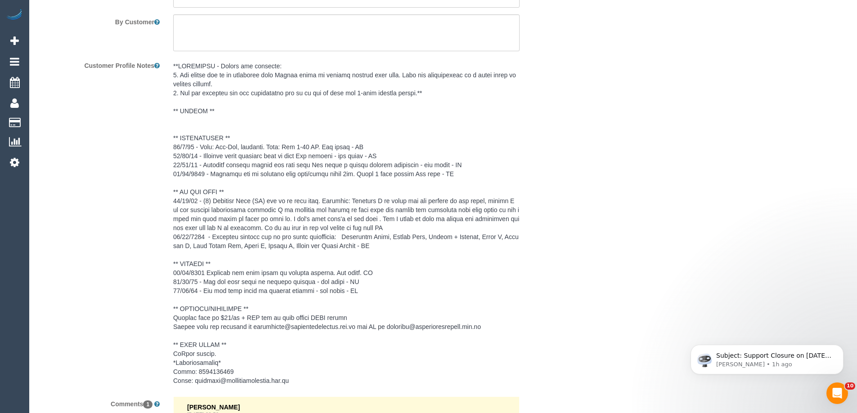
select select "object:620"
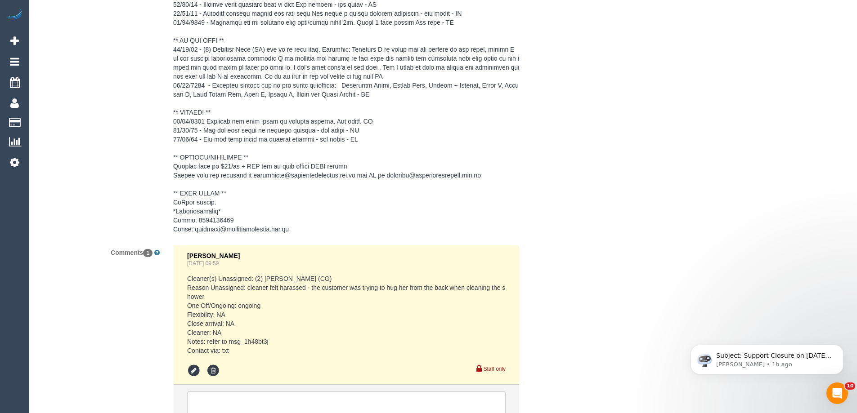
select select "number:27"
select select "number:14"
select select "number:19"
select select "number:22"
select select "number:35"
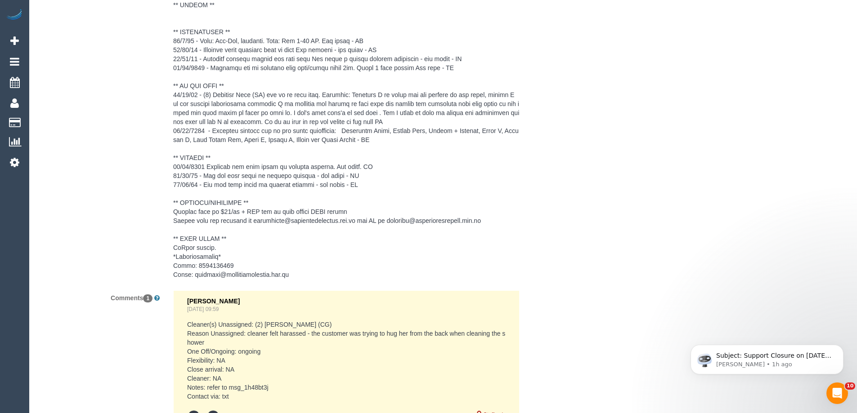
scroll to position [1508, 0]
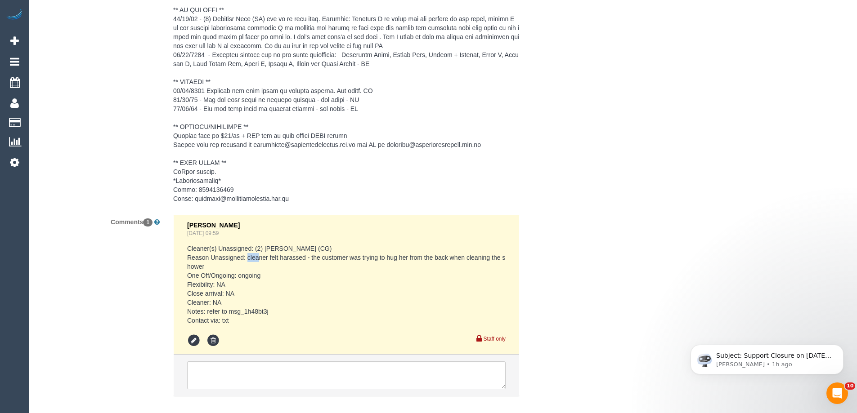
drag, startPoint x: 248, startPoint y: 260, endPoint x: 280, endPoint y: 275, distance: 36.0
click at [260, 260] on pre "Cleaner(s) Unassigned: (2) [PERSON_NAME] (CG) Reason Unassigned: cleaner felt h…" at bounding box center [346, 284] width 319 height 81
click at [292, 279] on pre "Cleaner(s) Unassigned: (2) [PERSON_NAME] (CG) Reason Unassigned: cleaner felt h…" at bounding box center [346, 284] width 319 height 81
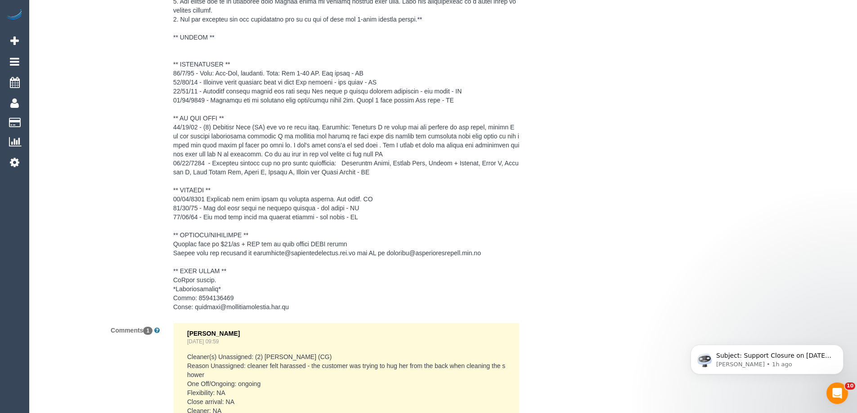
scroll to position [1328, 0]
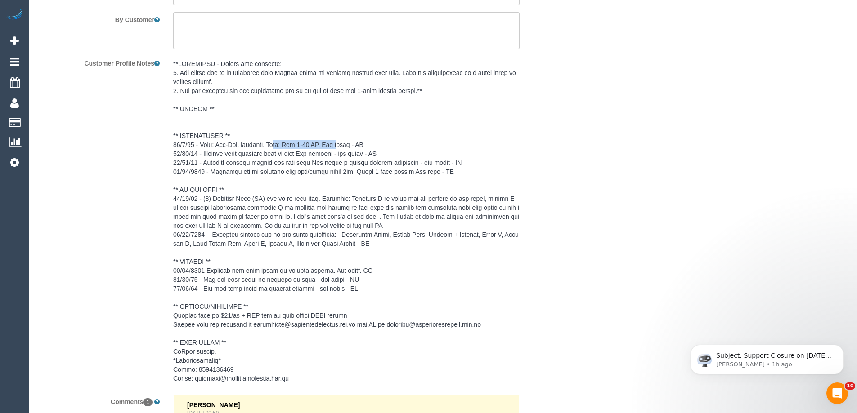
drag, startPoint x: 292, startPoint y: 147, endPoint x: 341, endPoint y: 146, distance: 48.6
click at [341, 146] on pre at bounding box center [346, 221] width 346 height 324
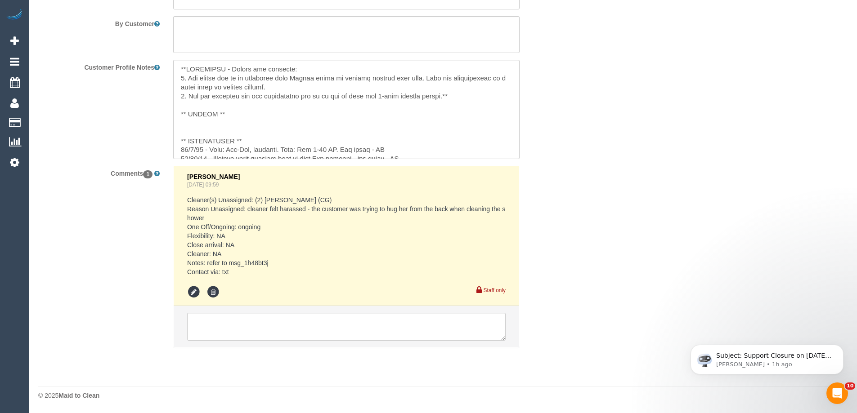
scroll to position [1324, 0]
drag, startPoint x: 264, startPoint y: 265, endPoint x: 243, endPoint y: 265, distance: 20.2
click at [243, 265] on pre "Cleaner(s) Unassigned: (2) [PERSON_NAME] (CG) Reason Unassigned: cleaner felt h…" at bounding box center [346, 236] width 319 height 81
copy pre "1h48bt3j"
click at [252, 261] on pre "Cleaner(s) Unassigned: (2) [PERSON_NAME] (CG) Reason Unassigned: cleaner felt h…" at bounding box center [346, 236] width 319 height 81
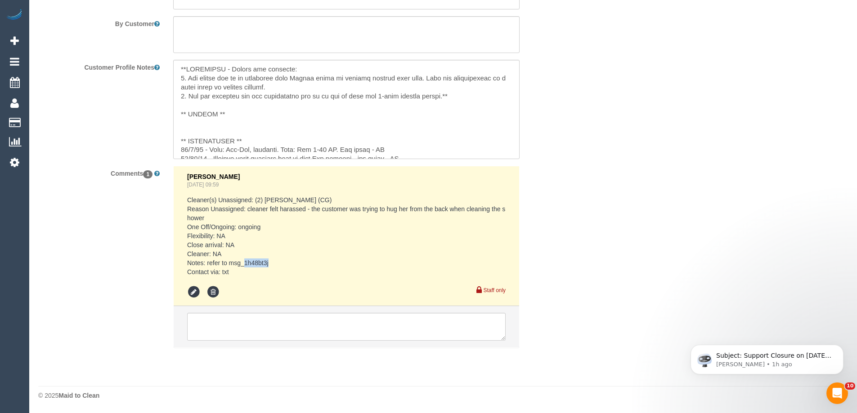
drag, startPoint x: 246, startPoint y: 264, endPoint x: 268, endPoint y: 264, distance: 22.1
click at [268, 264] on pre "Cleaner(s) Unassigned: (2) [PERSON_NAME] (CG) Reason Unassigned: cleaner felt h…" at bounding box center [346, 236] width 319 height 81
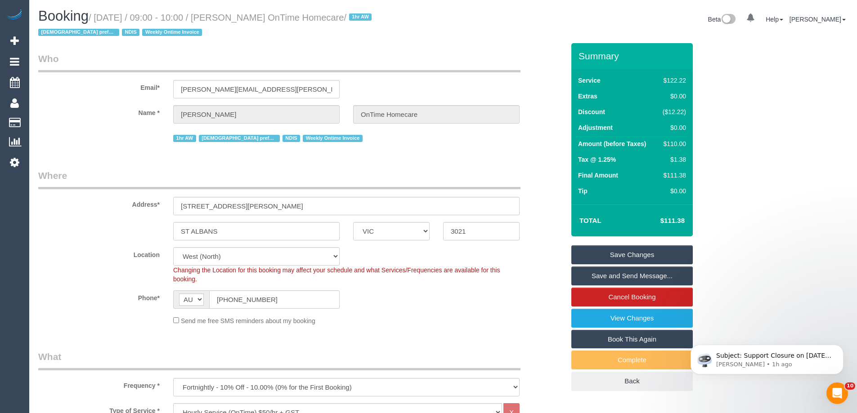
scroll to position [0, 0]
click at [249, 301] on input "[PHONE_NUMBER]" at bounding box center [274, 300] width 130 height 18
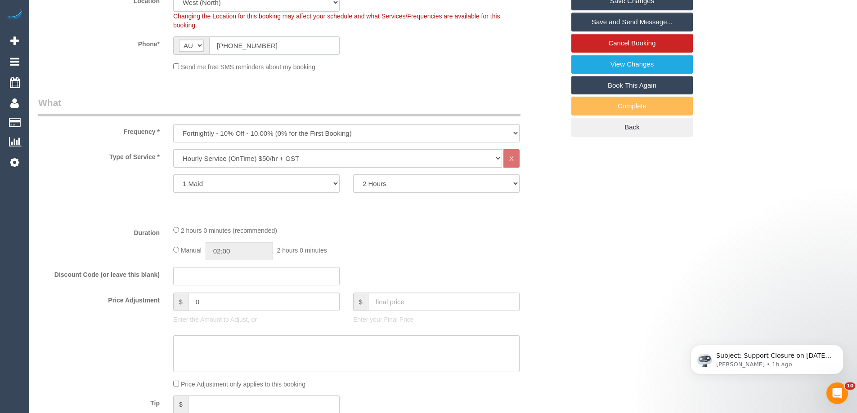
scroll to position [225, 0]
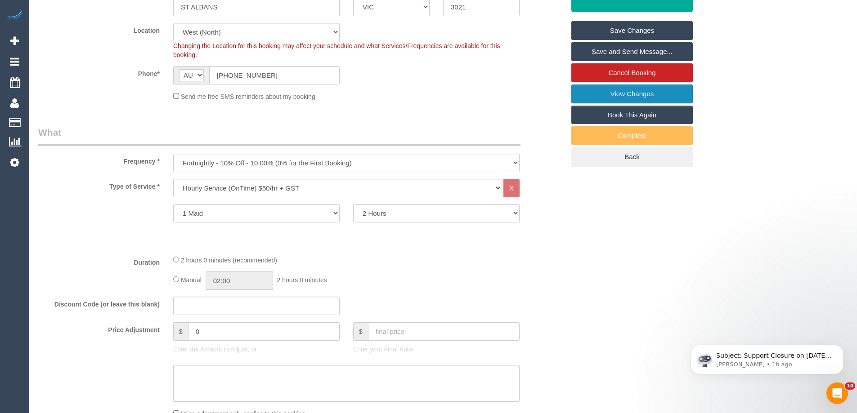
click at [633, 94] on link "View Changes" at bounding box center [631, 94] width 121 height 19
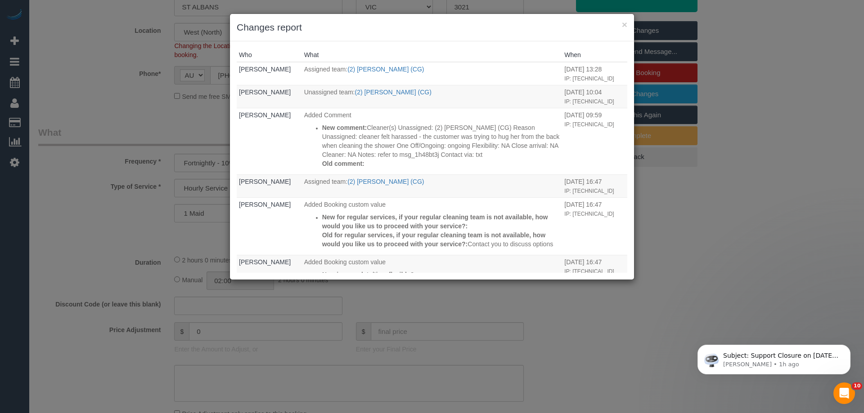
click at [497, 34] on div "× Changes report" at bounding box center [432, 27] width 404 height 27
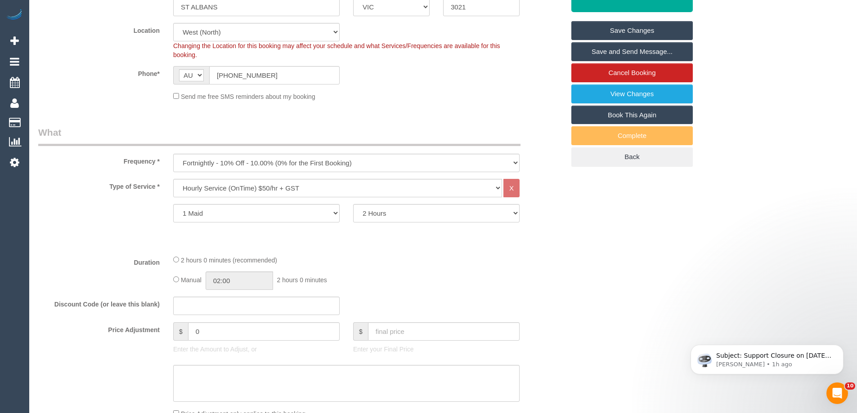
click at [124, 278] on div "Duration 2 hours 0 minutes (recommended) Manual 02:00 2 hours 0 minutes" at bounding box center [301, 272] width 540 height 35
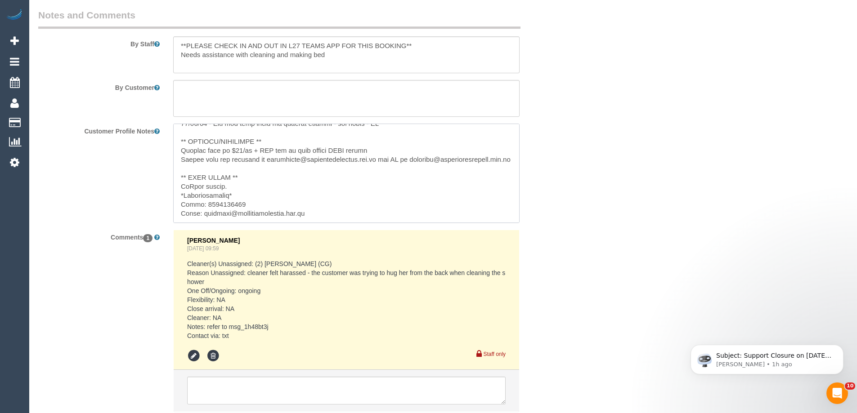
scroll to position [252, 0]
drag, startPoint x: 315, startPoint y: 214, endPoint x: 202, endPoint y: 215, distance: 113.4
click at [202, 215] on textarea at bounding box center [346, 173] width 346 height 99
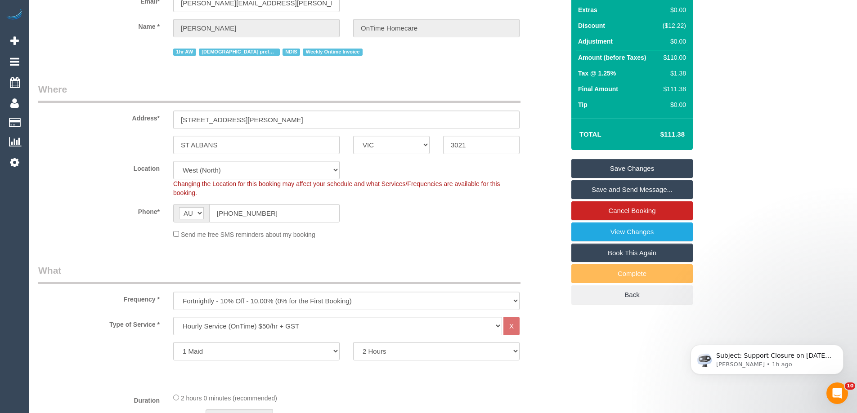
scroll to position [0, 0]
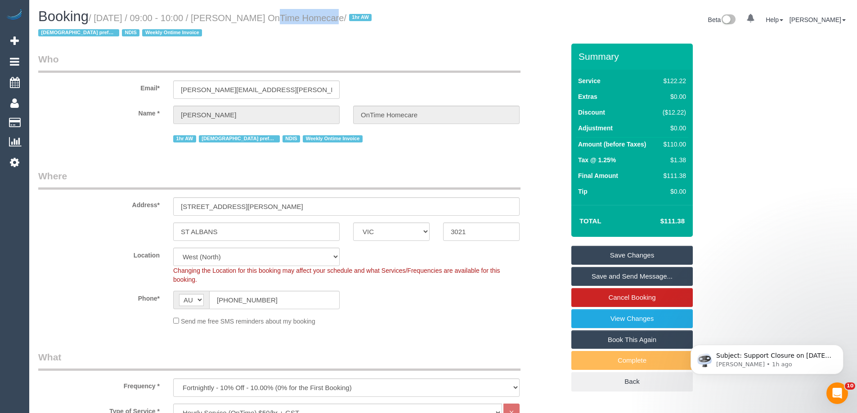
drag, startPoint x: 251, startPoint y: 16, endPoint x: 300, endPoint y: 18, distance: 49.1
click at [300, 18] on small "/ September 01, 2025 / 09:00 - 10:00 / Michael Bray OnTime Homecare / 1hr AW Fe…" at bounding box center [206, 25] width 336 height 25
copy small "Michael Bray"
click at [524, 297] on div "Phone* AF AL DZ AD AO AI AQ AG AR AM AW AU AT AZ BS BH BD BB BY BE BZ BJ BM BT …" at bounding box center [301, 300] width 540 height 18
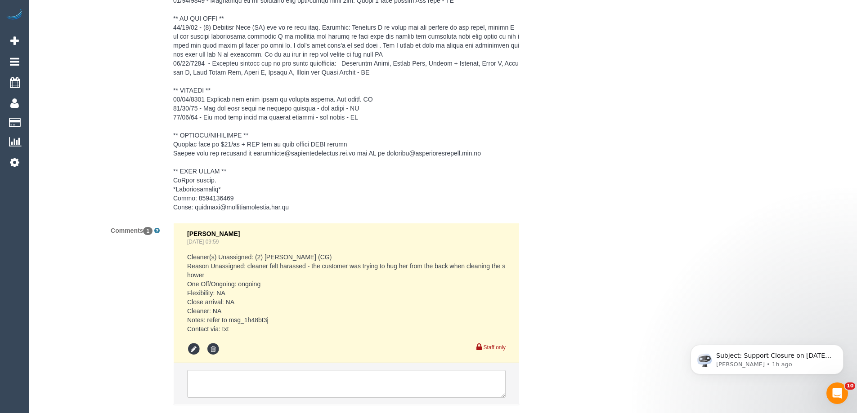
scroll to position [1556, 0]
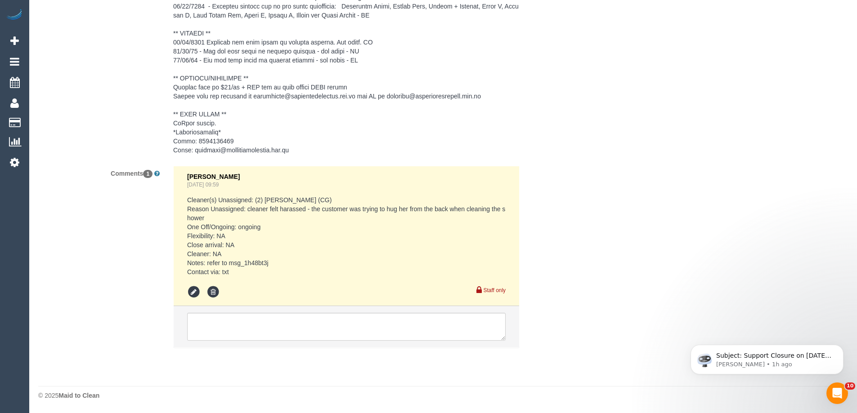
drag, startPoint x: 861, startPoint y: 163, endPoint x: 166, endPoint y: 50, distance: 703.8
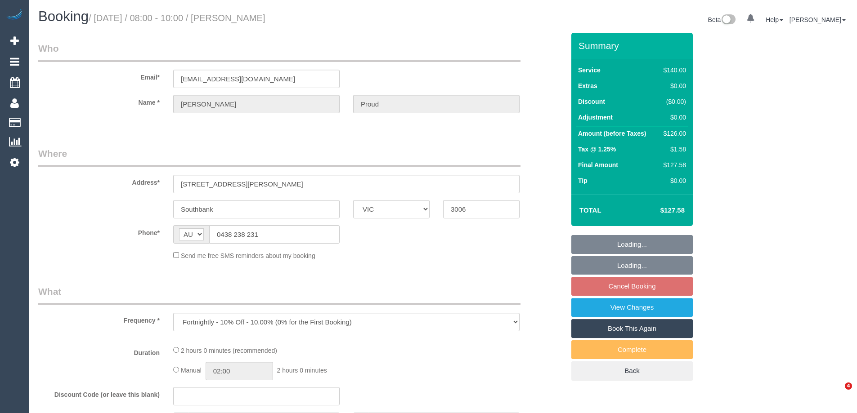
select select "VIC"
select select "string:stripe-pm_1QR6bR2GScqysDRVU28Fkf9Z"
select select "number:27"
select select "number:14"
select select "number:19"
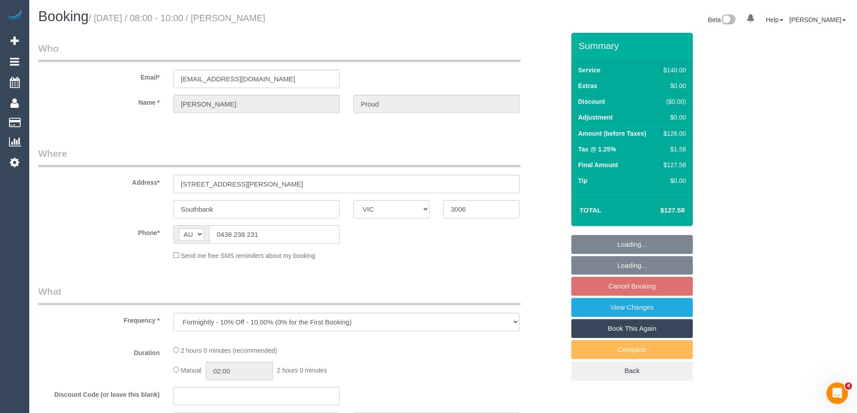
select select "number:22"
select select "number:34"
select select "number:13"
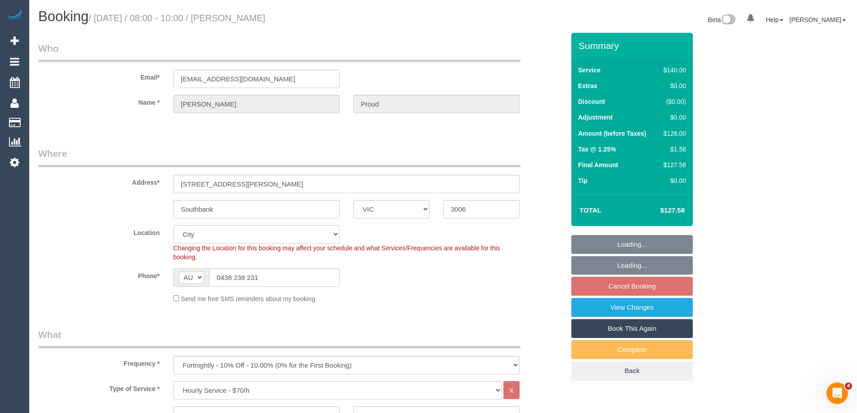
select select "object:866"
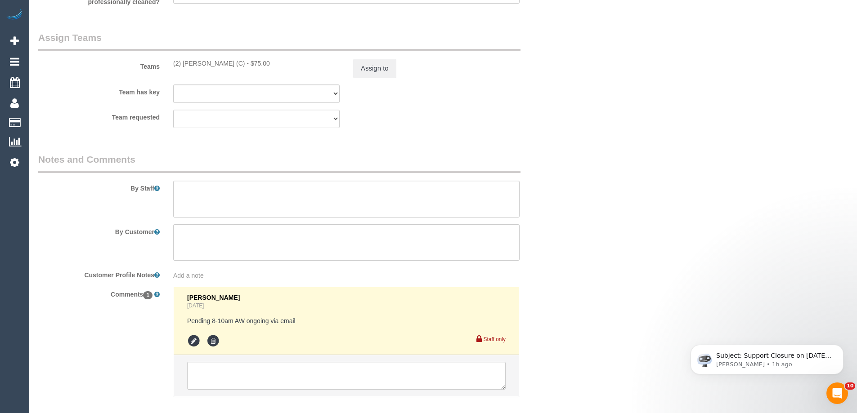
scroll to position [1407, 0]
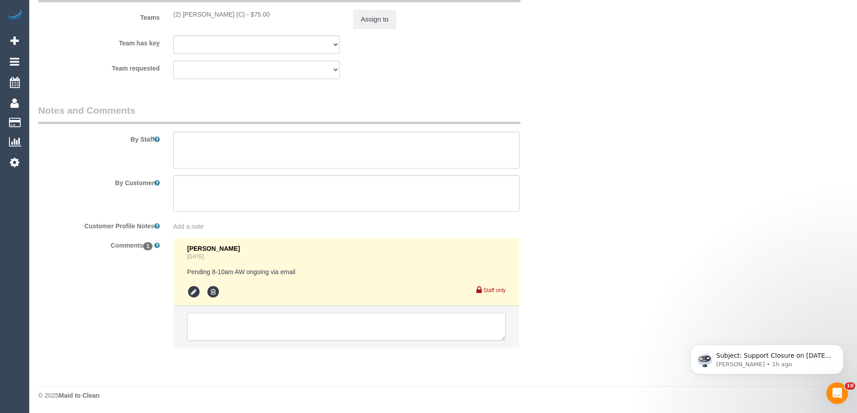
click at [207, 321] on textarea at bounding box center [346, 327] width 319 height 28
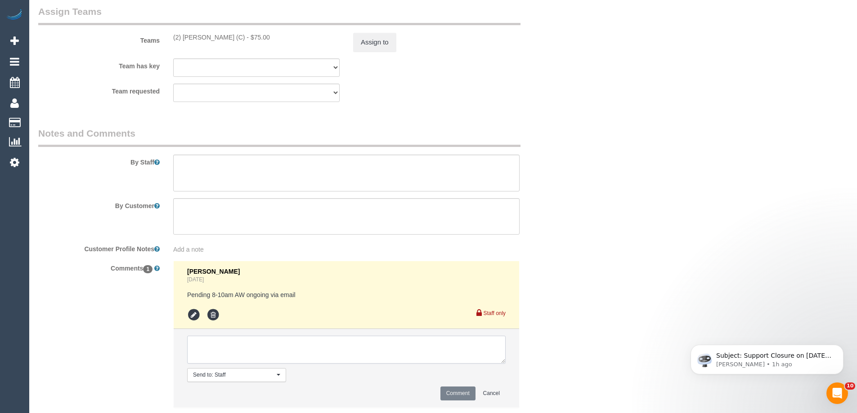
scroll to position [1362, 0]
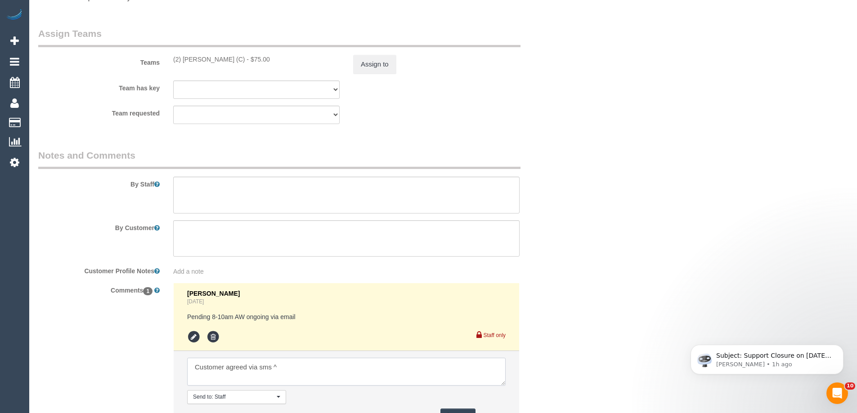
type textarea "Customer agreed via sms ^"
click at [462, 411] on button "Comment" at bounding box center [457, 416] width 35 height 14
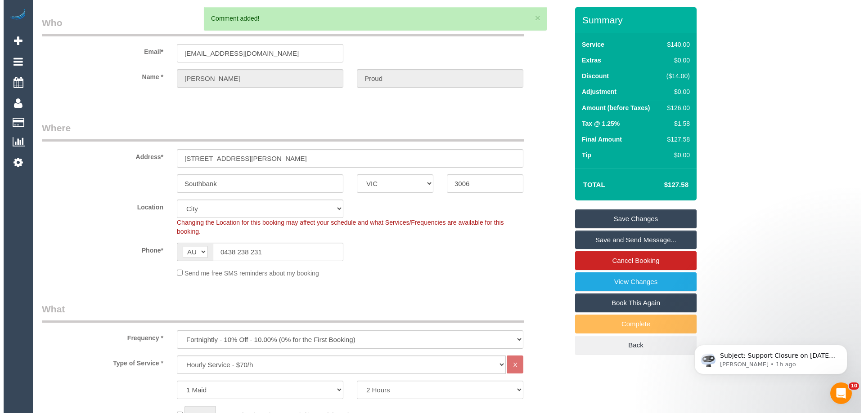
scroll to position [0, 0]
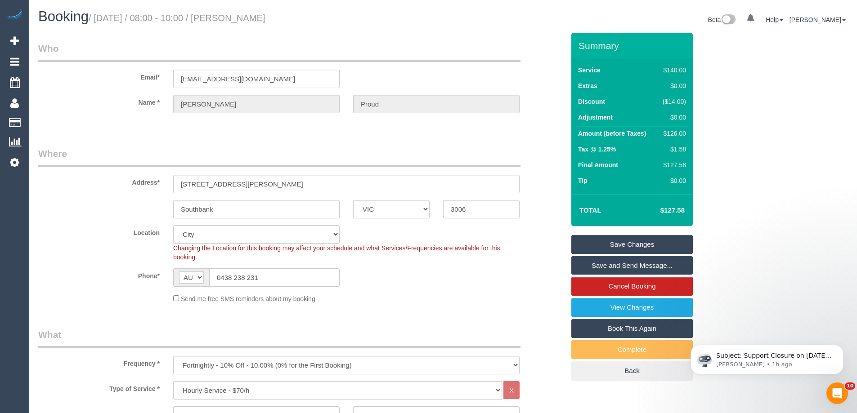
click at [674, 265] on link "Save and Send Message..." at bounding box center [631, 265] width 121 height 19
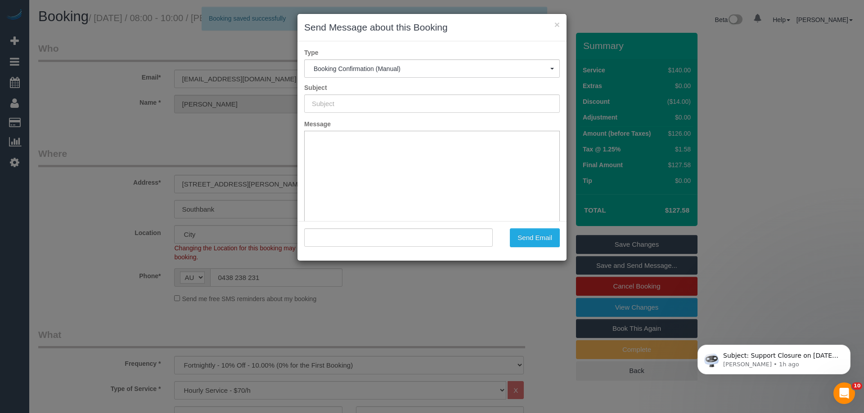
type input "Booking Confirmed"
type input ""[PERSON_NAME]" <[EMAIL_ADDRESS][DOMAIN_NAME]>"
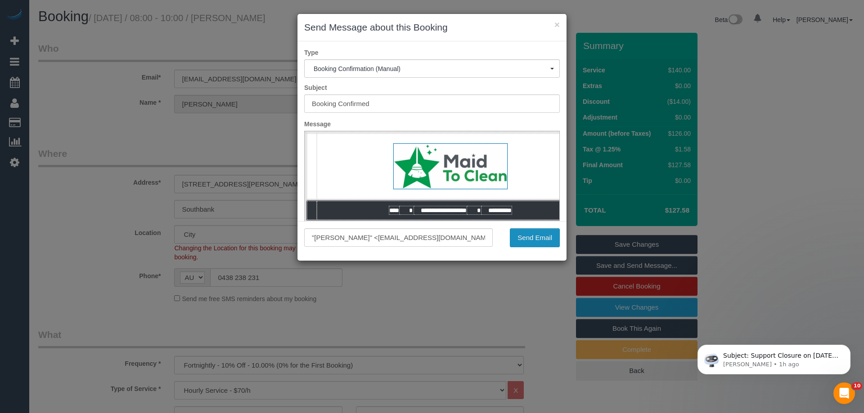
drag, startPoint x: 525, startPoint y: 234, endPoint x: 347, endPoint y: 241, distance: 177.4
click at [525, 234] on button "Send Email" at bounding box center [535, 238] width 50 height 19
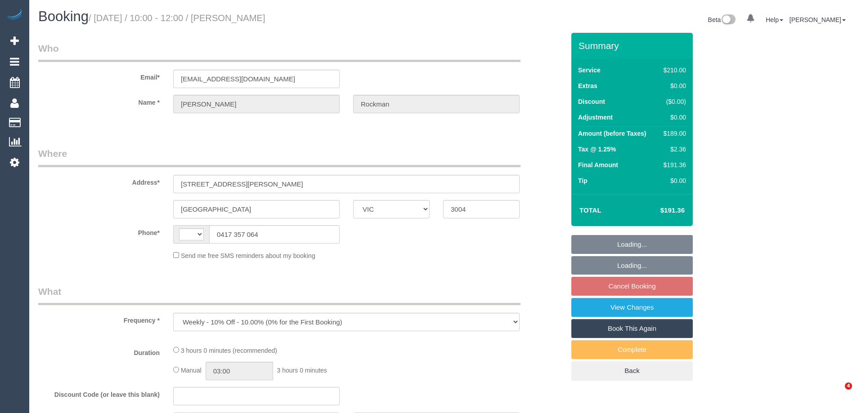
select select "VIC"
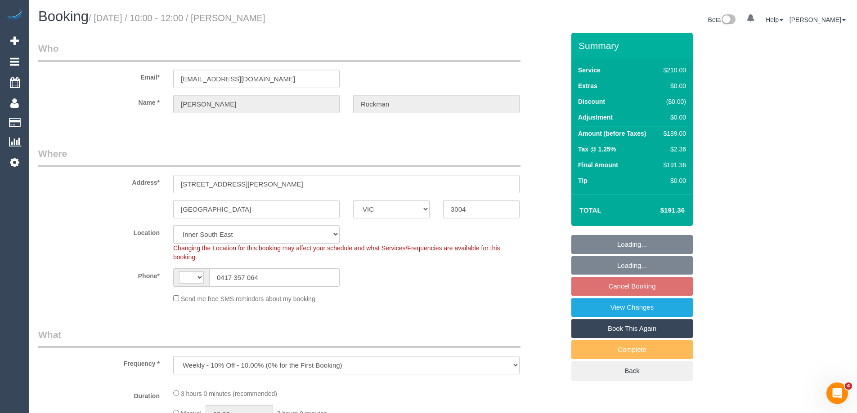
select select "object:467"
select select "string:AU"
select select "number:29"
select select "number:14"
select select "number:18"
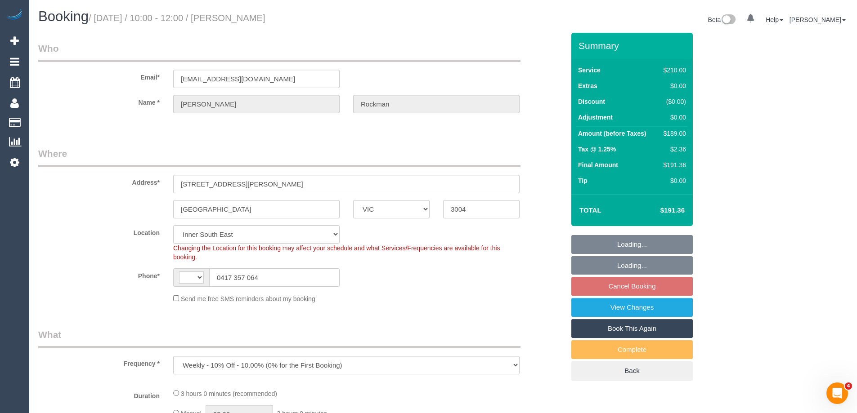
select select "number:24"
select select "number:34"
select select "180"
select select "string:stripe-pm_1Px0ia2GScqysDRV9S15UkWc"
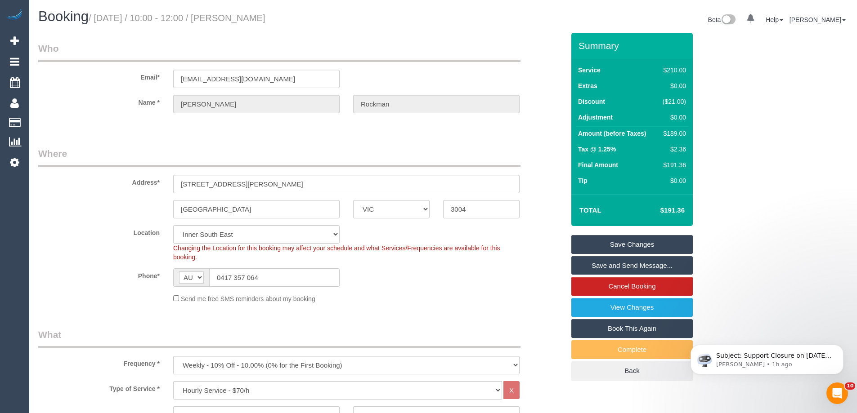
drag, startPoint x: 299, startPoint y: 18, endPoint x: 233, endPoint y: 22, distance: 66.3
click at [233, 22] on h1 "Booking / August 30, 2025 / 10:00 - 12:00 / Lionel Rockman" at bounding box center [237, 16] width 398 height 15
click at [386, 63] on div "Email* rockmanl@girriwana.net.au" at bounding box center [301, 65] width 540 height 46
drag, startPoint x: 301, startPoint y: 18, endPoint x: 233, endPoint y: 19, distance: 67.5
click at [233, 19] on h1 "Booking / August 30, 2025 / 10:00 - 12:00 / Lionel Rockman" at bounding box center [237, 16] width 398 height 15
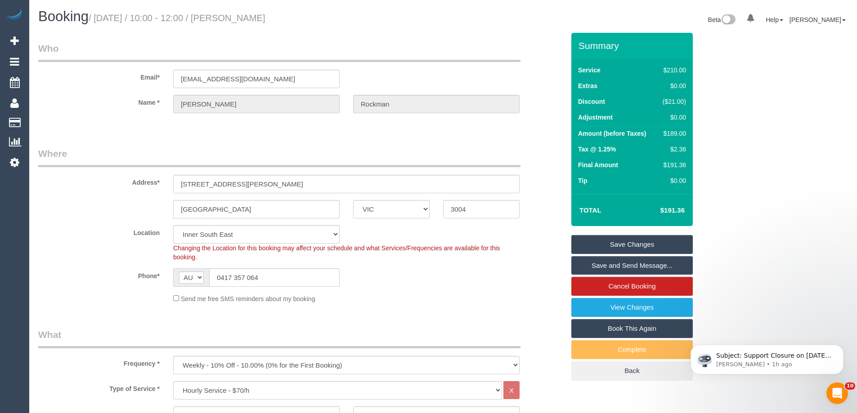
copy small "Lionel Rockman"
drag, startPoint x: 153, startPoint y: 180, endPoint x: 103, endPoint y: 174, distance: 50.0
click at [109, 175] on div "Address* 1 Albert Road, 17" at bounding box center [301, 170] width 540 height 46
click at [515, 278] on div "Phone* AF AL DZ AD AO AI AQ AG AR AM AW AU AT AZ BS BH BD BB BY BE BZ BJ BM BT …" at bounding box center [301, 278] width 540 height 18
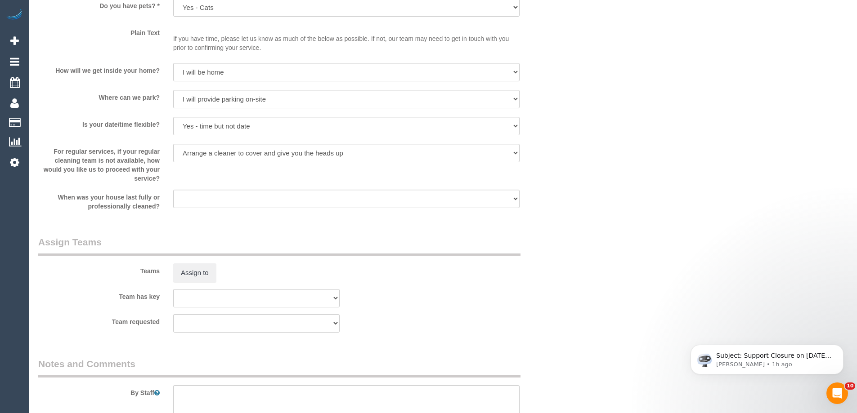
scroll to position [1170, 0]
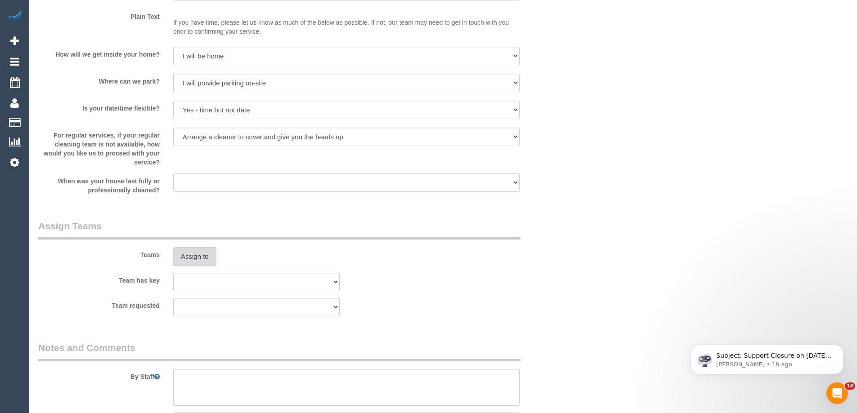
click at [198, 257] on button "Assign to" at bounding box center [194, 256] width 43 height 19
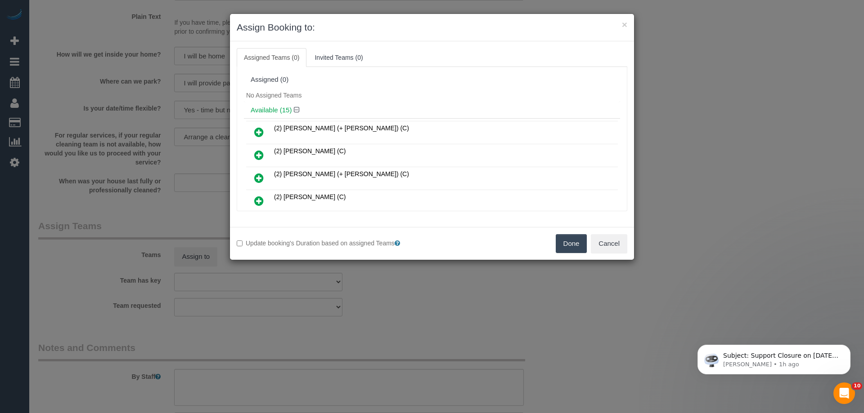
click at [385, 102] on div "Available (15)" at bounding box center [432, 110] width 376 height 17
click at [260, 202] on icon at bounding box center [258, 201] width 9 height 11
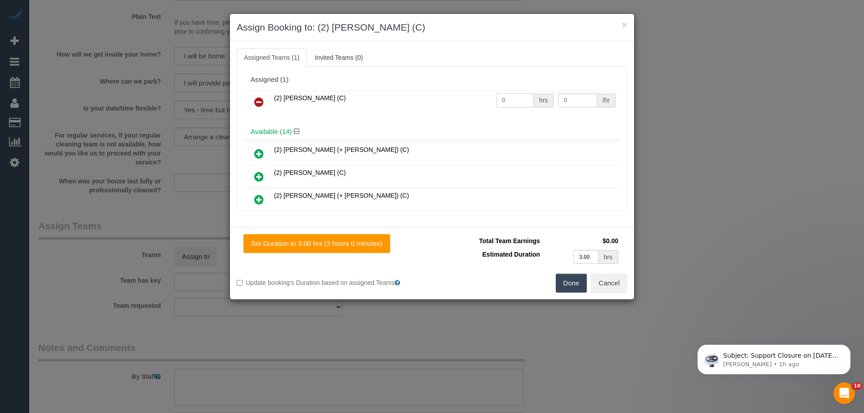
click at [516, 98] on input "0" at bounding box center [514, 101] width 37 height 14
type input "3"
click at [570, 99] on input "0" at bounding box center [577, 101] width 39 height 14
type input "7"
type input "37.5"
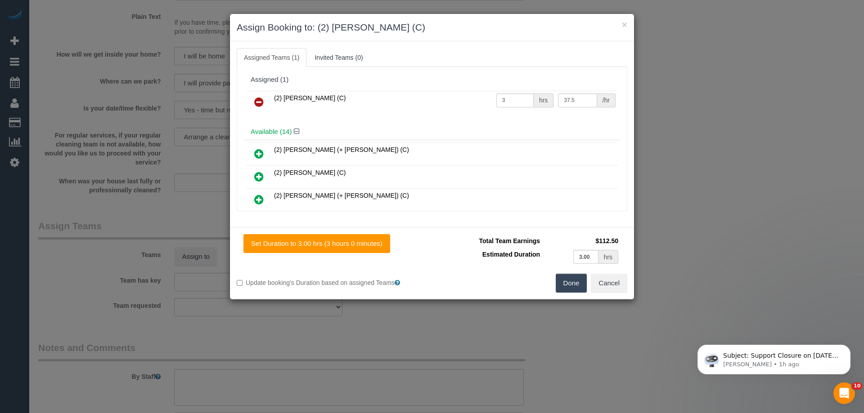
click at [577, 282] on button "Done" at bounding box center [571, 283] width 31 height 19
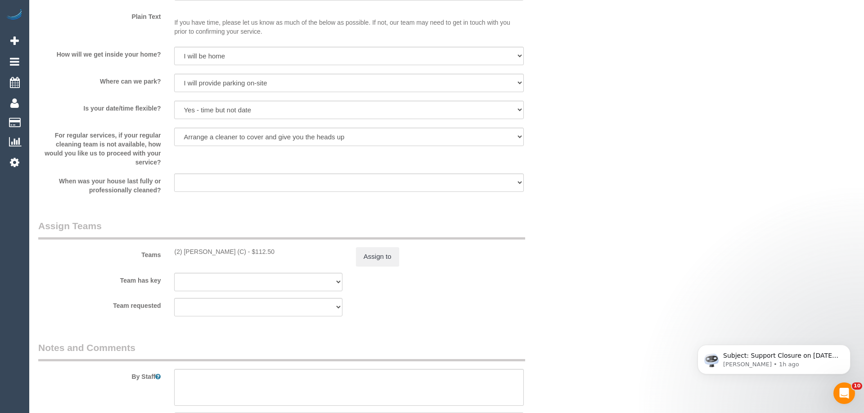
click at [577, 282] on div "× Assign Booking to: (2) Megan Kaewpinich (C) Assigned Teams (1) Invited Teams …" at bounding box center [432, 206] width 864 height 413
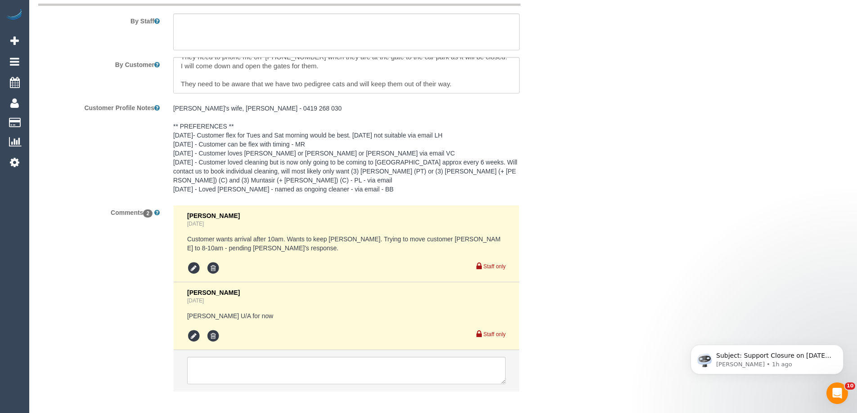
scroll to position [1569, 0]
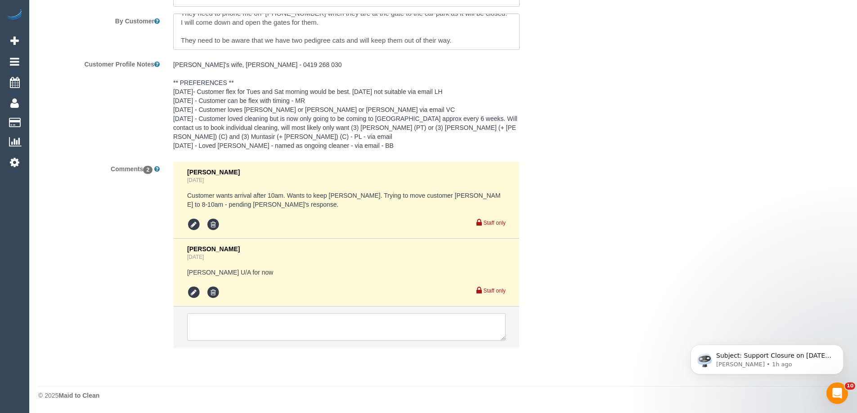
click at [213, 328] on textarea at bounding box center [346, 328] width 319 height 28
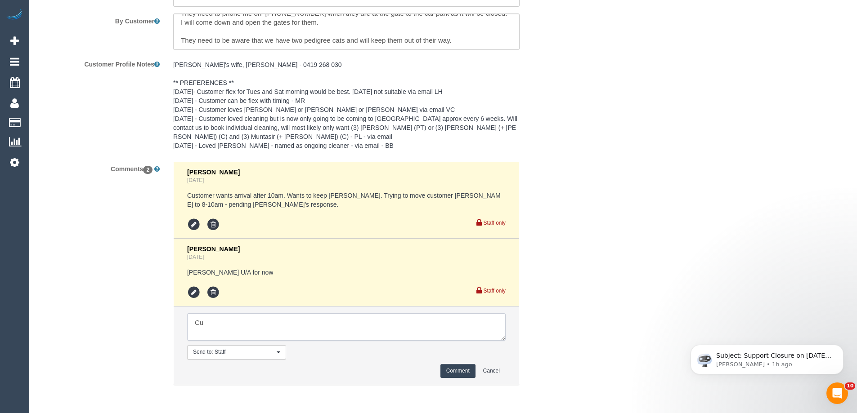
type textarea "C"
click at [262, 322] on textarea at bounding box center [346, 328] width 319 height 28
type textarea "Customer informed Megan assigned ongoing 10-12pm from 30/08 voa sms"
click at [465, 373] on button "Comment" at bounding box center [457, 371] width 35 height 14
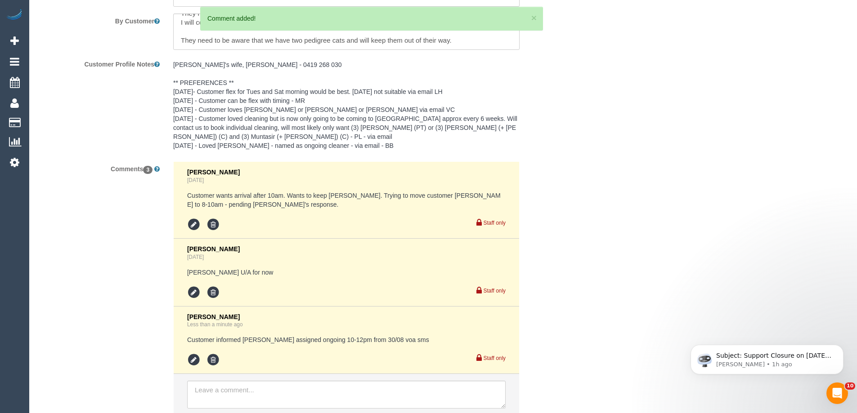
click at [228, 85] on pre "Lionel's wife, Sue - 0419 268 030 ** PREFERENCES ** 15/04/25- Customer flex for…" at bounding box center [346, 105] width 346 height 90
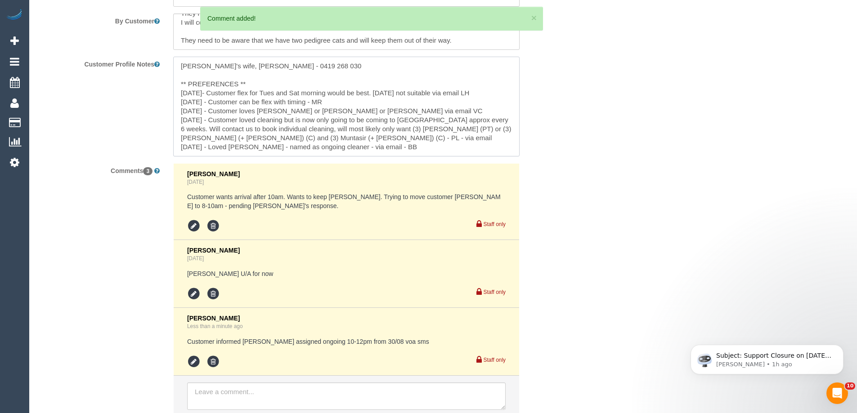
click at [259, 82] on textarea "Lionel's wife, Sue - 0419 268 030 ** PREFERENCES ** 15/04/25- Customer flex for…" at bounding box center [346, 106] width 346 height 99
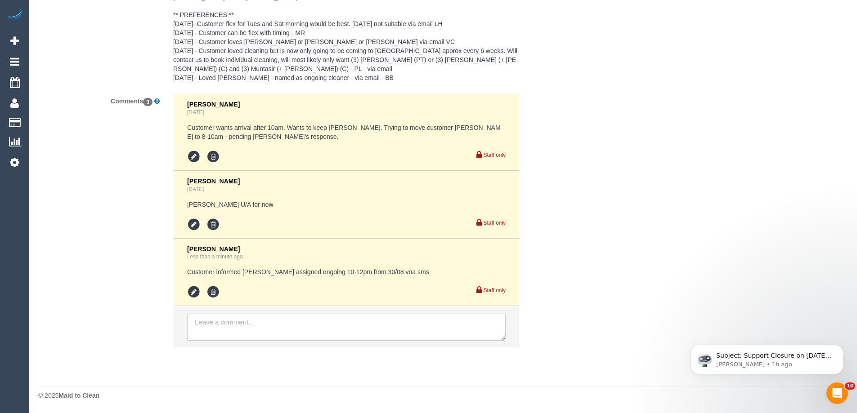
scroll to position [1592, 0]
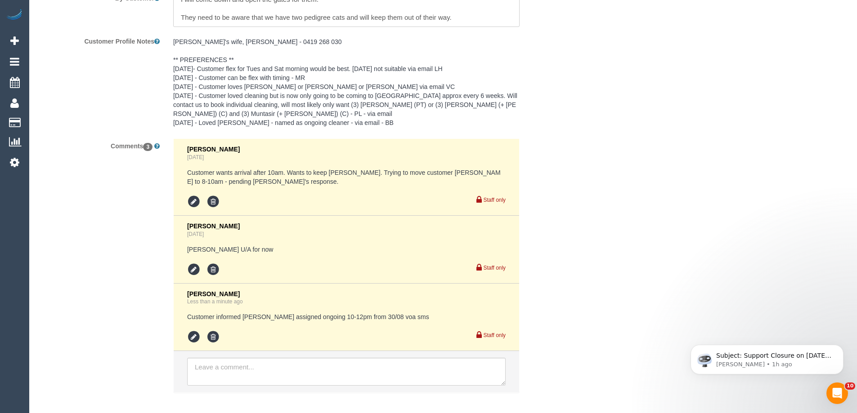
click at [246, 59] on pre "Lionel's wife, Sue - 0419 268 030 ** PREFERENCES ** 15/04/25- Customer flex for…" at bounding box center [346, 82] width 346 height 90
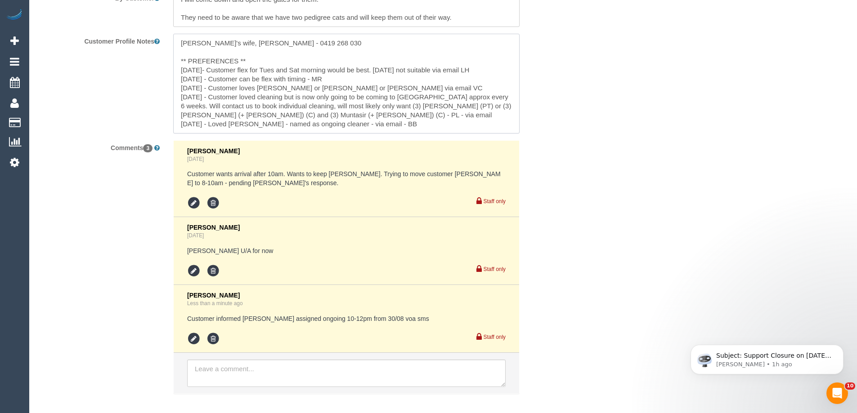
click at [256, 61] on textarea "Lionel's wife, Sue - 0419 268 030 ** PREFERENCES ** 15/04/25- Customer flex for…" at bounding box center [346, 83] width 346 height 99
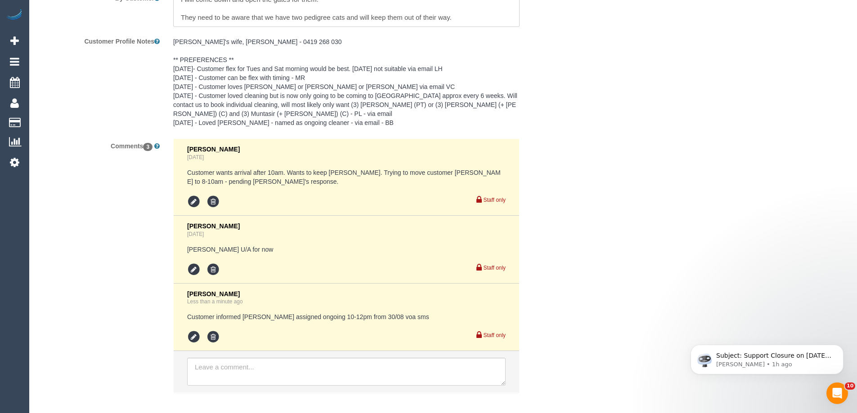
click at [248, 64] on pre "Lionel's wife, Sue - 0419 268 030 ** PREFERENCES ** 15/04/25- Customer flex for…" at bounding box center [346, 82] width 346 height 90
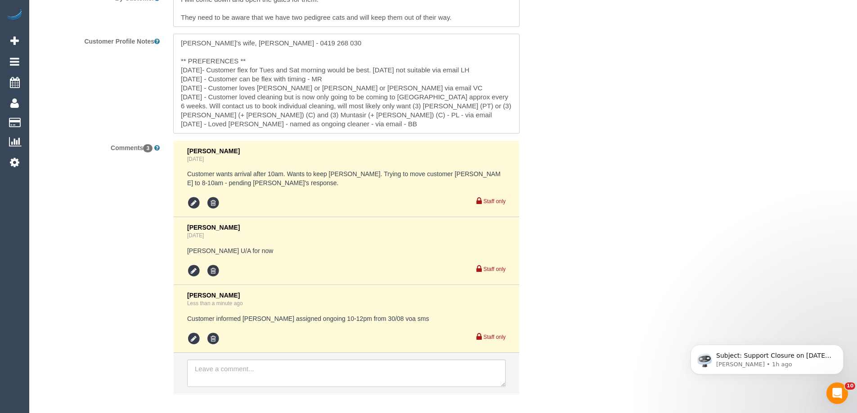
click at [253, 64] on textarea "Lionel's wife, Sue - 0419 268 030 ** PREFERENCES ** 15/04/25- Customer flex for…" at bounding box center [346, 83] width 346 height 99
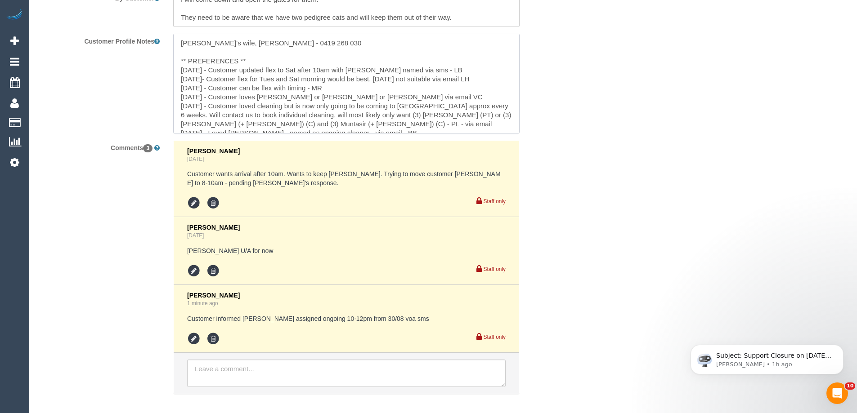
type textarea "Lionel's wife, Sue - 0419 268 030 ** PREFERENCES ** 27/08/25 - Customer updated…"
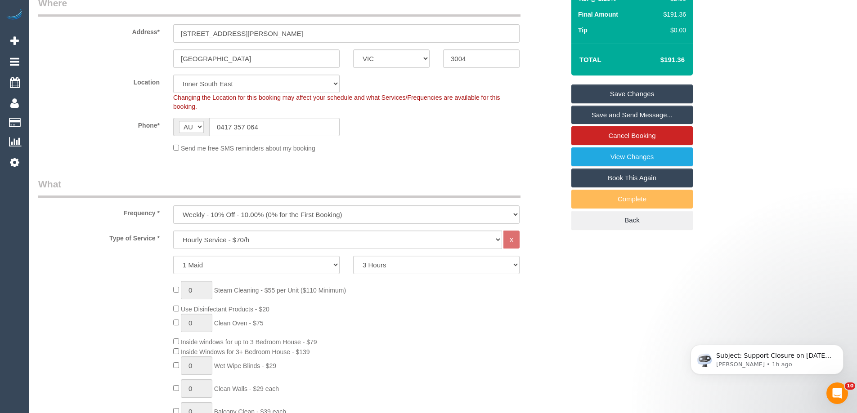
scroll to position [0, 0]
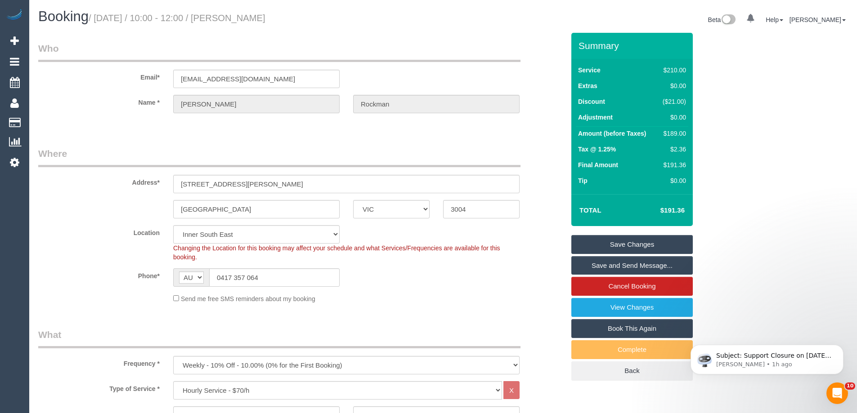
click at [549, 199] on sui-booking-address "Address* 1 Albert Road, 17 MELBOURNE ACT NSW NT QLD SA TAS VIC WA 3004" at bounding box center [301, 183] width 526 height 72
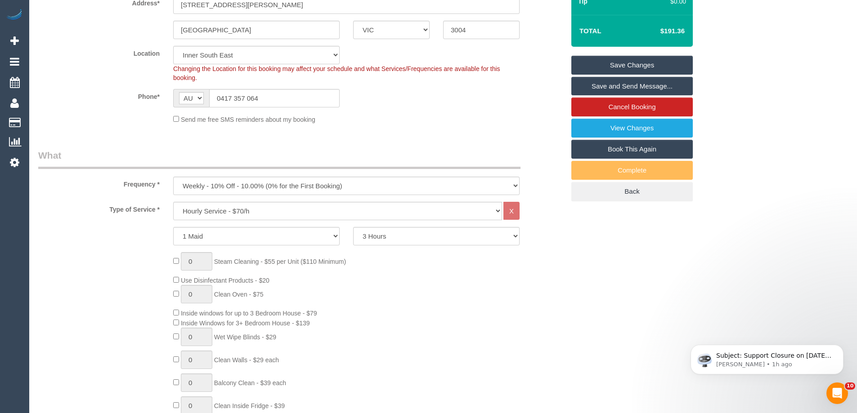
scroll to position [180, 0]
click at [524, 311] on div "0 Steam Cleaning - $55 per Unit ($110 Minimum) Use Disinfectant Products - $20 …" at bounding box center [368, 385] width 405 height 266
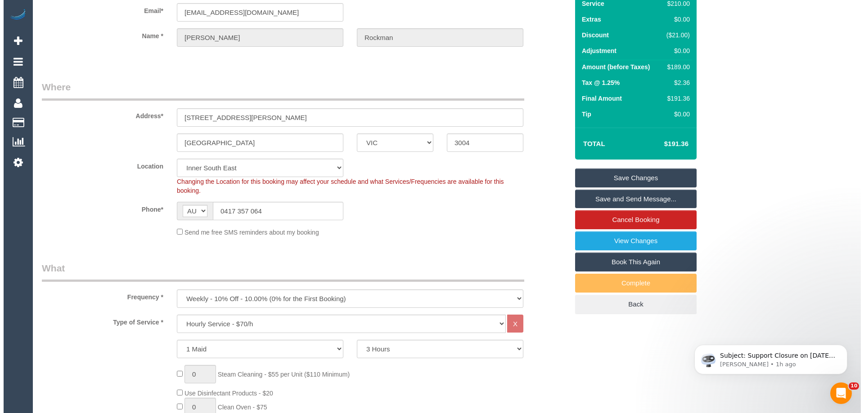
scroll to position [0, 0]
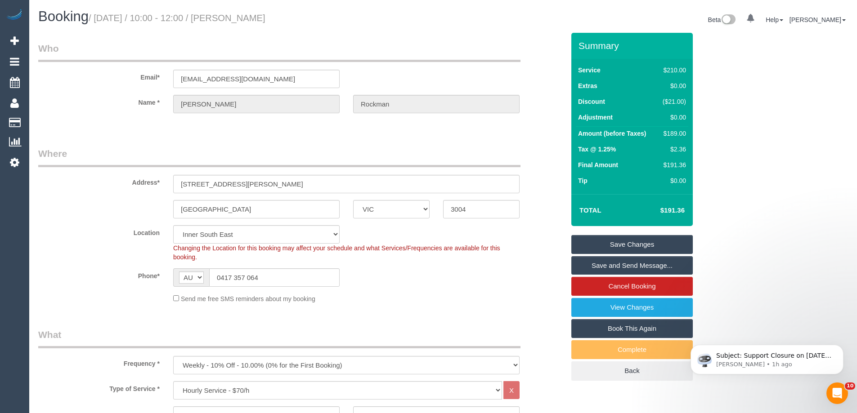
click at [521, 302] on div "Send me free SMS reminders about my booking" at bounding box center [346, 299] width 360 height 10
click at [607, 270] on link "Save and Send Message..." at bounding box center [631, 265] width 121 height 19
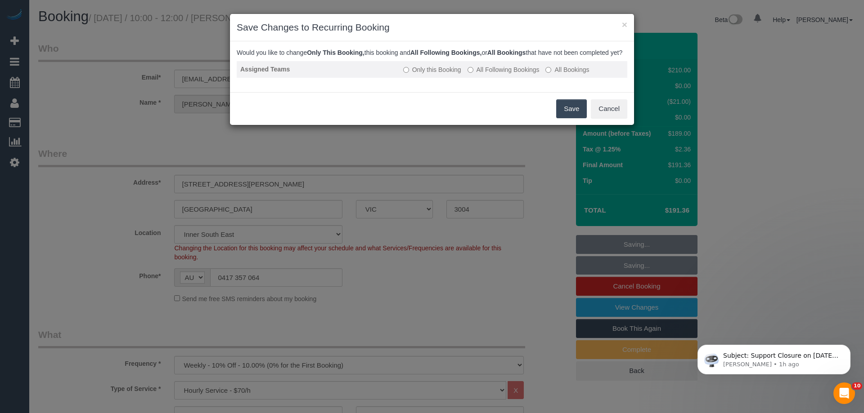
click at [523, 74] on label "All Following Bookings" at bounding box center [503, 69] width 72 height 9
click at [583, 118] on button "Save" at bounding box center [571, 108] width 31 height 19
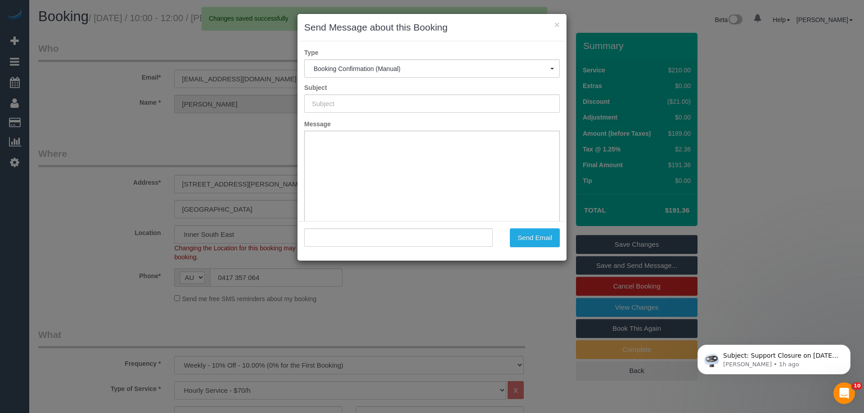
type input "Booking Confirmed"
type input ""Lionel Rockman" <rockmanl@girriwana.net.au>"
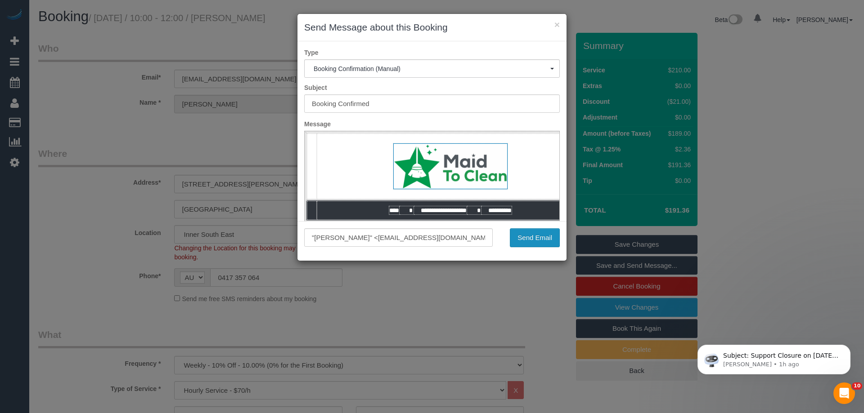
click at [548, 244] on button "Send Email" at bounding box center [535, 238] width 50 height 19
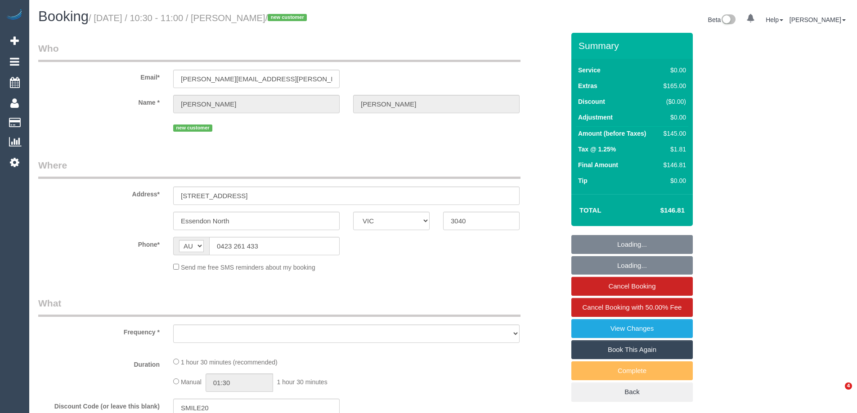
select select "VIC"
select select "object:535"
select select "string:stripe-pm_1S0WQq2GScqysDRVeKxvD6Oy"
select select "number:28"
select select "number:14"
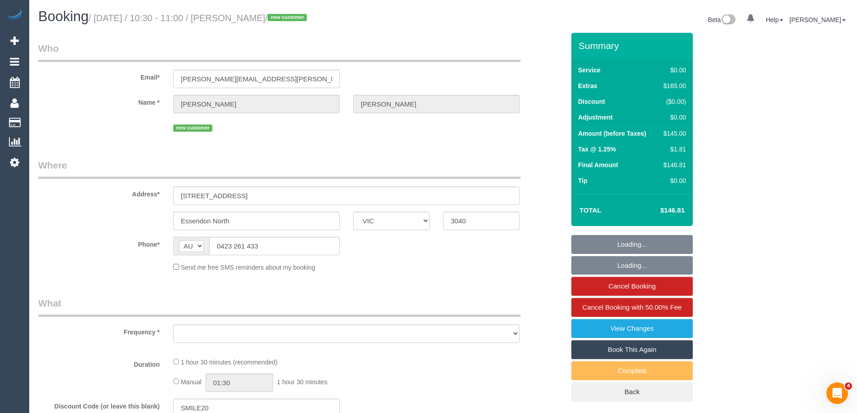
select select "number:19"
select select "number:22"
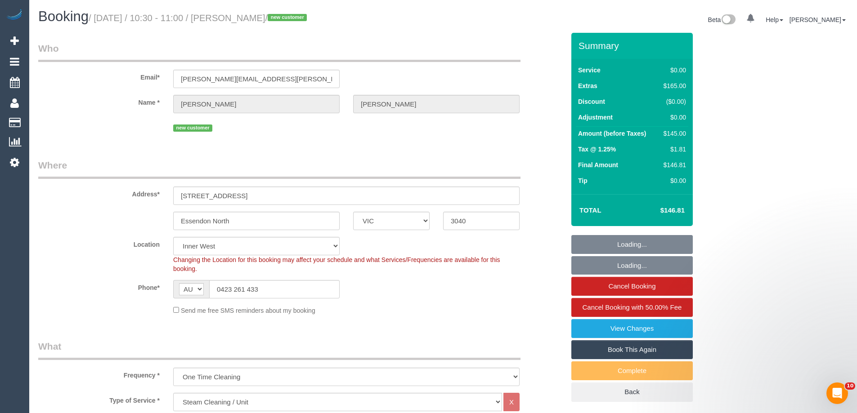
select select "object:1412"
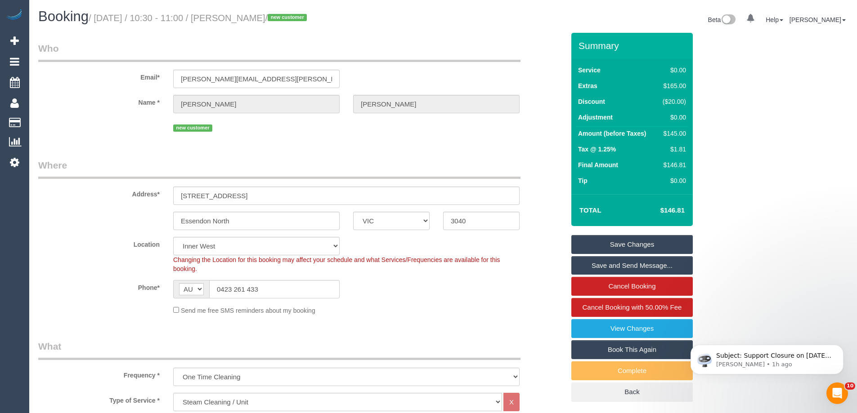
click at [270, 18] on small "/ [DATE] / 10:30 - 11:00 / [PERSON_NAME] / new customer" at bounding box center [199, 18] width 221 height 10
copy small "[PERSON_NAME]"
click at [500, 281] on div "Phone* AF AL DZ AD AO AI AQ AG AR AM AW AU AT AZ BS BH BD BB BY BE BZ BJ BM BT …" at bounding box center [301, 289] width 540 height 18
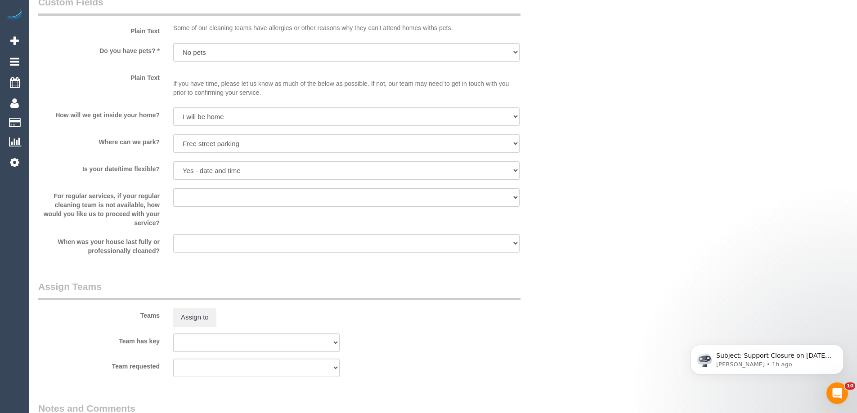
scroll to position [990, 0]
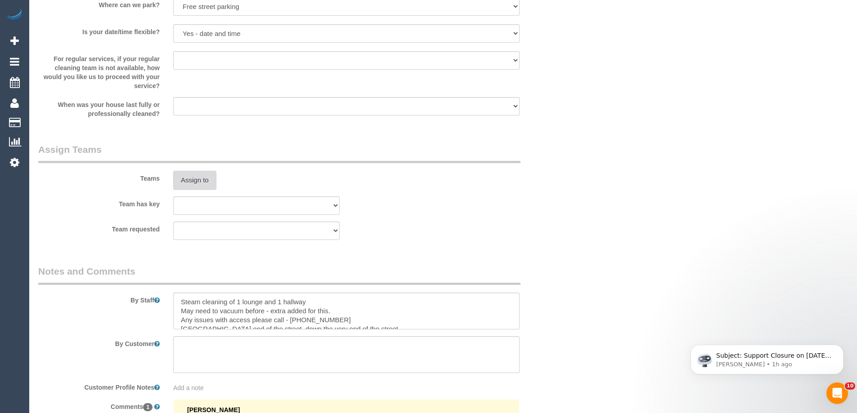
click at [206, 178] on button "Assign to" at bounding box center [194, 180] width 43 height 19
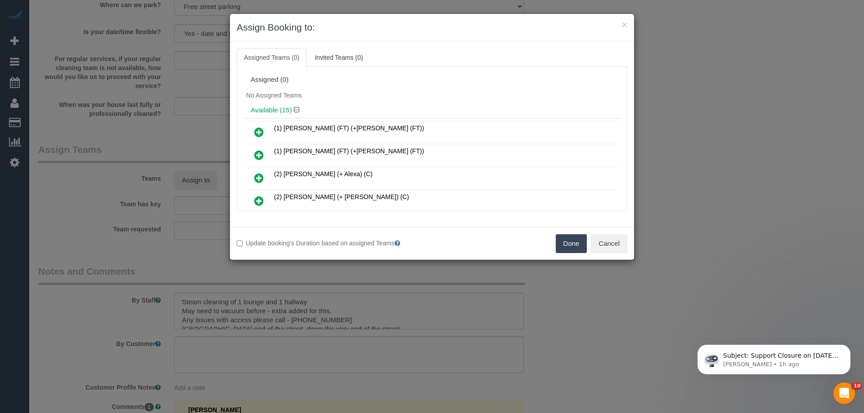
click at [355, 96] on div "No Assigned Teams" at bounding box center [432, 95] width 376 height 13
click at [611, 245] on button "Cancel" at bounding box center [609, 243] width 36 height 19
click at [611, 245] on div "× Assign Booking to: Assigned Teams (0) Invited Teams (0) Assigned (0) No Assig…" at bounding box center [432, 206] width 864 height 413
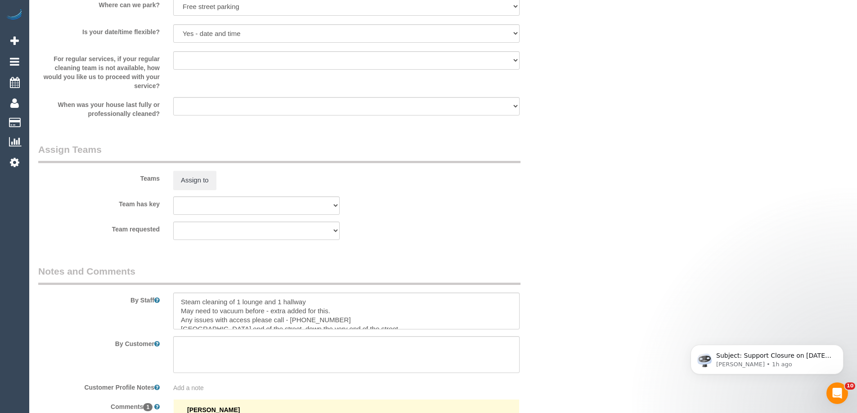
scroll to position [0, 0]
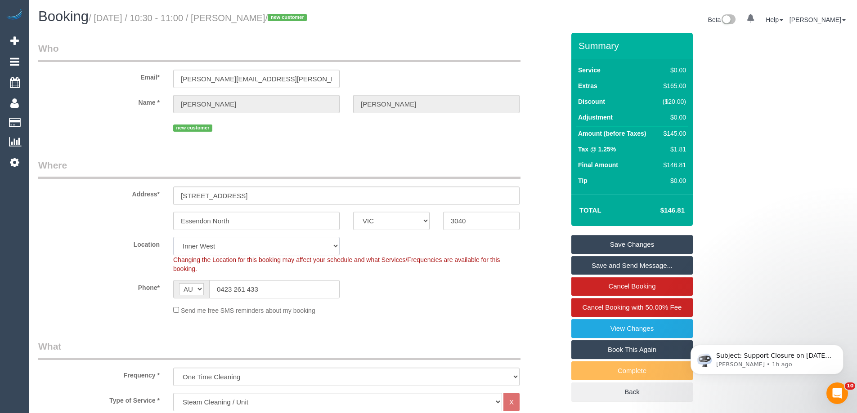
click at [216, 241] on select "Office City East (North) East (South) Inner East Inner North (East) Inner North…" at bounding box center [256, 246] width 166 height 18
select select "50"
click at [173, 237] on select "Office City East (North) East (South) Inner East Inner North (East) Inner North…" at bounding box center [256, 246] width 166 height 18
click at [92, 165] on legend "Where" at bounding box center [279, 169] width 482 height 20
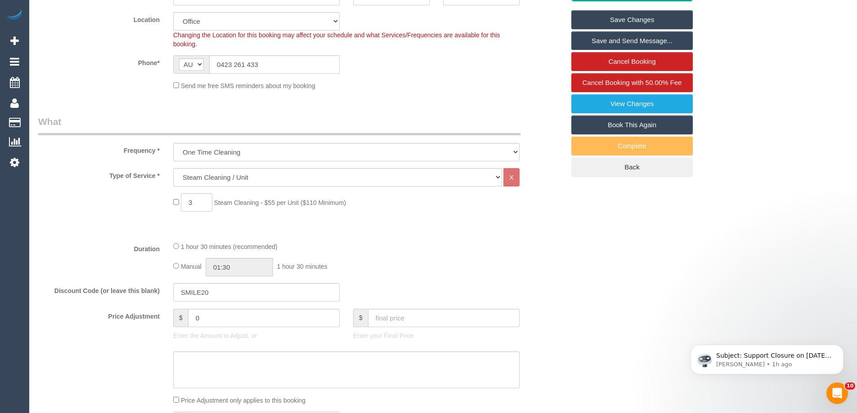
select select "object:3798"
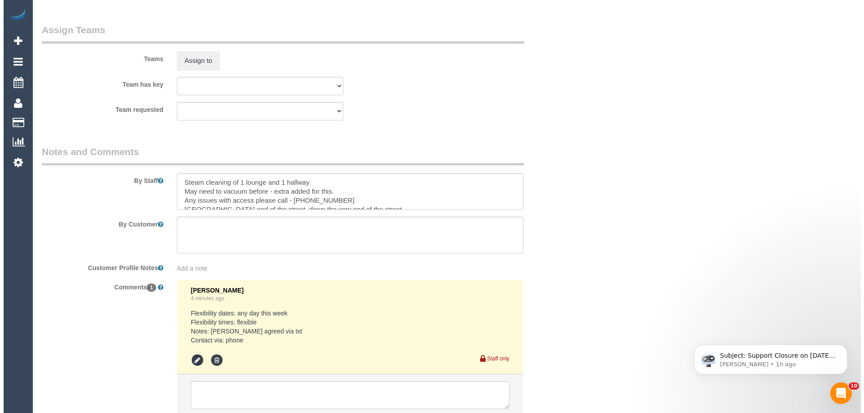
scroll to position [1125, 0]
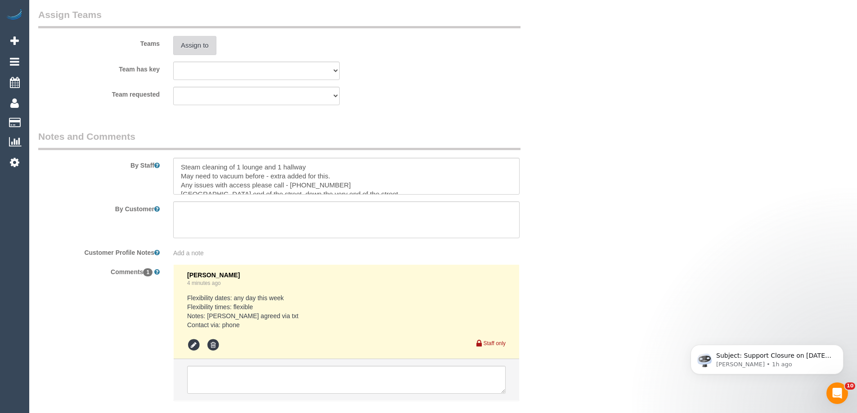
click at [190, 49] on button "Assign to" at bounding box center [194, 45] width 43 height 19
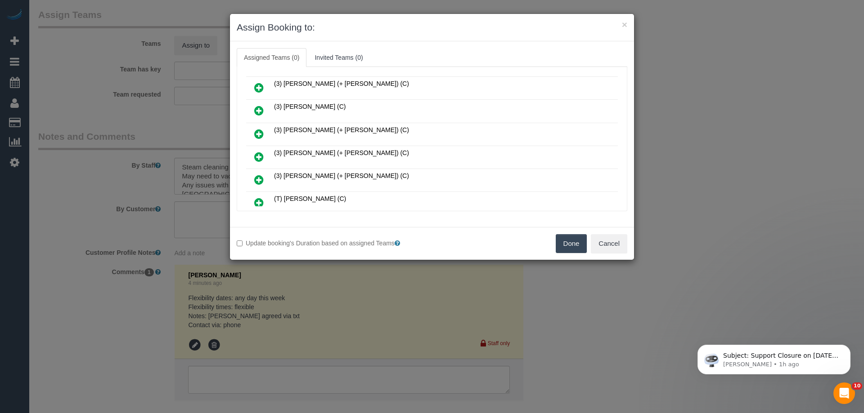
scroll to position [483, 0]
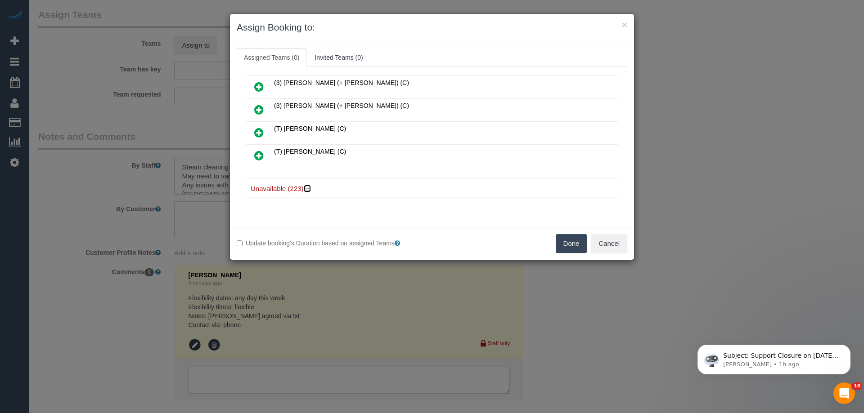
click at [308, 187] on icon at bounding box center [308, 188] width 5 height 7
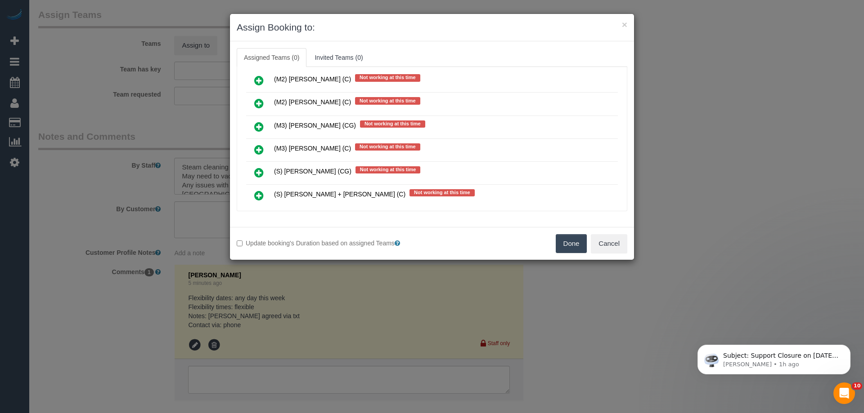
scroll to position [3542, 0]
click at [257, 148] on icon at bounding box center [258, 150] width 9 height 11
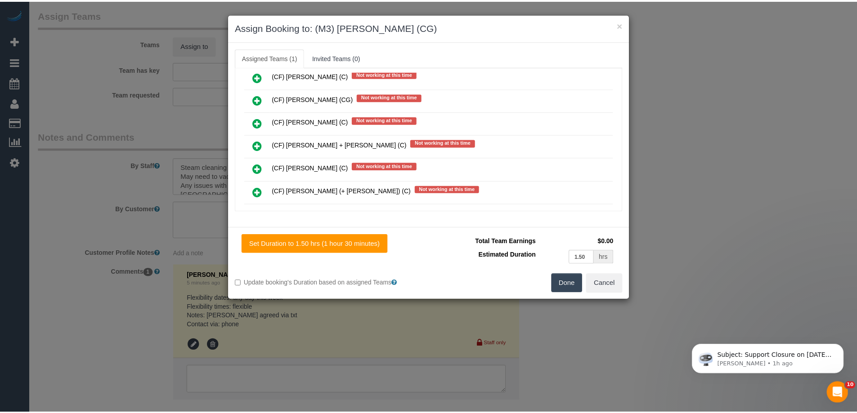
scroll to position [0, 0]
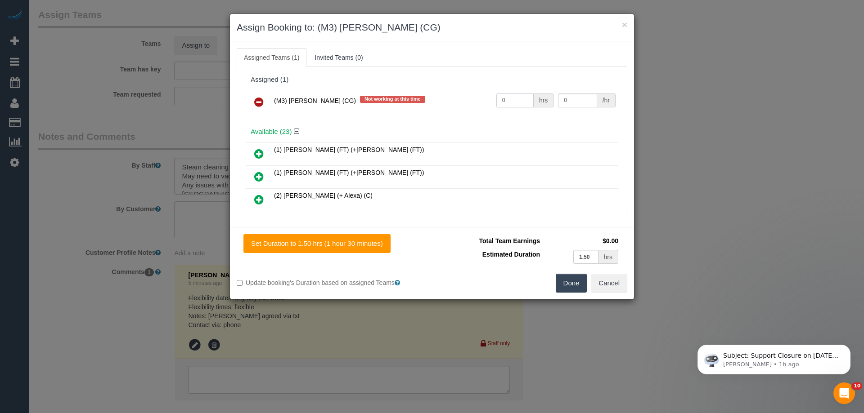
click at [508, 99] on input "0" at bounding box center [514, 101] width 37 height 14
type input "1"
click at [582, 101] on input "0" at bounding box center [577, 101] width 39 height 14
type input "87.5"
click at [573, 287] on button "Done" at bounding box center [571, 283] width 31 height 19
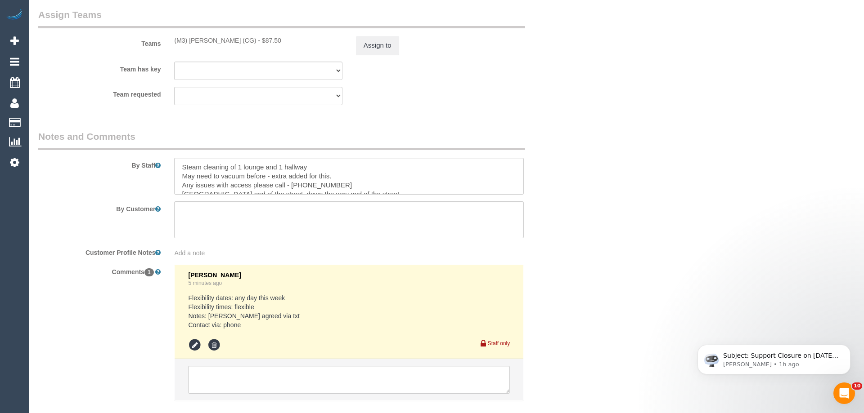
click at [573, 287] on div "× Assign Booking to: (M3) Adnan (CG) Assigned Teams (1) Invited Teams (0) Assig…" at bounding box center [432, 206] width 864 height 413
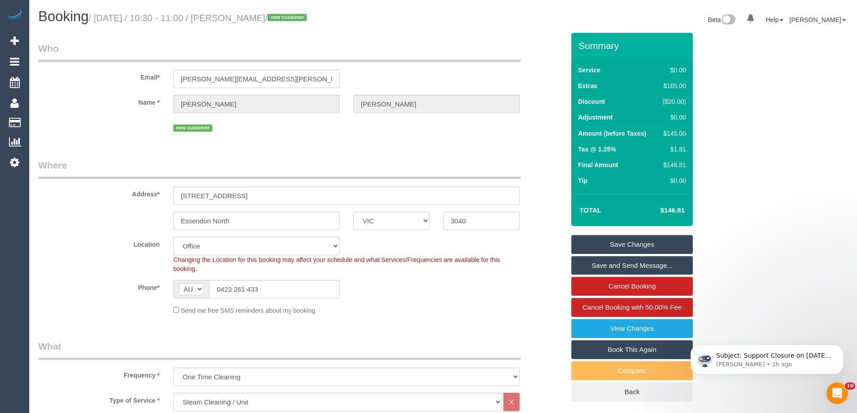
click at [624, 268] on link "Save and Send Message..." at bounding box center [631, 265] width 121 height 19
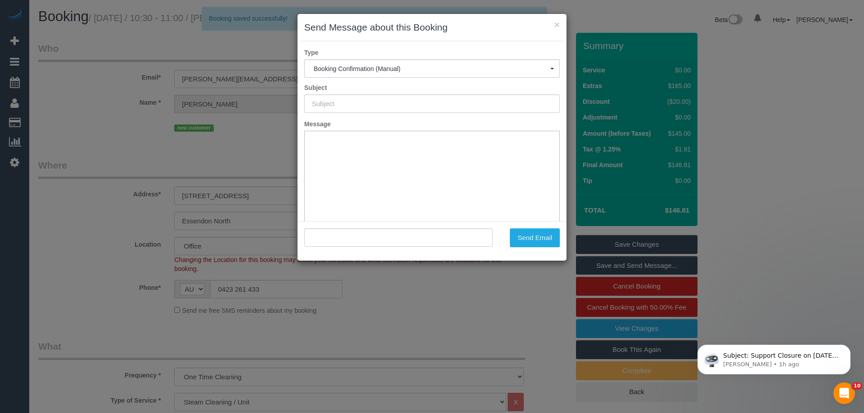
type input "Booking Confirmed"
type input ""Tony Mammone" <tony.mammone@fake.com>"
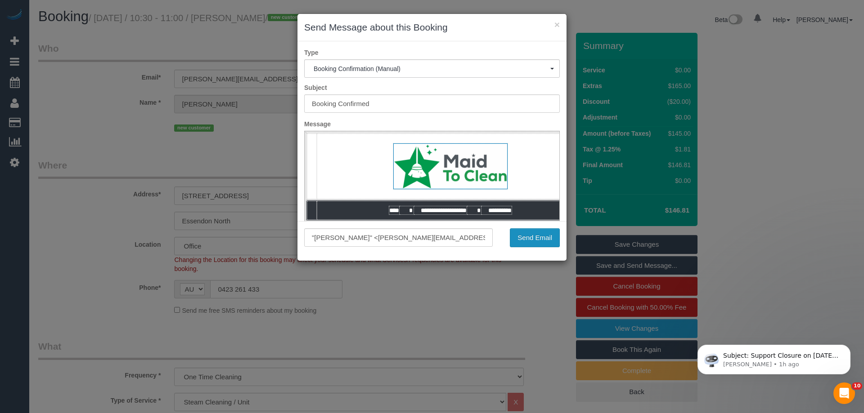
click at [536, 239] on button "Send Email" at bounding box center [535, 238] width 50 height 19
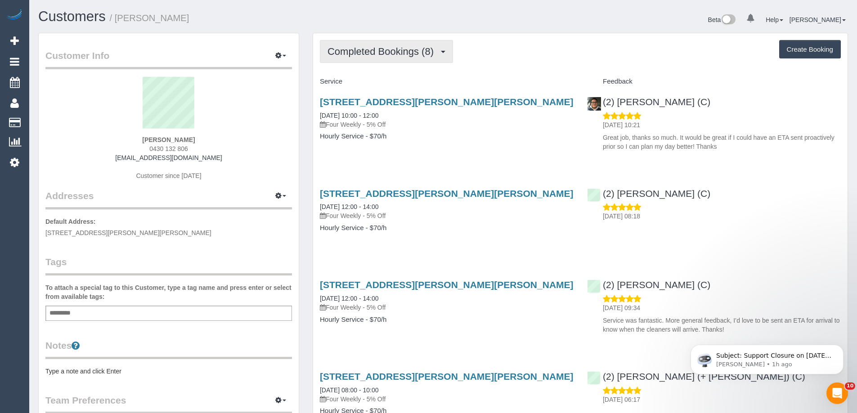
click at [397, 58] on button "Completed Bookings (8)" at bounding box center [386, 51] width 133 height 23
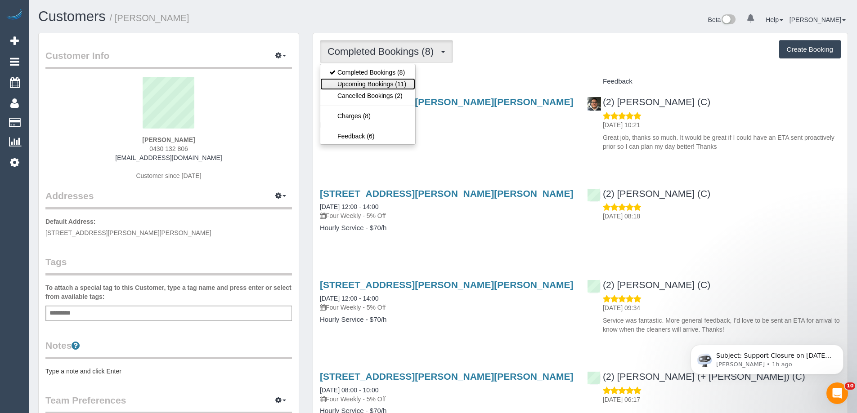
click at [383, 86] on link "Upcoming Bookings (11)" at bounding box center [367, 84] width 95 height 12
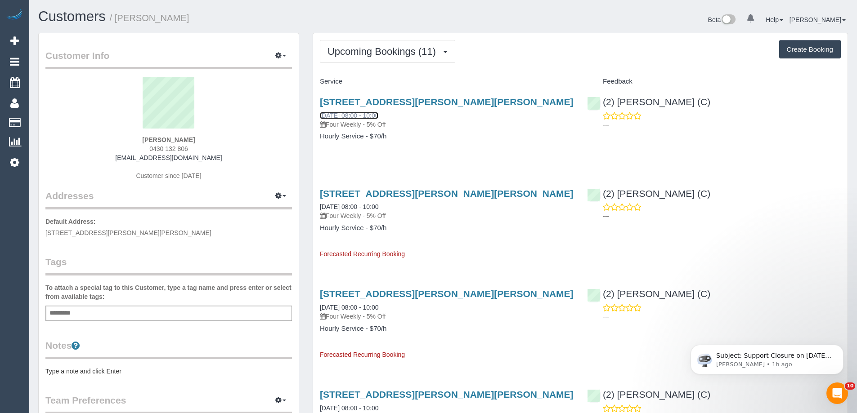
click at [368, 112] on link "[DATE] 08:00 - 10:00" at bounding box center [349, 115] width 58 height 7
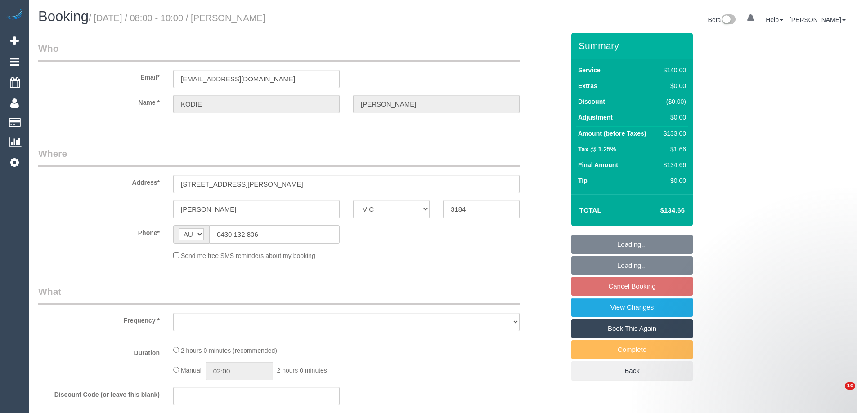
select select "VIC"
select select "number:29"
select select "number:14"
select select "number:19"
select select "number:23"
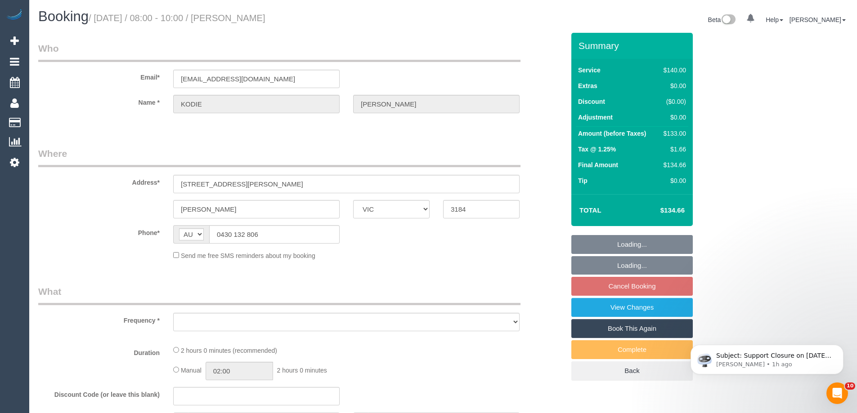
select select "number:34"
select select "number:12"
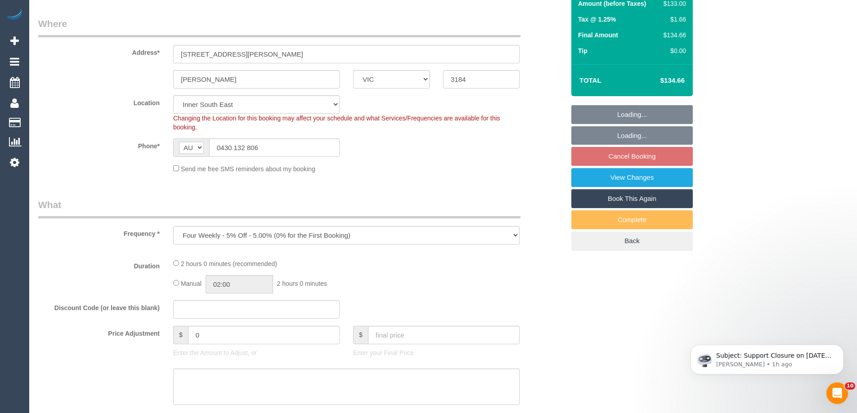
select select "object:1398"
select select "string:stripe-pm_1RjHfK2GScqysDRVFiyzqh1Y"
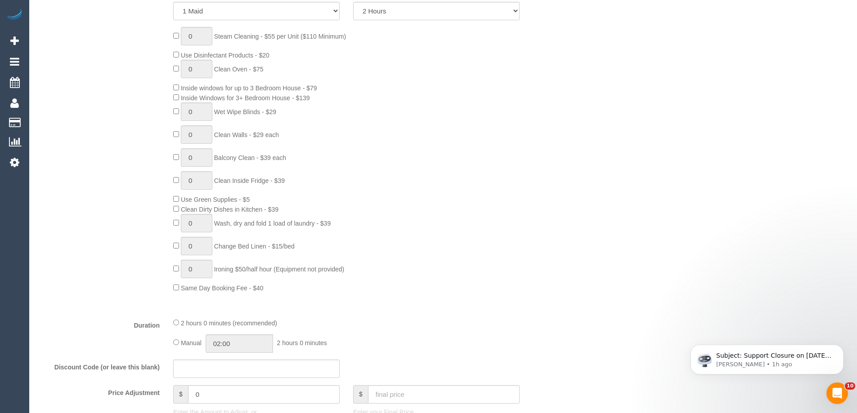
select select "spot2"
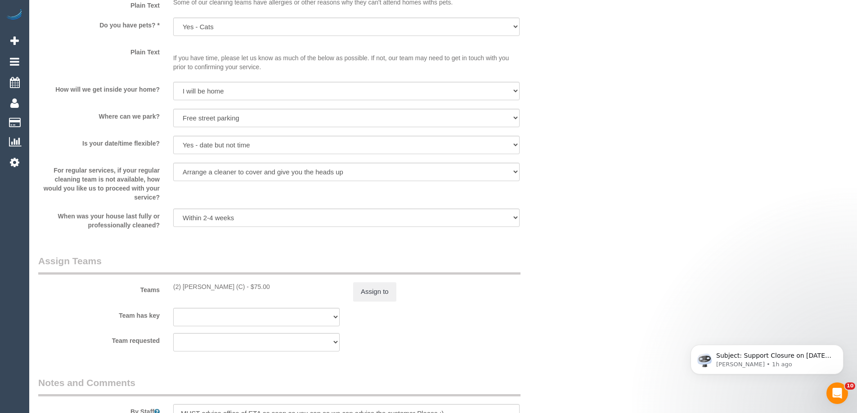
scroll to position [1170, 0]
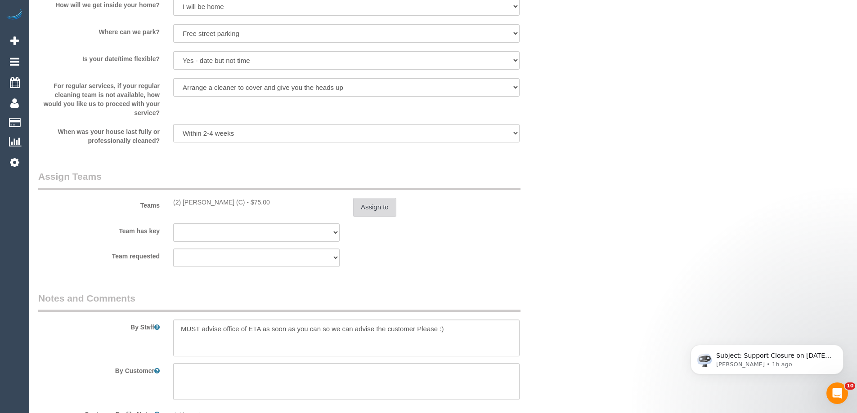
click at [376, 204] on button "Assign to" at bounding box center [374, 207] width 43 height 19
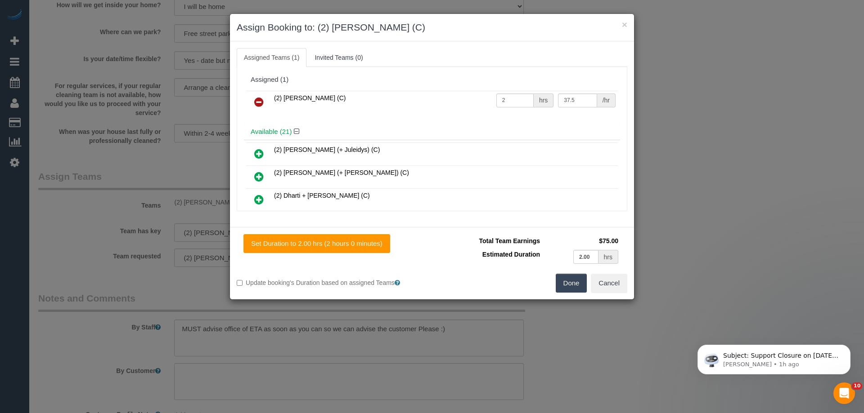
click at [260, 106] on icon at bounding box center [258, 102] width 9 height 11
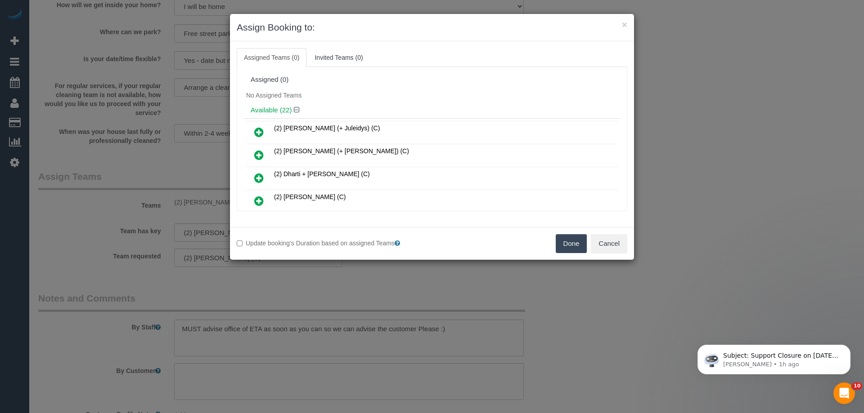
click at [564, 244] on button "Done" at bounding box center [571, 243] width 31 height 19
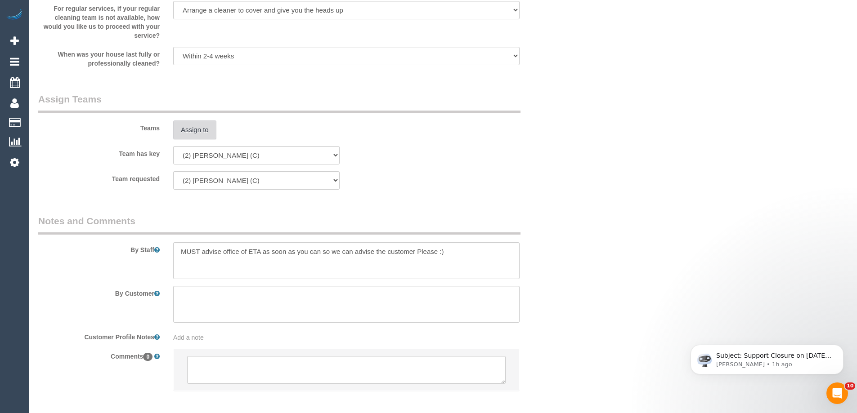
scroll to position [1290, 0]
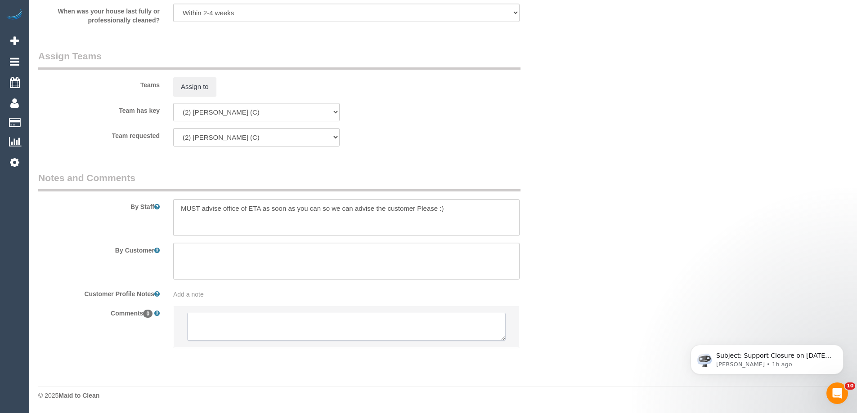
click at [261, 319] on textarea at bounding box center [346, 327] width 319 height 28
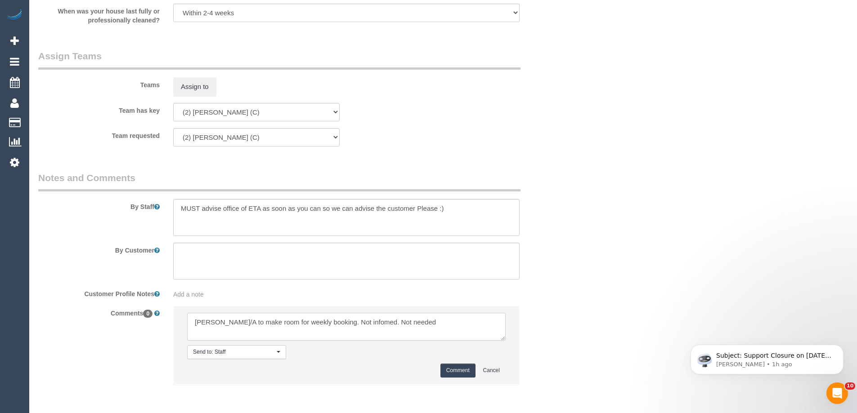
type textarea "Megan U/A to make room for weekly booking. Not infomed. Not needed"
click at [215, 293] on div "Add a note" at bounding box center [346, 294] width 346 height 9
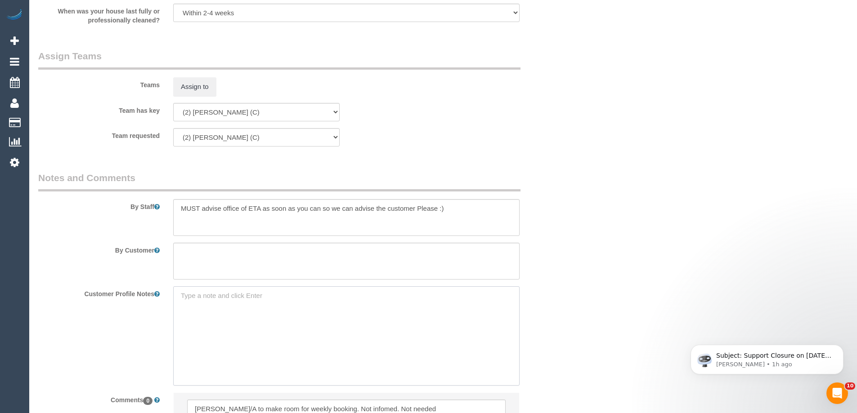
paste textarea "** ACCESS ** ** PREFERENCES ** ** DO NOT SEND ** ** GENERAL ** ** BILLING/INVOI…"
type textarea "** ACCESS ** ** PREFERENCES ** ** DO NOT SEND ** ** GENERAL ** ** BILLING/INVOI…"
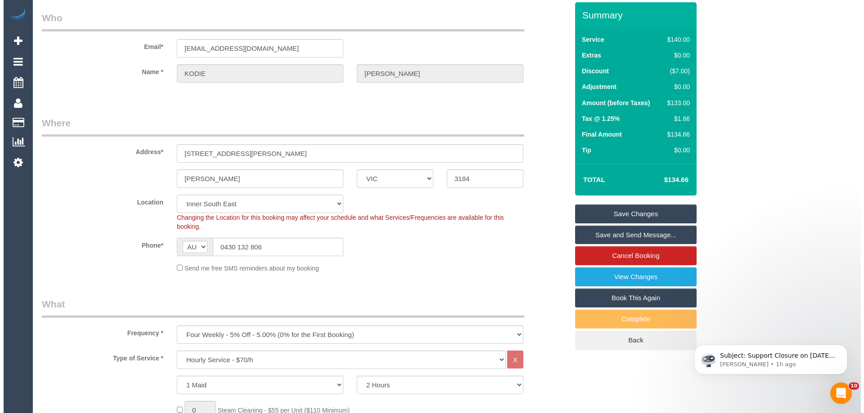
scroll to position [0, 0]
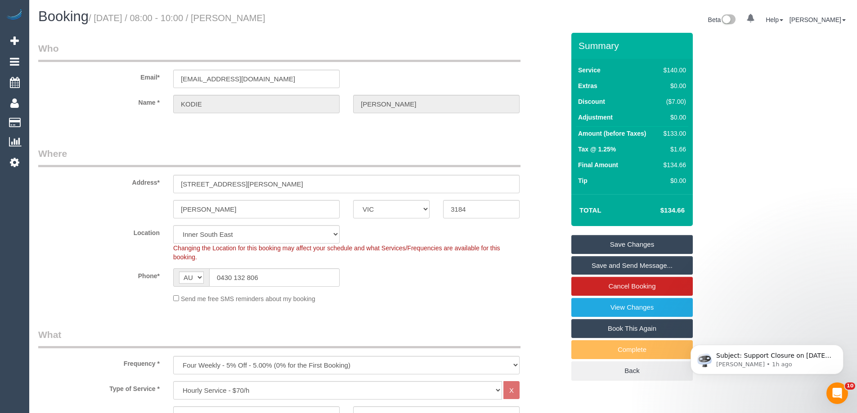
click at [637, 240] on link "Save Changes" at bounding box center [631, 244] width 121 height 19
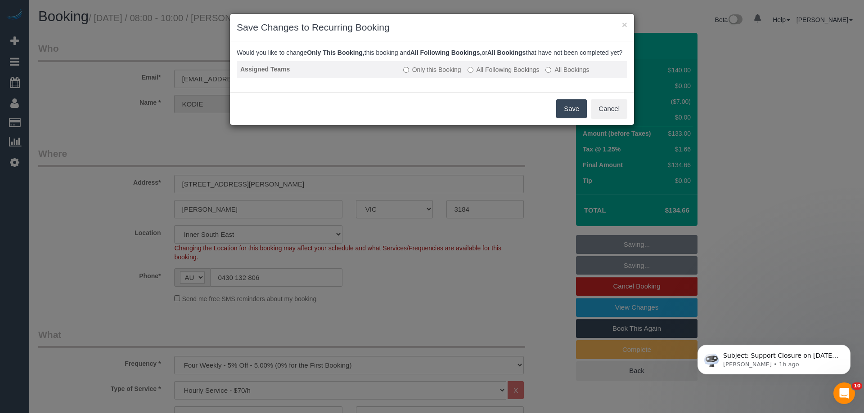
click at [530, 74] on label "All Following Bookings" at bounding box center [503, 69] width 72 height 9
click at [580, 118] on button "Save" at bounding box center [571, 108] width 31 height 19
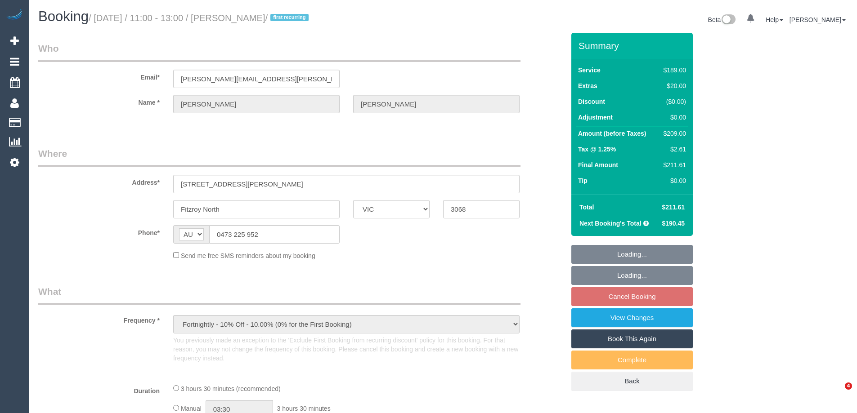
select select "VIC"
select select "number:29"
select select "number:15"
select select "number:19"
select select "number:22"
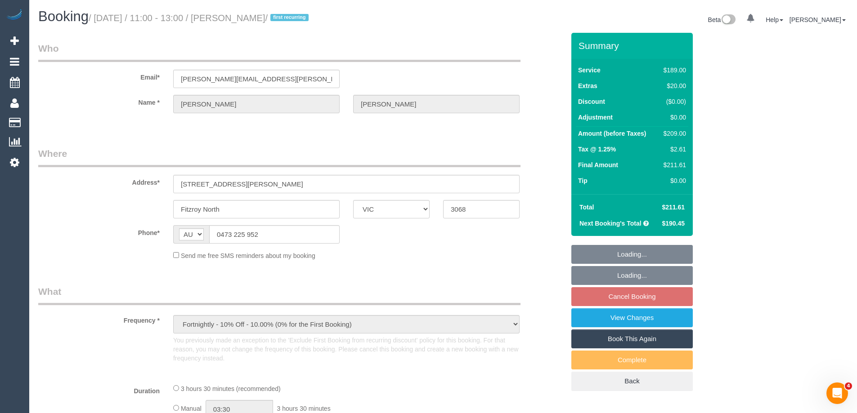
select select "number:33"
select select "number:11"
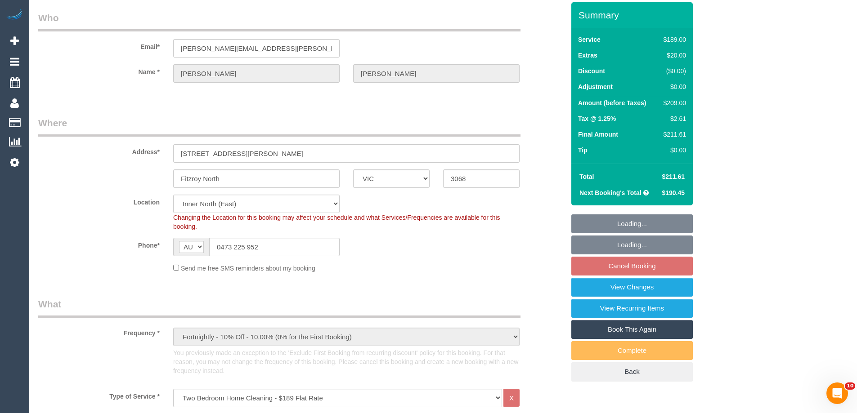
select select "object:1632"
select select "string:stripe-pm_1RerMD2GScqysDRVJzzH2UlL"
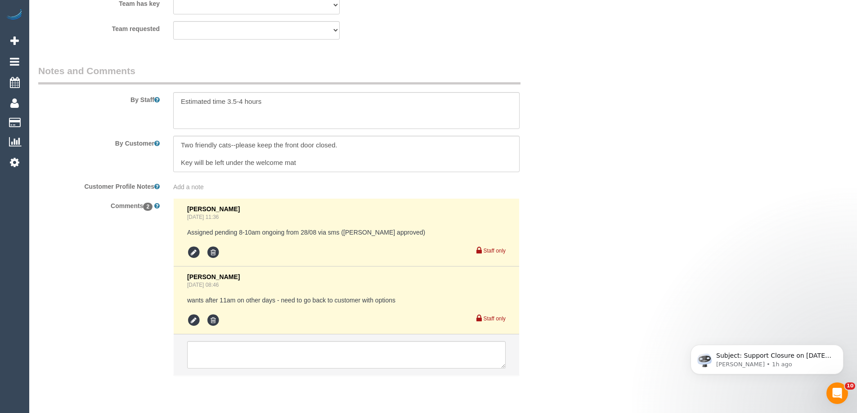
scroll to position [1553, 0]
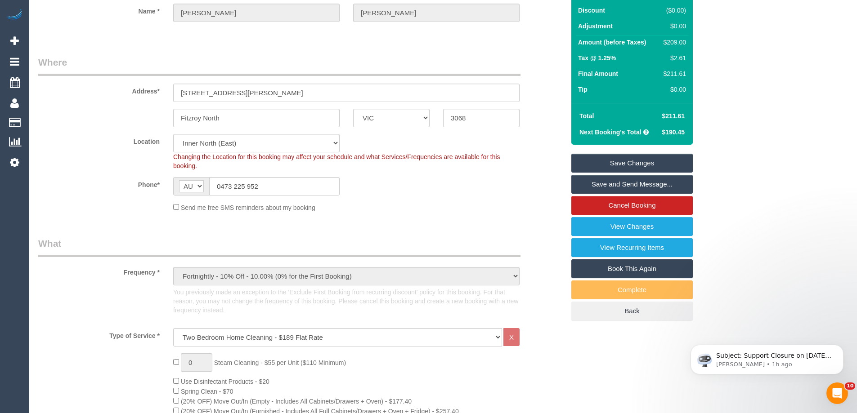
scroll to position [0, 0]
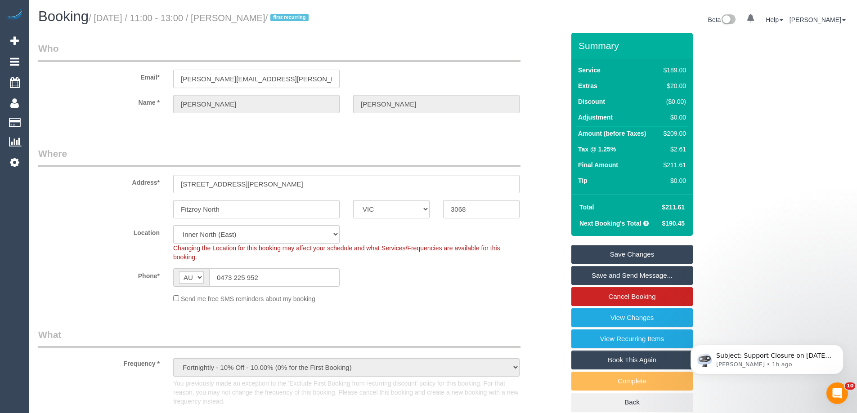
click at [241, 85] on input "[PERSON_NAME][EMAIL_ADDRESS][PERSON_NAME][PERSON_NAME][DOMAIN_NAME]" at bounding box center [256, 79] width 166 height 18
drag, startPoint x: 315, startPoint y: 80, endPoint x: 67, endPoint y: 73, distance: 248.5
click at [67, 73] on div "Email* [PERSON_NAME][EMAIL_ADDRESS][PERSON_NAME][PERSON_NAME][DOMAIN_NAME]" at bounding box center [301, 65] width 540 height 46
click at [367, 45] on legend "Who" at bounding box center [279, 52] width 482 height 20
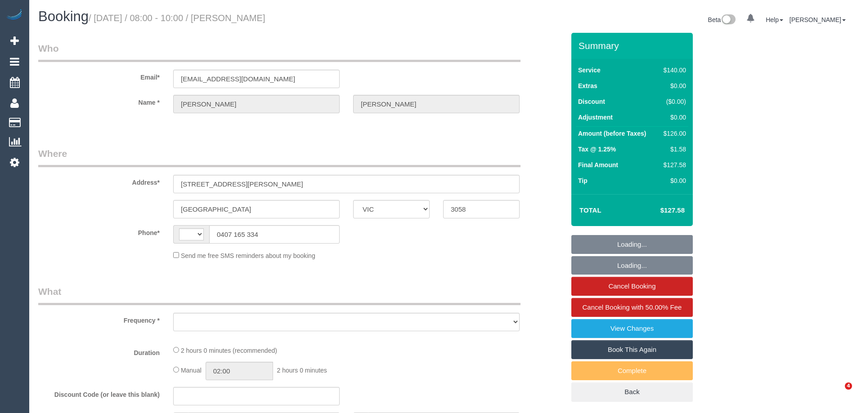
select select "VIC"
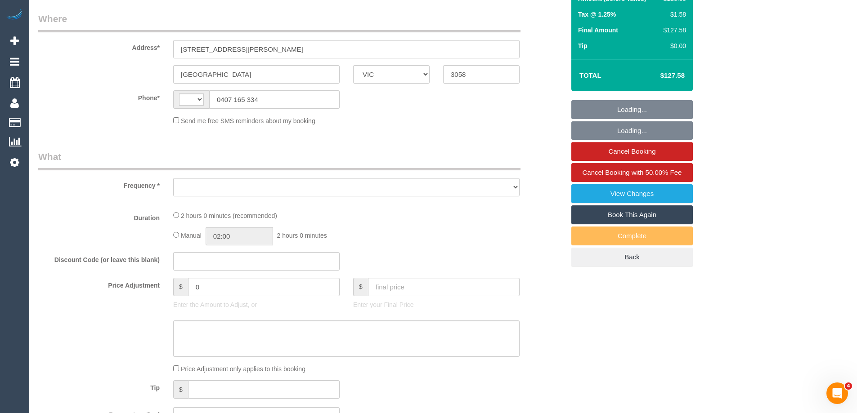
select select "number:28"
select select "number:15"
select select "number:19"
select select "number:22"
select select "number:34"
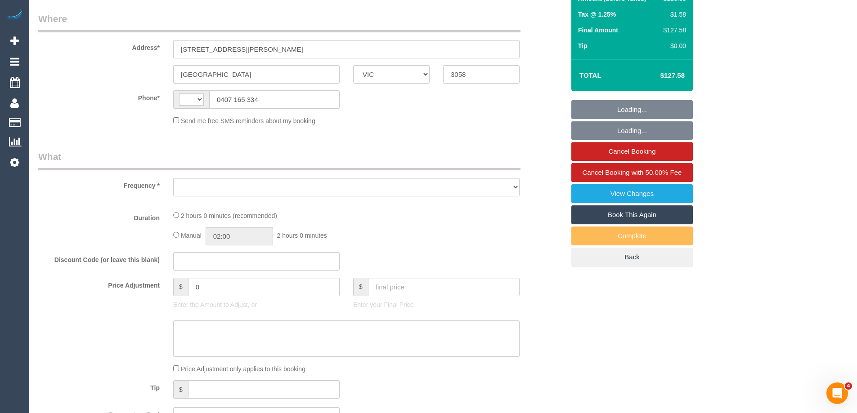
select select "number:13"
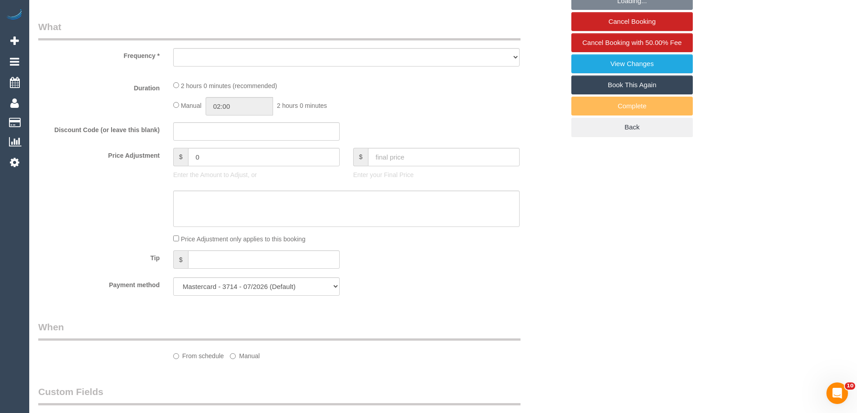
select select "string:stripe-pm_1RUxiX2GScqysDRVD8qKd74w"
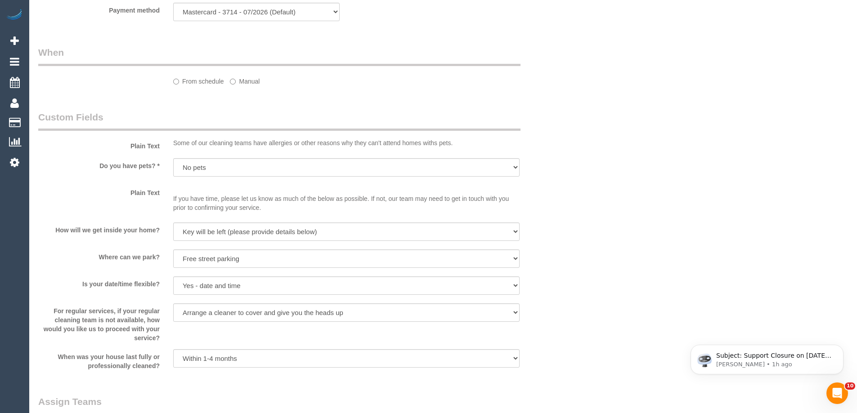
select select "string:AU"
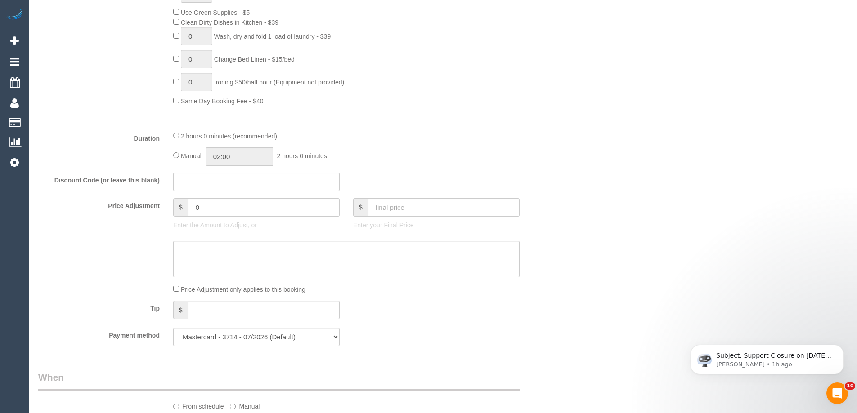
select select "object:1588"
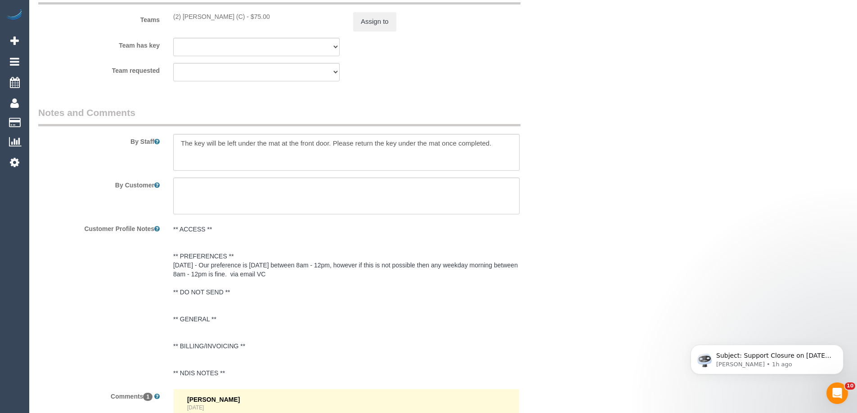
select select "spot1"
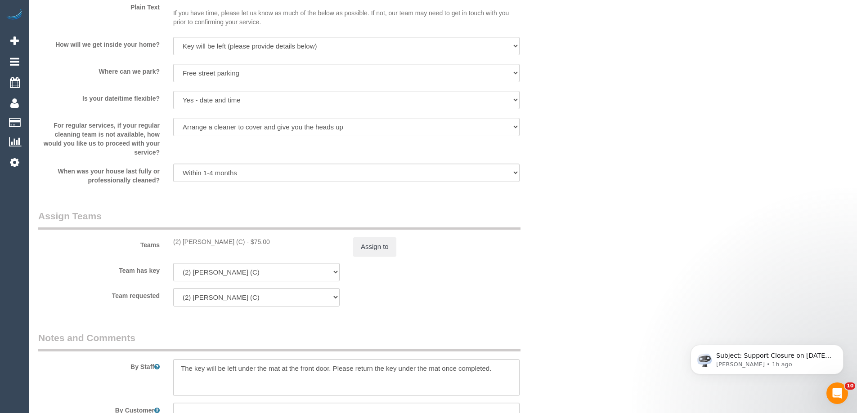
scroll to position [1128, 0]
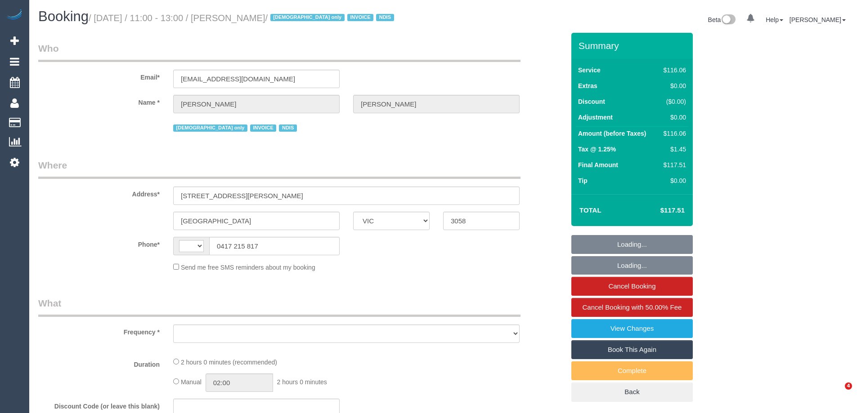
select select "VIC"
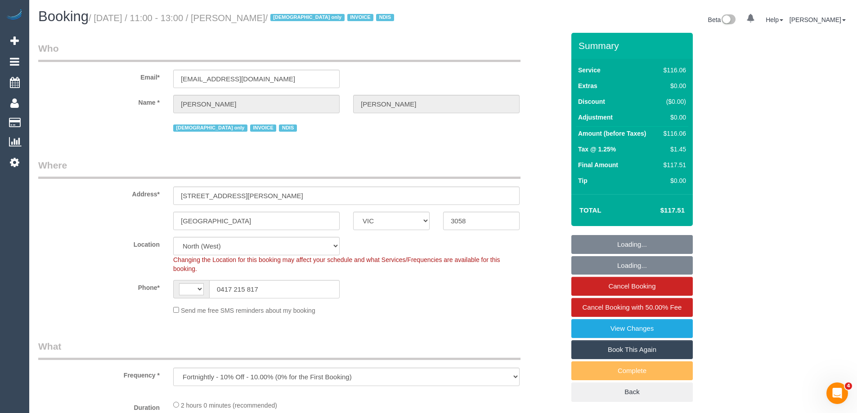
select select "object:743"
select select "string:AU"
select select "number:28"
select select "number:14"
select select "number:19"
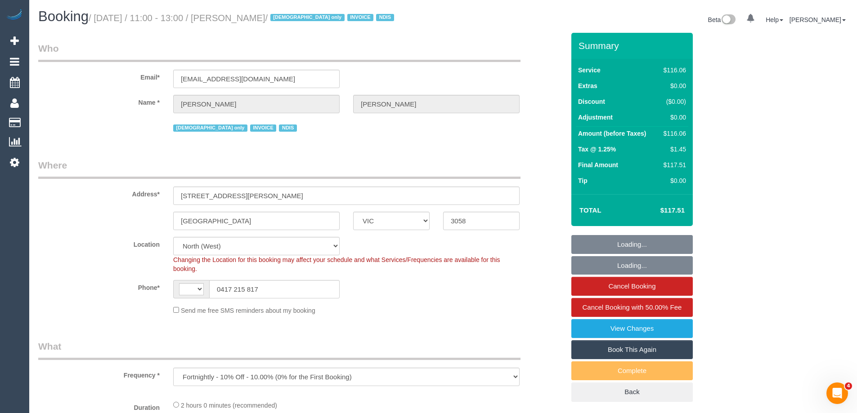
select select "number:22"
select select "number:35"
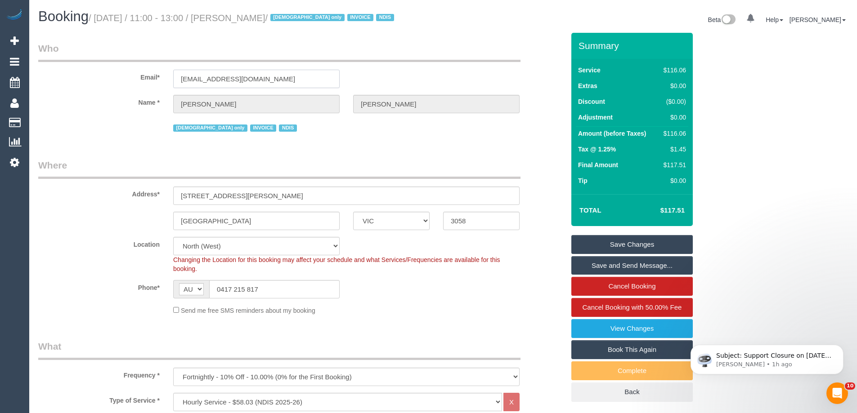
click at [203, 79] on input "venar@optusnet.com.au" at bounding box center [256, 79] width 166 height 18
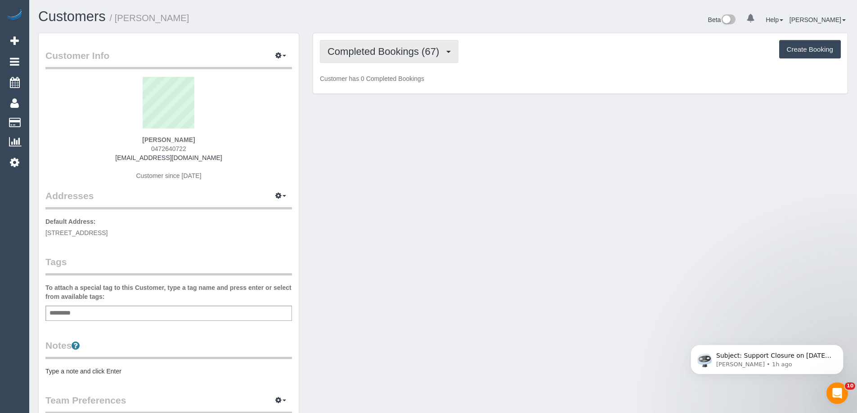
click at [423, 49] on span "Completed Bookings (67)" at bounding box center [386, 51] width 116 height 11
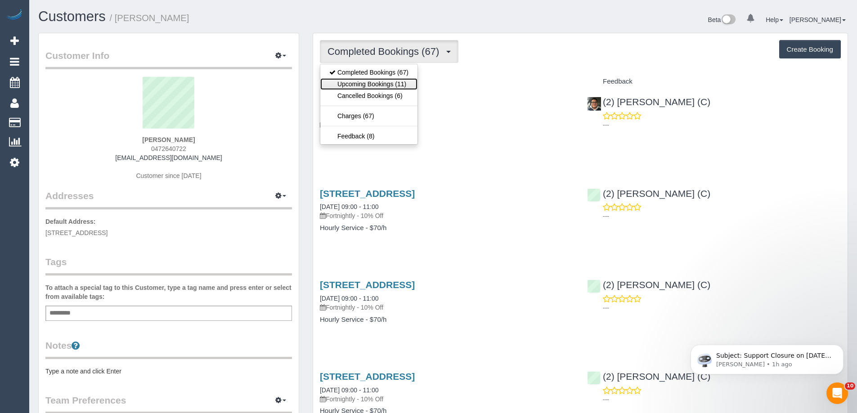
click at [369, 78] on link "Upcoming Bookings (11)" at bounding box center [368, 84] width 97 height 12
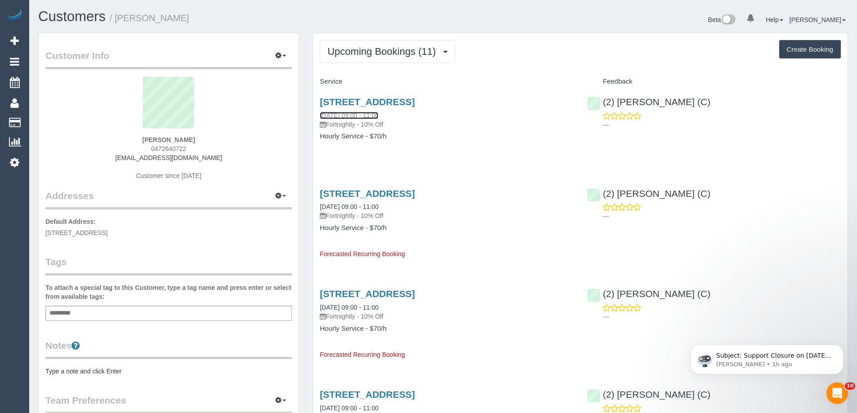
click at [364, 114] on link "[DATE] 09:00 - 11:00" at bounding box center [349, 115] width 58 height 7
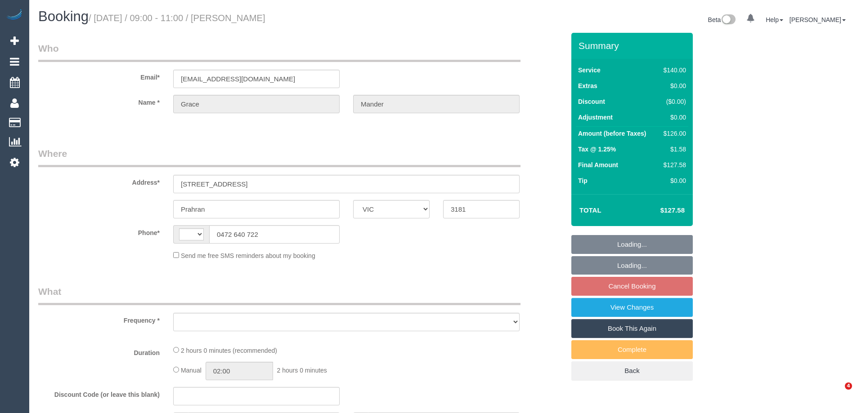
select select "VIC"
select select "string:AU"
select select "object:528"
select select "string:stripe-pm_1OozBY2GScqysDRVBGqXKmKF"
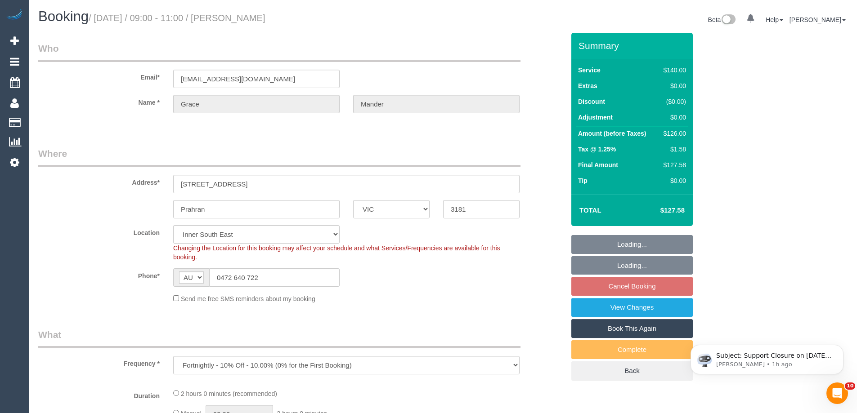
select select "object:699"
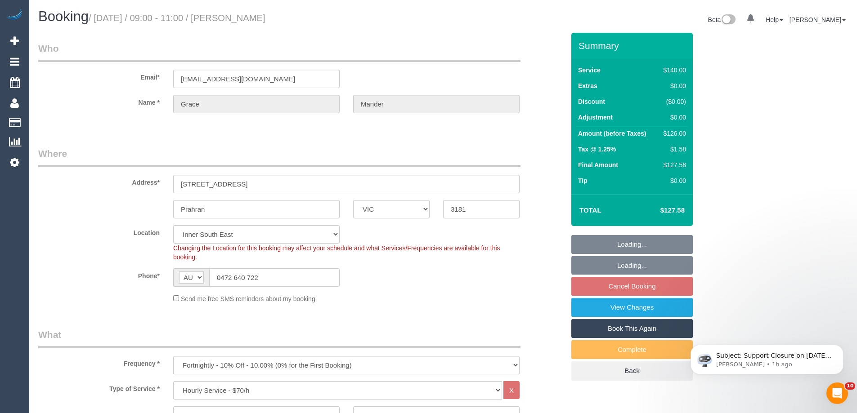
select select "number:28"
select select "number:14"
select select "number:19"
select select "number:34"
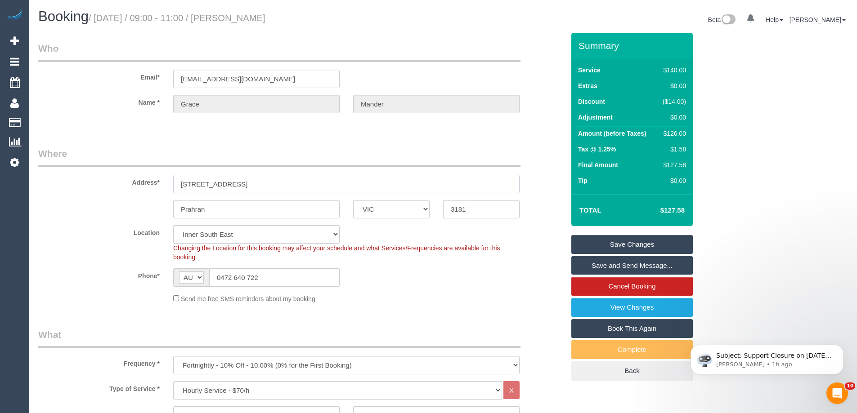
drag, startPoint x: 257, startPoint y: 189, endPoint x: 91, endPoint y: 184, distance: 166.6
click at [129, 181] on div "Address* [STREET_ADDRESS]" at bounding box center [301, 170] width 540 height 46
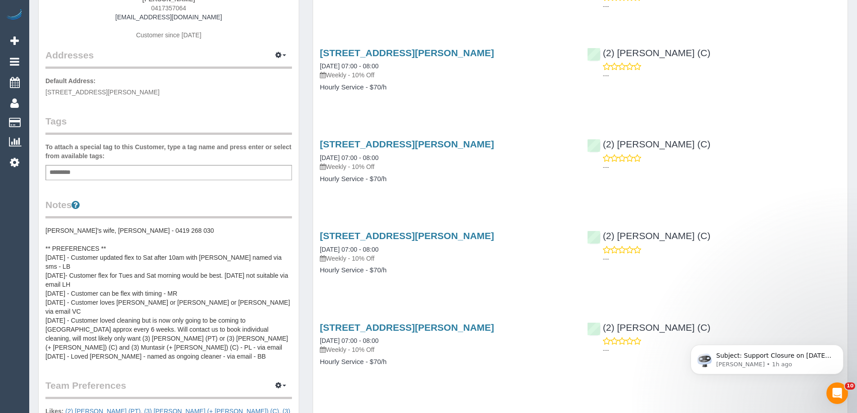
scroll to position [225, 0]
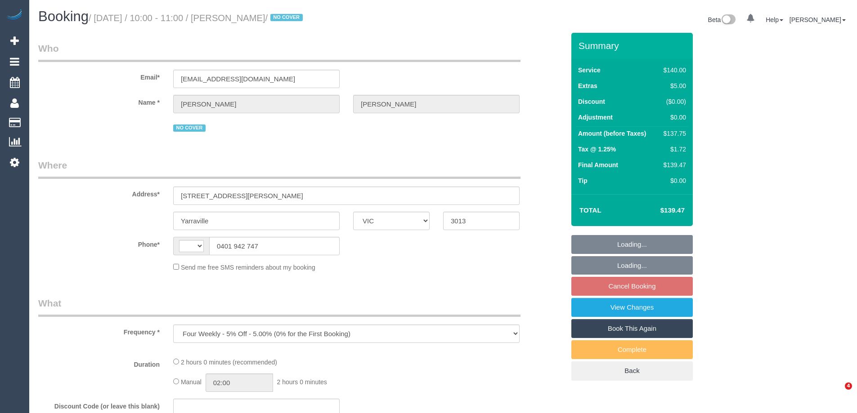
select select "VIC"
select select "string:AU"
select select "string:stripe-pm_1Q6Ued2GScqysDRVN6pIIr3A"
select select "number:28"
select select "number:14"
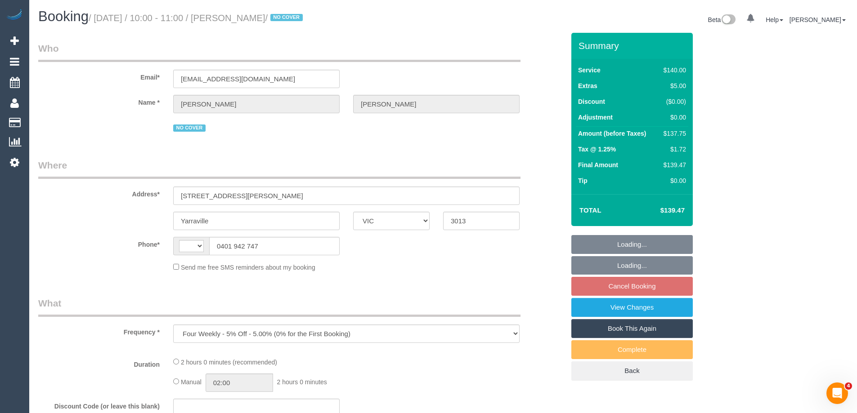
select select "number:19"
select select "number:22"
select select "number:34"
select select "number:12"
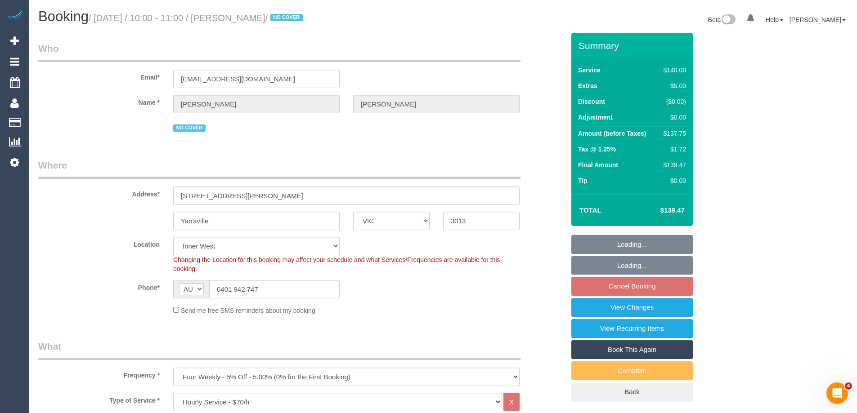
select select "object:856"
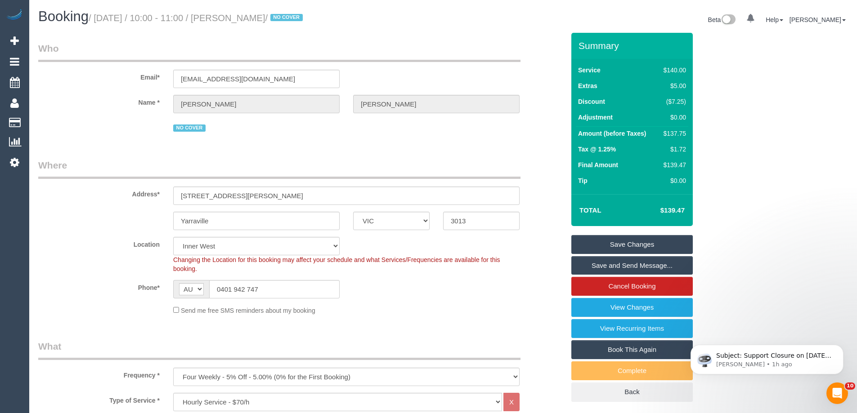
click at [554, 264] on div "Location [GEOGRAPHIC_DATA] (North) East (South) [GEOGRAPHIC_DATA] (East) [GEOGR…" at bounding box center [301, 255] width 540 height 36
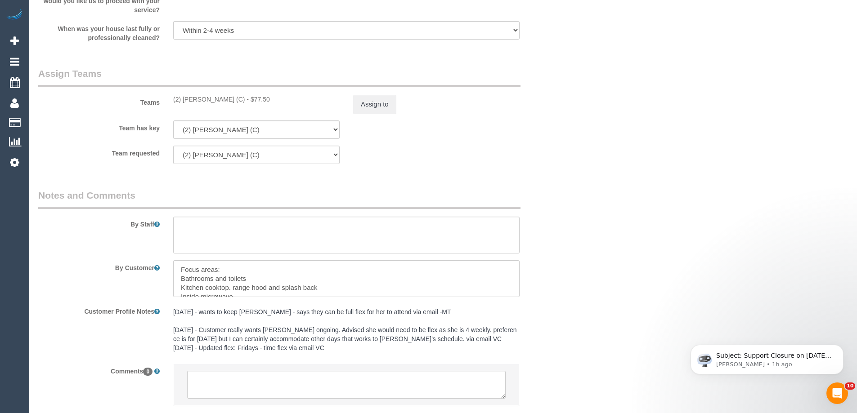
scroll to position [1408, 0]
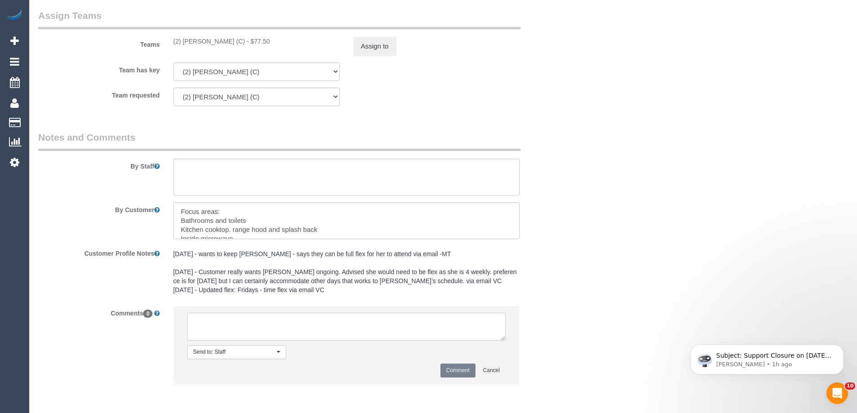
click at [227, 332] on textarea at bounding box center [346, 327] width 319 height 28
click at [312, 333] on textarea at bounding box center [346, 327] width 319 height 28
paste textarea "8-9am on Saturday or if she has that timeslot available on a different day next…"
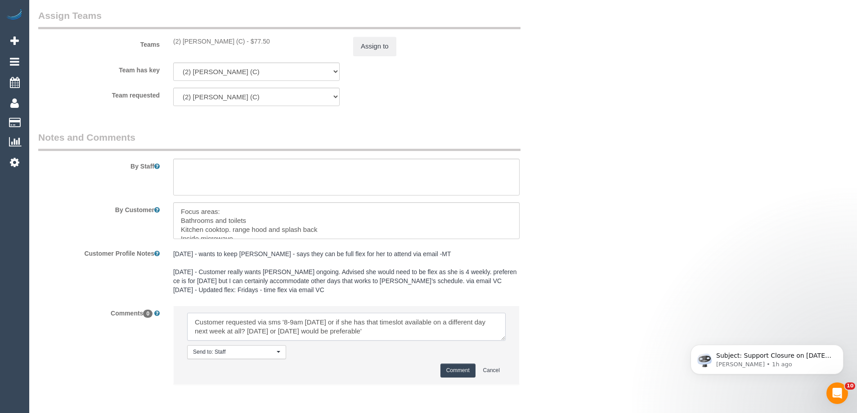
scroll to position [13, 0]
type textarea "Customer requested via sms '8-9am on Saturday or if she has that timeslot avail…"
click at [463, 368] on button "Comment" at bounding box center [457, 371] width 35 height 14
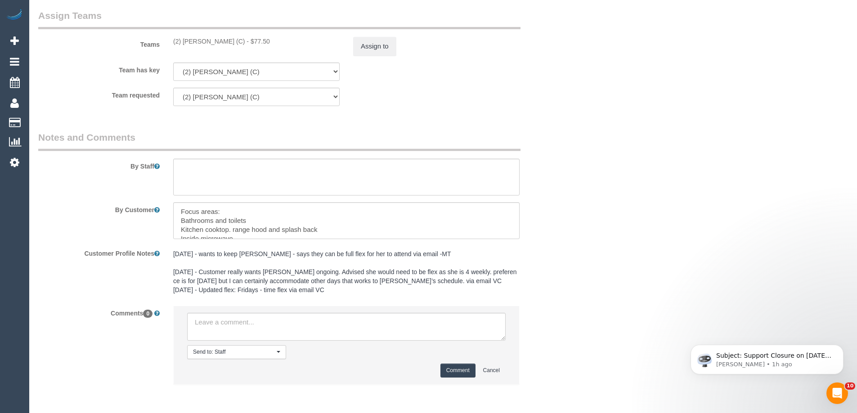
scroll to position [0, 0]
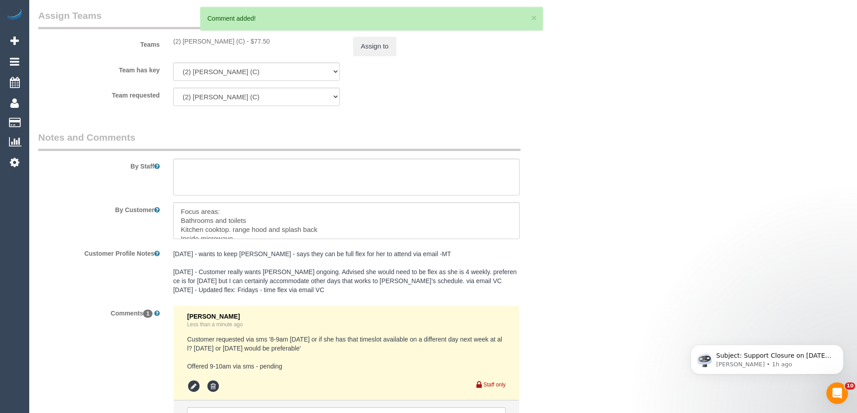
drag, startPoint x: 694, startPoint y: 153, endPoint x: 688, endPoint y: 145, distance: 9.6
